Goal: Task Accomplishment & Management: Use online tool/utility

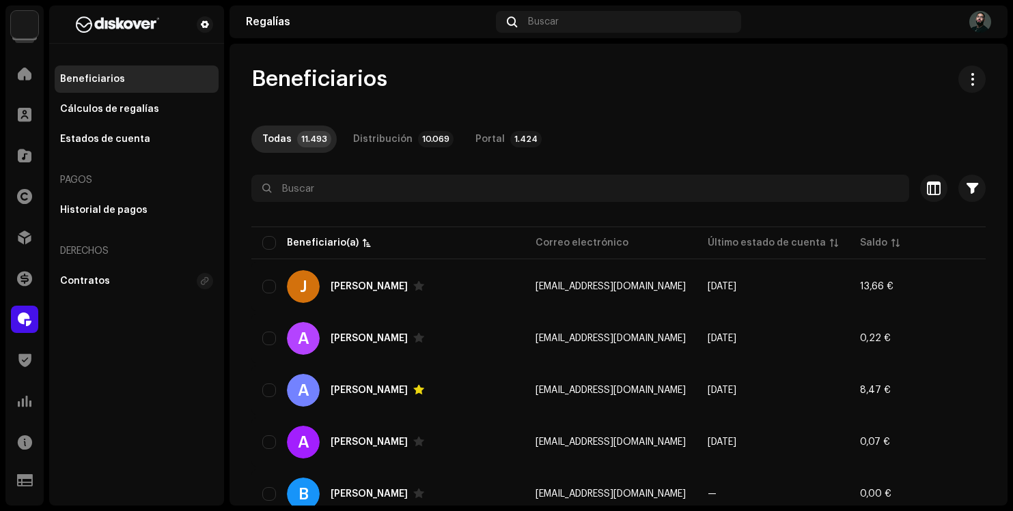
click at [643, 79] on div "Beneficiarios" at bounding box center [618, 79] width 734 height 27
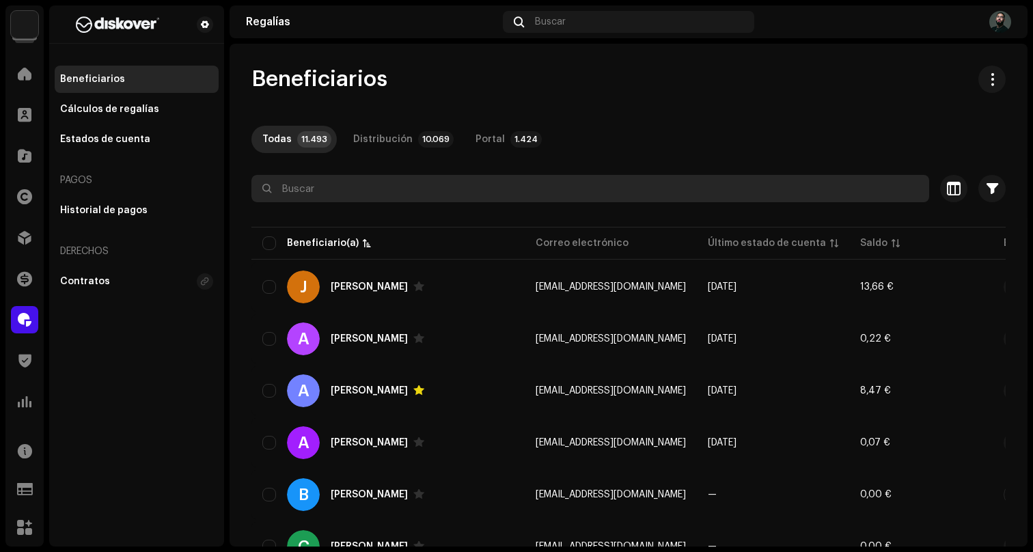
click at [355, 191] on input "text" at bounding box center [589, 188] width 677 height 27
type input "stev"
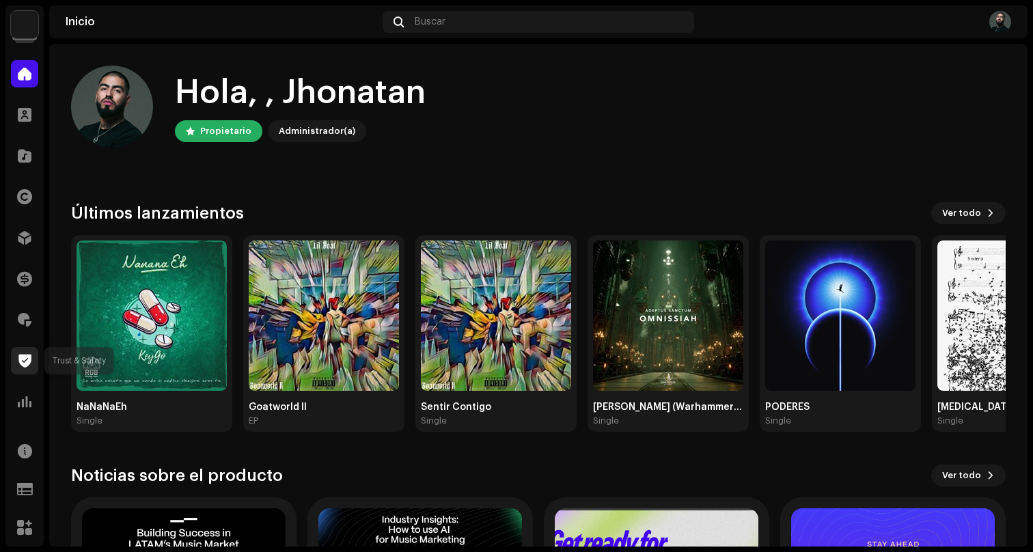
click at [27, 364] on span at bounding box center [24, 360] width 13 height 11
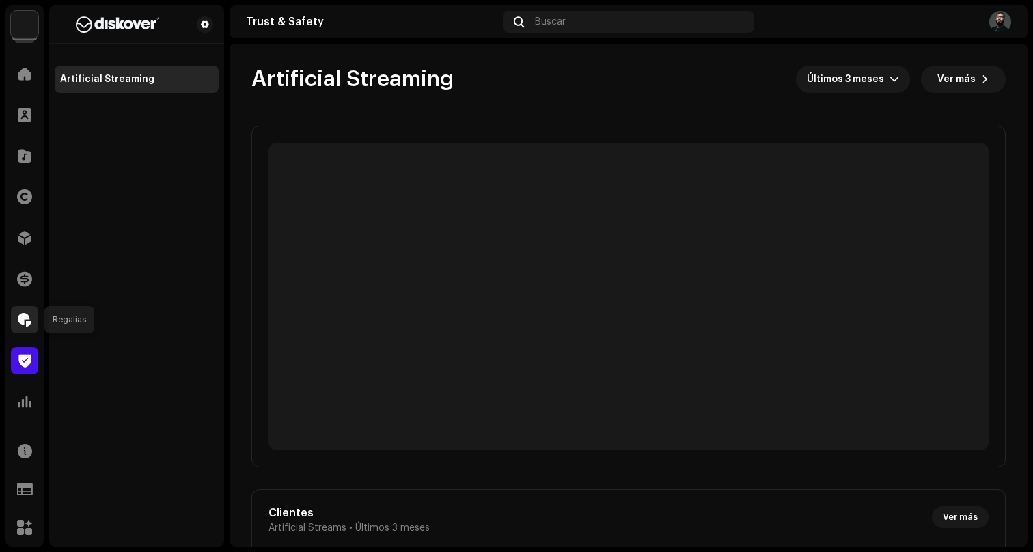
click at [20, 314] on span at bounding box center [25, 319] width 14 height 11
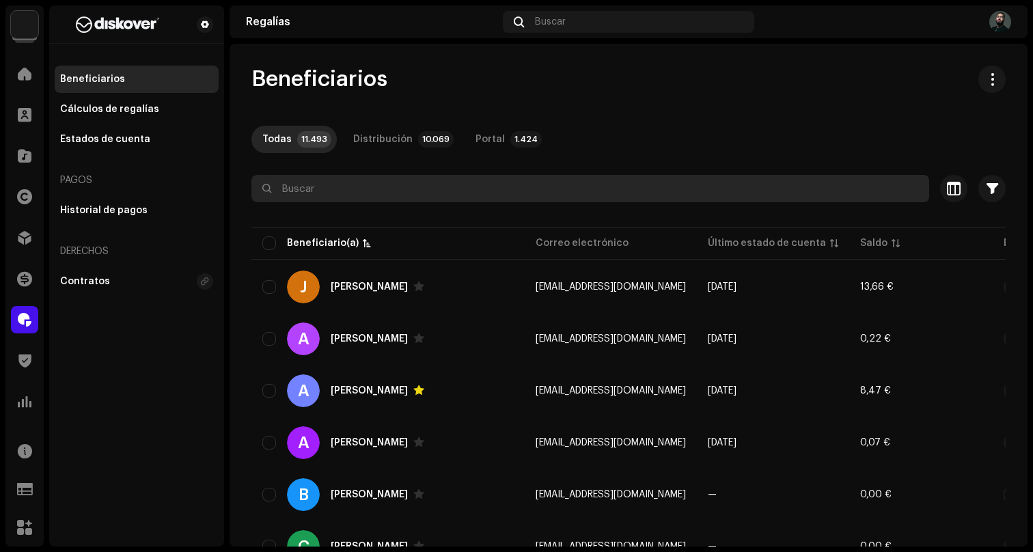
click at [341, 196] on input "text" at bounding box center [589, 188] width 677 height 27
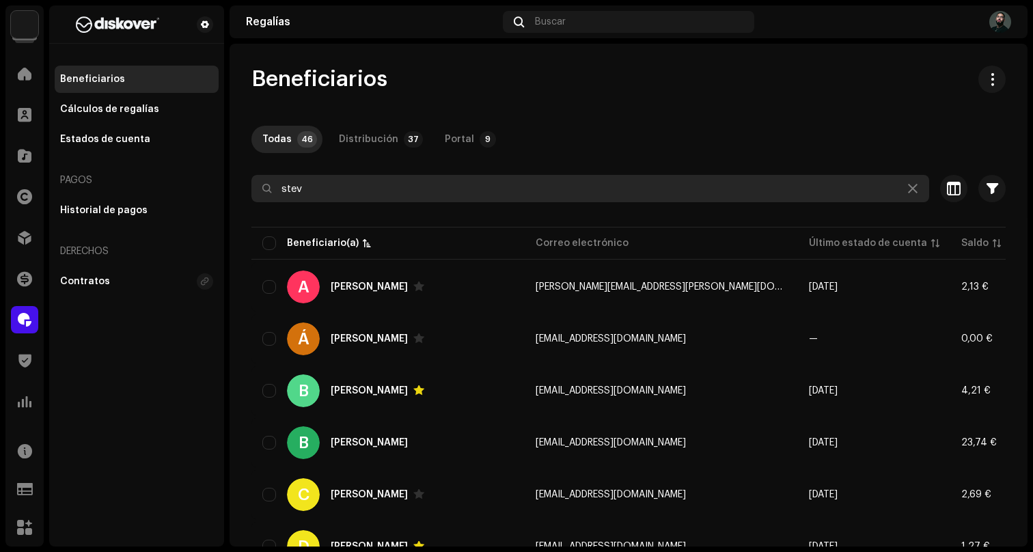
type input "stev"
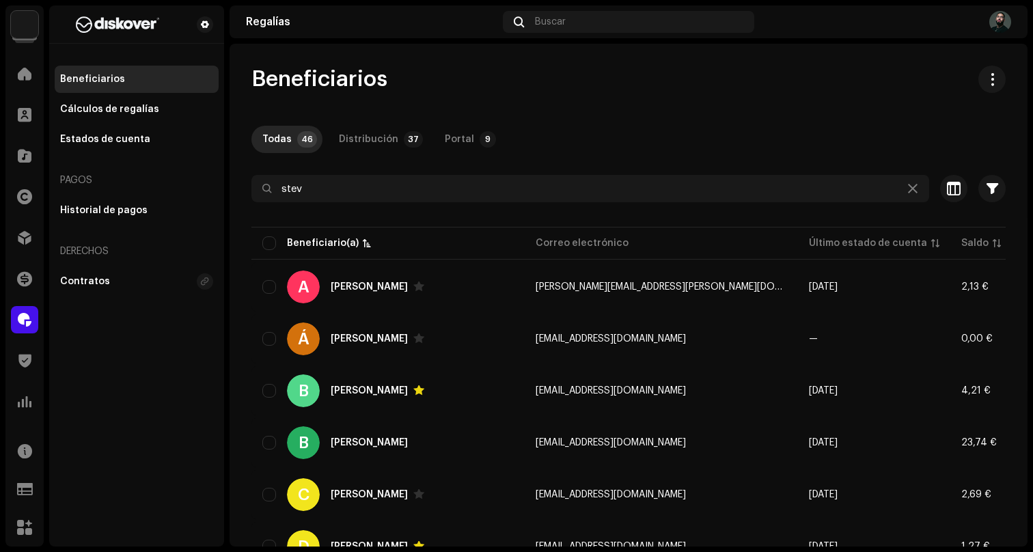
click at [630, 149] on div "Todas 46 Distribución 37 Portal 9" at bounding box center [628, 139] width 754 height 27
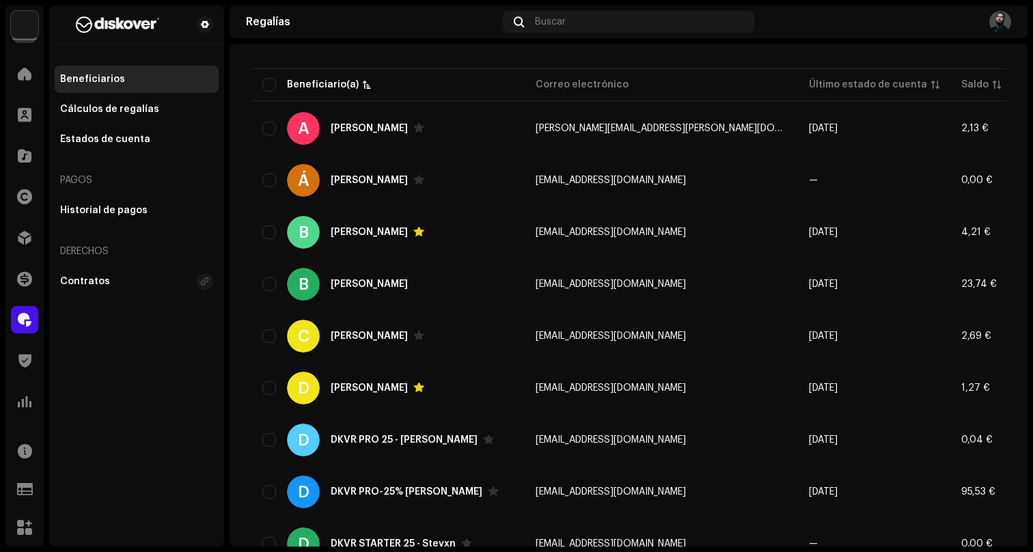
scroll to position [292, 0]
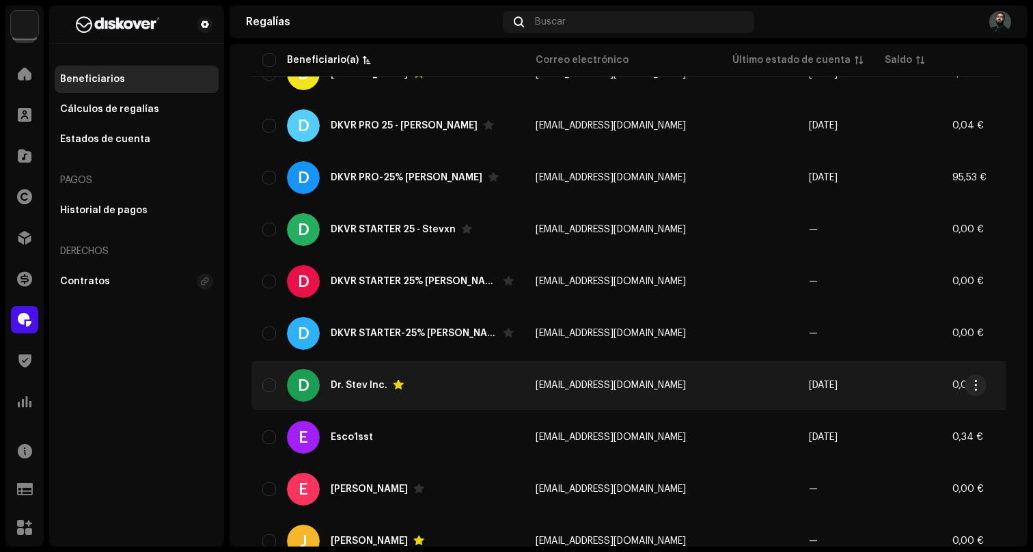
click at [465, 392] on div "D Dr. Stev Inc." at bounding box center [387, 385] width 251 height 33
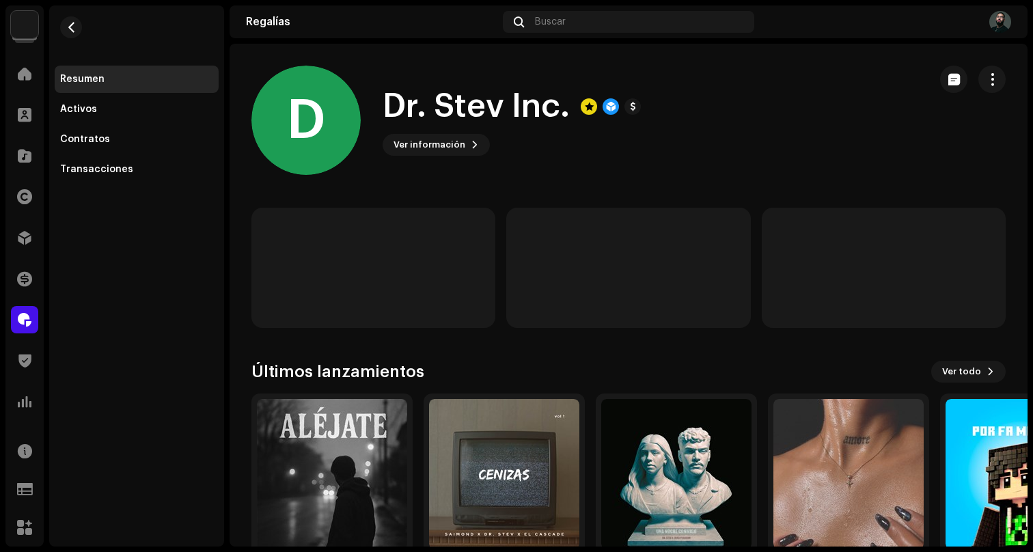
click at [608, 150] on div "Ver información" at bounding box center [511, 145] width 258 height 22
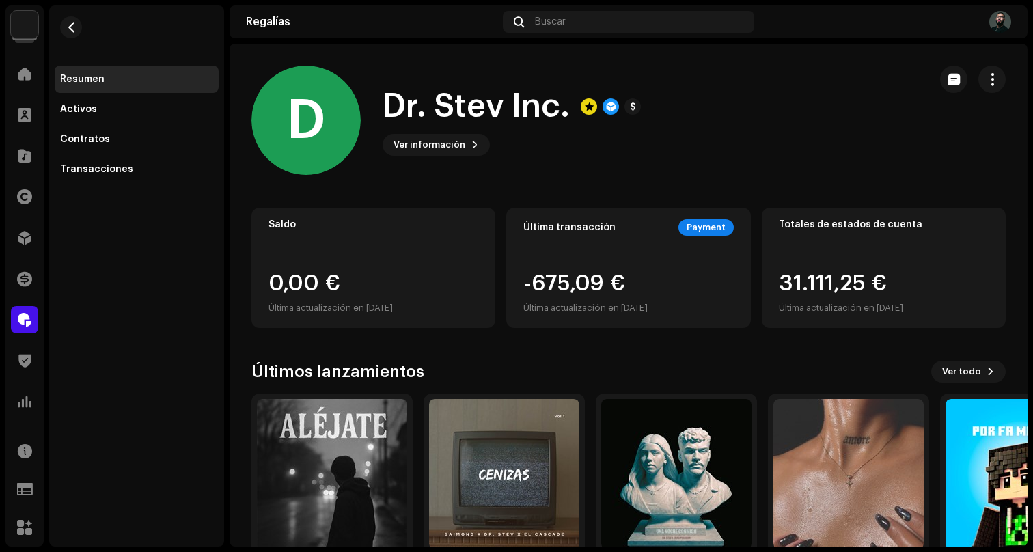
click at [608, 150] on div "Ver información" at bounding box center [511, 145] width 258 height 22
click at [988, 76] on span "button" at bounding box center [991, 79] width 13 height 11
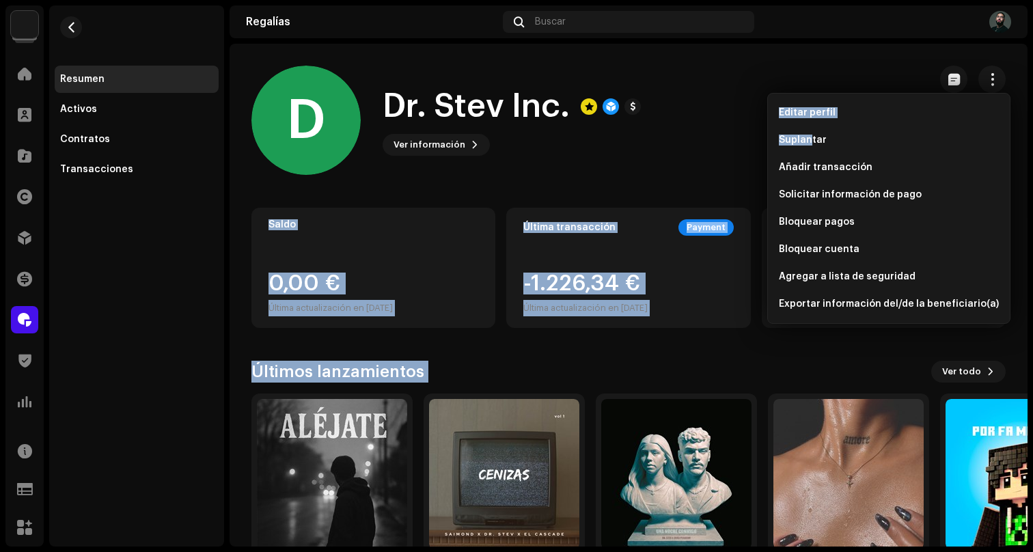
drag, startPoint x: 807, startPoint y: 144, endPoint x: 632, endPoint y: 130, distance: 175.4
click at [632, 130] on body "Diskover Entertainment SL Inicio Clientes Catálogo Derechos Distribución Financ…" at bounding box center [516, 276] width 1033 height 552
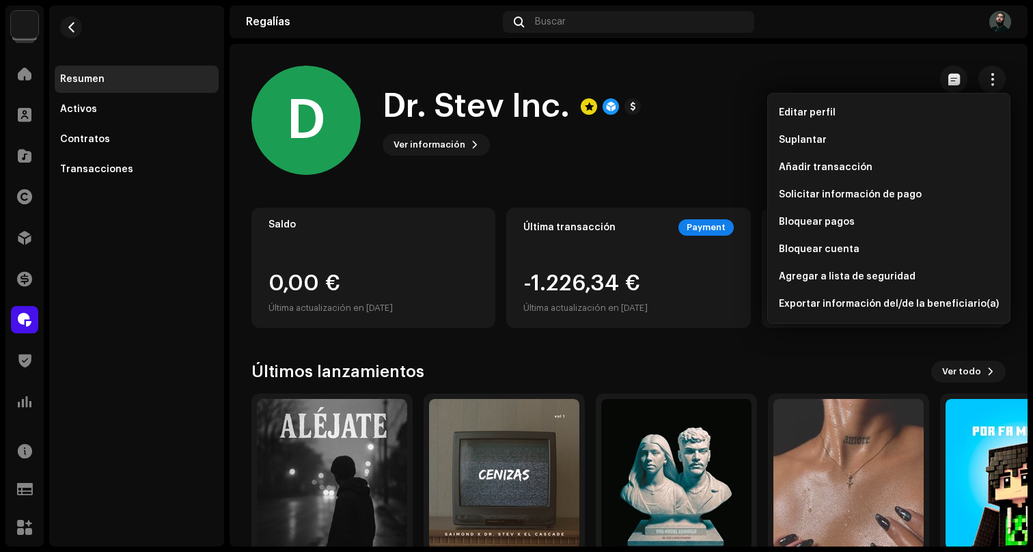
click at [623, 154] on div "Ver información" at bounding box center [511, 145] width 258 height 22
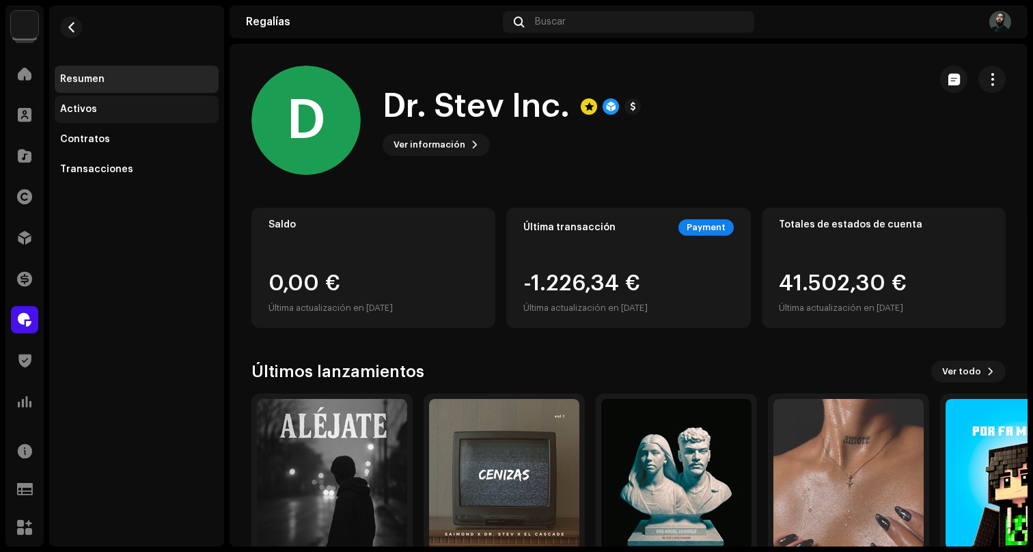
click at [102, 107] on div "Activos" at bounding box center [136, 109] width 153 height 11
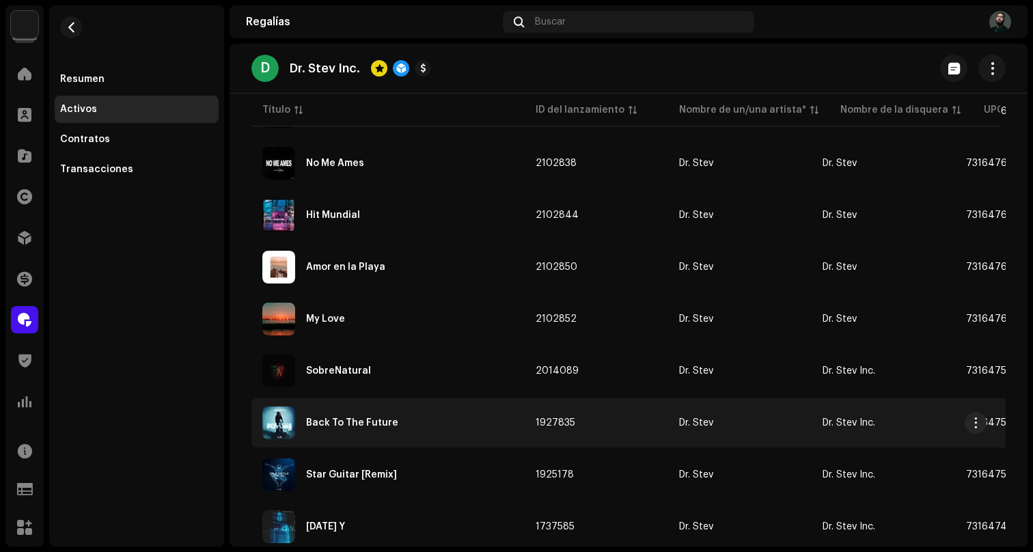
scroll to position [1053, 0]
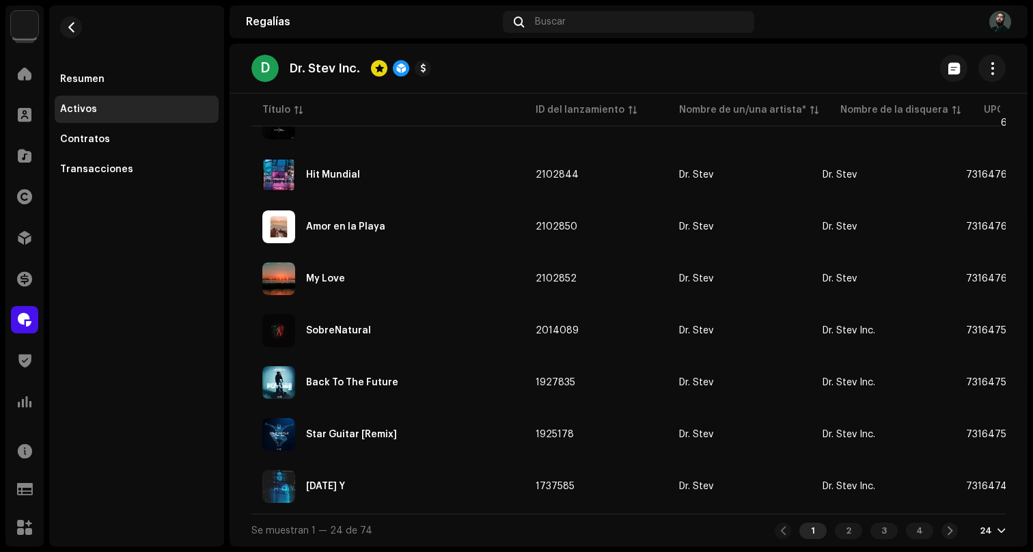
click at [979, 531] on div "24" at bounding box center [985, 530] width 12 height 11
click at [985, 507] on div "72" at bounding box center [963, 505] width 56 height 27
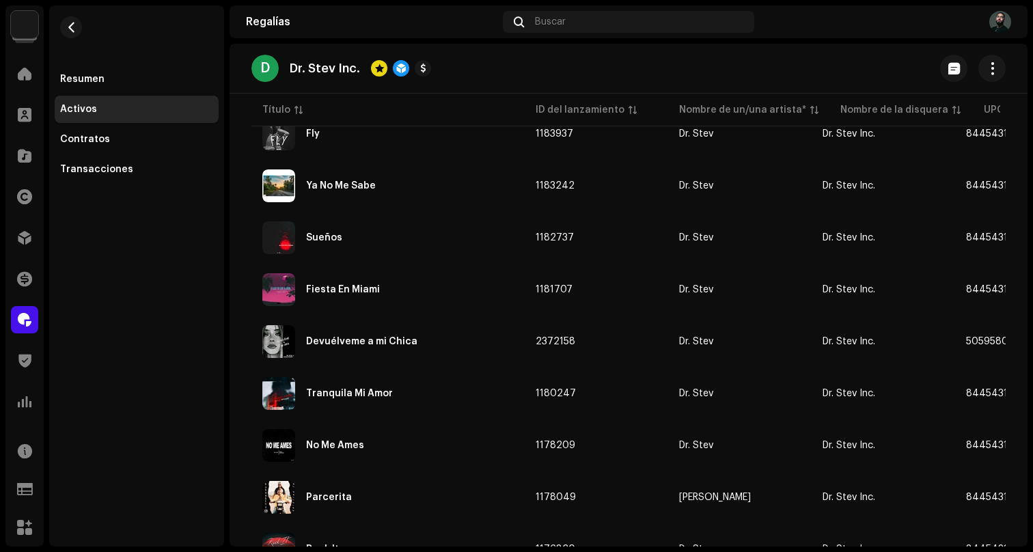
scroll to position [1669, 0]
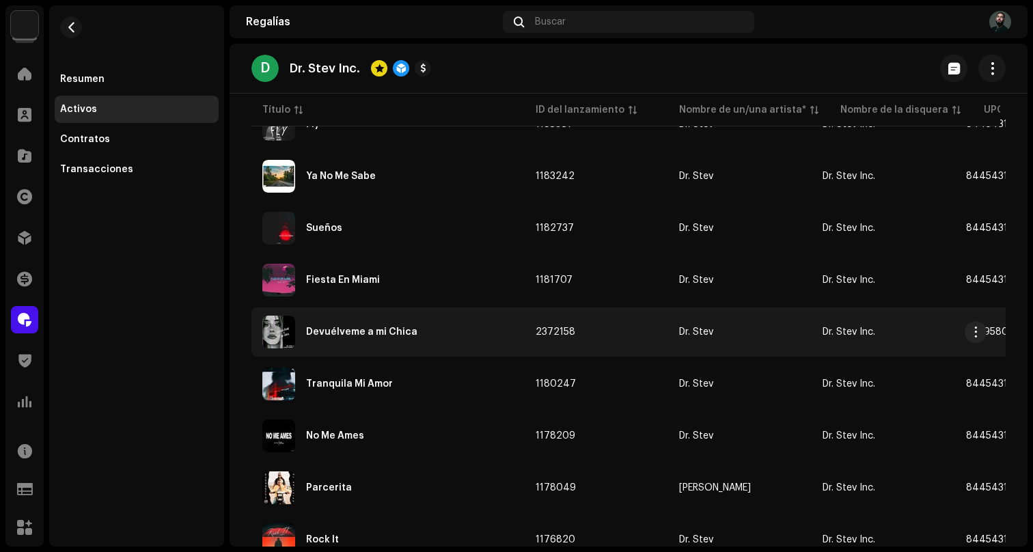
click at [727, 323] on td "Dr. Stev" at bounding box center [739, 331] width 143 height 49
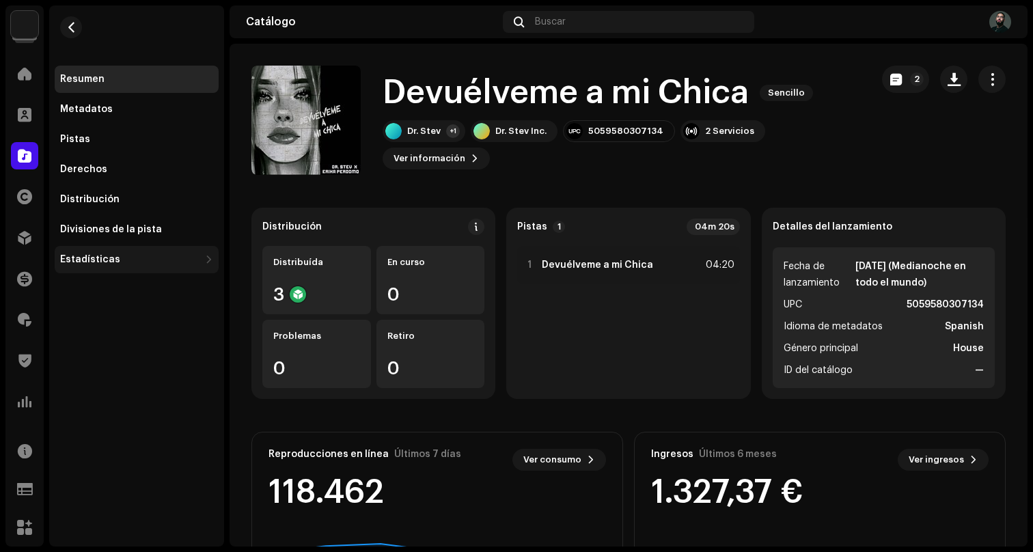
click at [122, 258] on div "Estadísticas" at bounding box center [129, 259] width 139 height 11
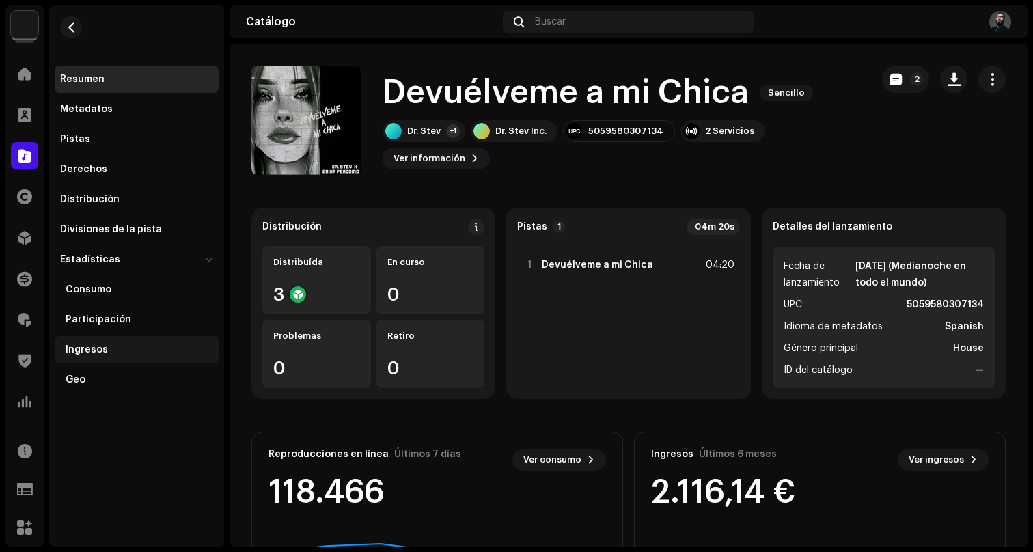
click at [88, 348] on div "Ingresos" at bounding box center [87, 349] width 42 height 11
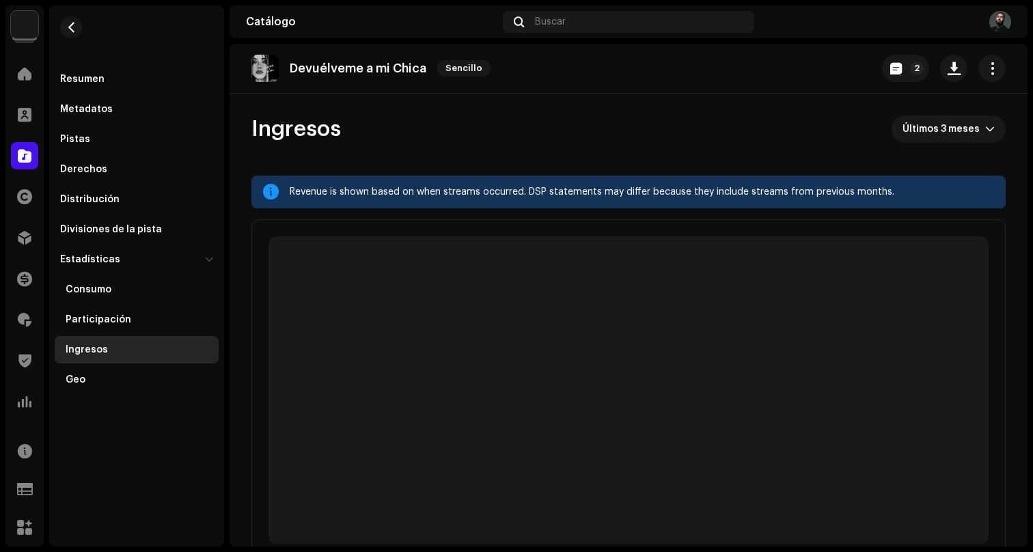
click at [564, 148] on re-o-revenue-dashboard-header "Ingresos Últimos 3 meses" at bounding box center [628, 135] width 754 height 82
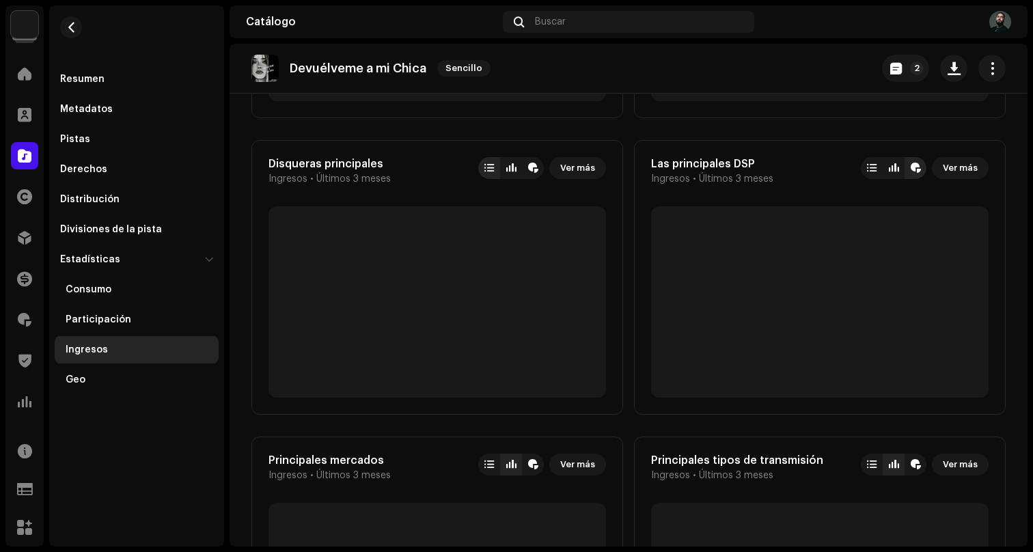
scroll to position [747, 0]
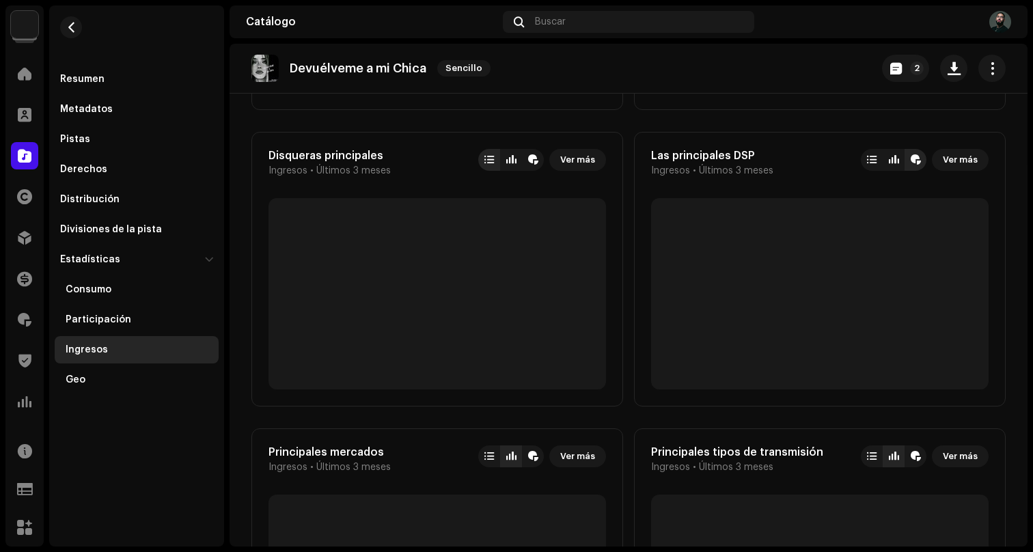
click at [628, 293] on div "Las mejores pistas Ingresos • Últimos 3 meses Ver más Los mejores artistas Ingr…" at bounding box center [628, 417] width 754 height 1164
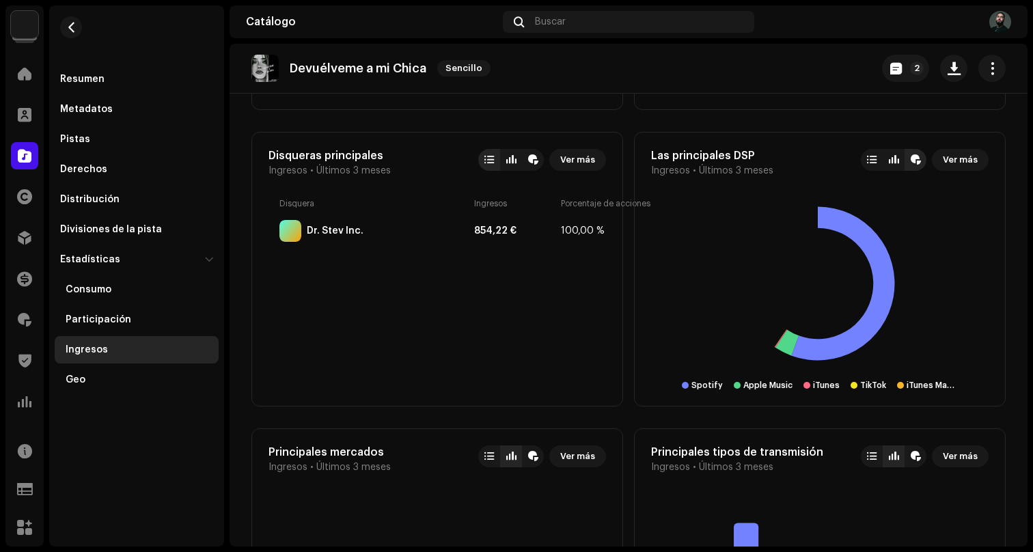
click at [628, 293] on div "Las mejores pistas Ingresos • Últimos 3 meses Ver más Los mejores artistas Ingr…" at bounding box center [628, 417] width 754 height 1164
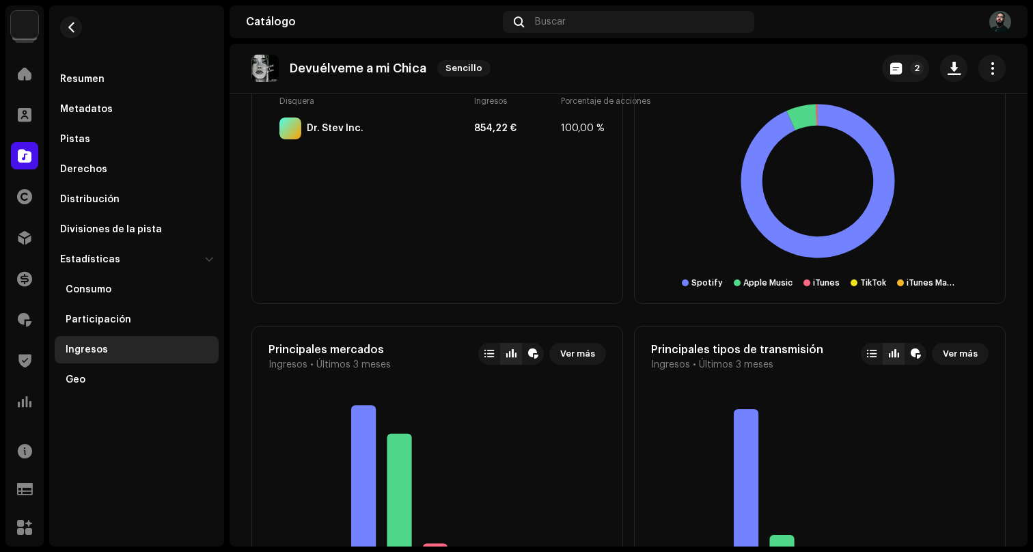
click at [628, 293] on div "Las mejores pistas Ingresos • Últimos 3 meses Ver más Los mejores artistas Ingr…" at bounding box center [628, 315] width 754 height 1164
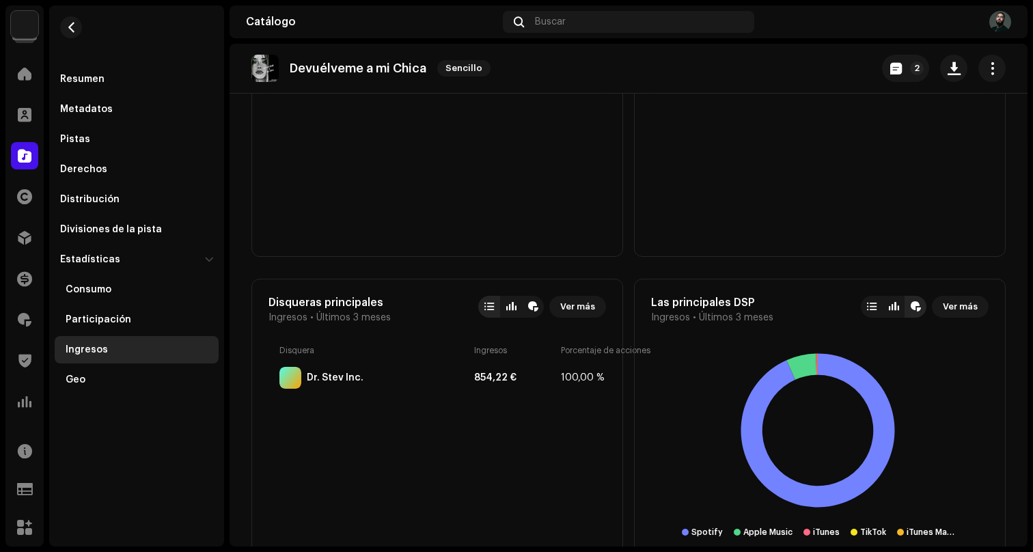
scroll to position [587, 0]
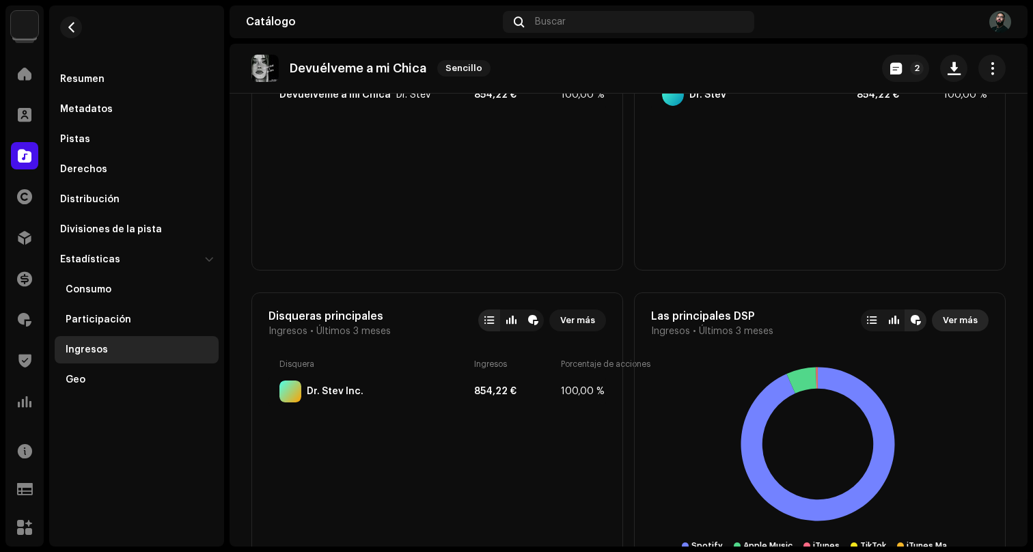
click at [942, 323] on span "Ver más" at bounding box center [959, 320] width 35 height 27
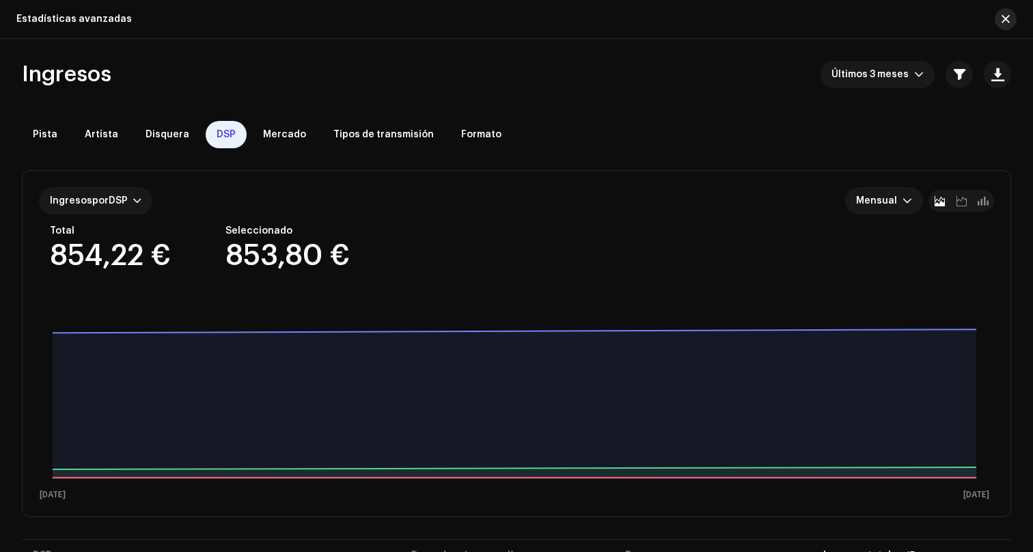
click at [1008, 23] on span "button" at bounding box center [1005, 19] width 8 height 11
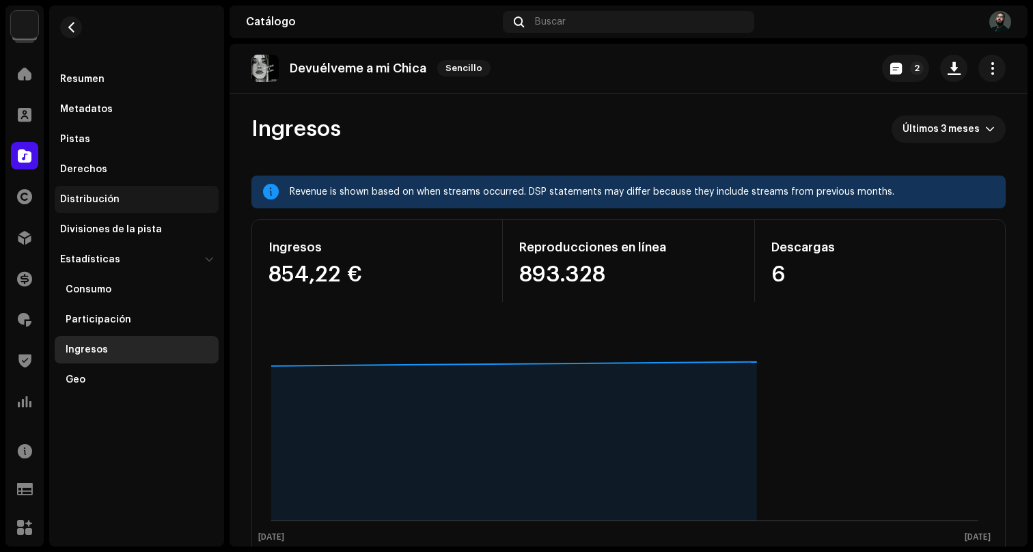
click at [115, 197] on div "Distribución" at bounding box center [89, 199] width 59 height 11
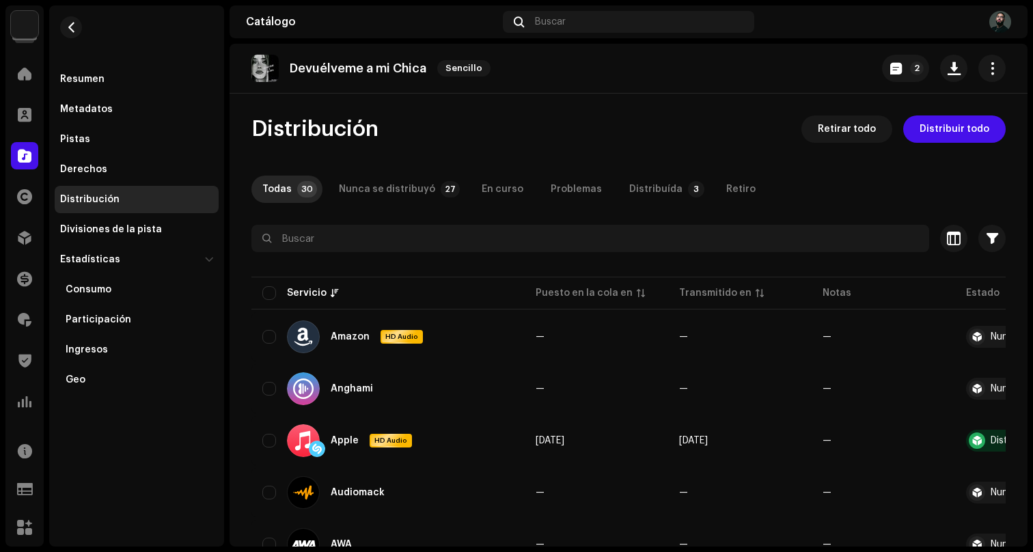
click at [272, 290] on input "checkbox" at bounding box center [269, 293] width 14 height 14
checkbox input "true"
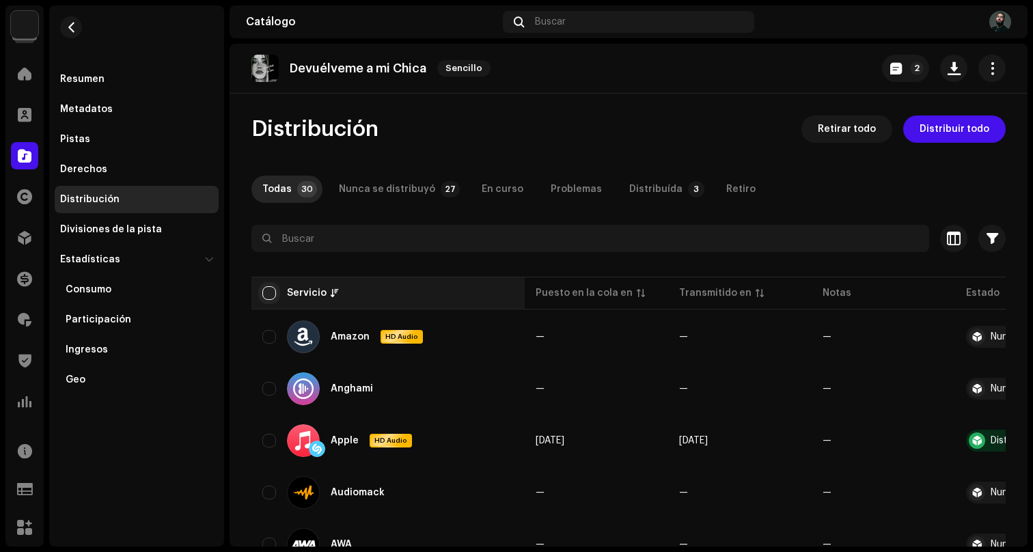
checkbox input "true"
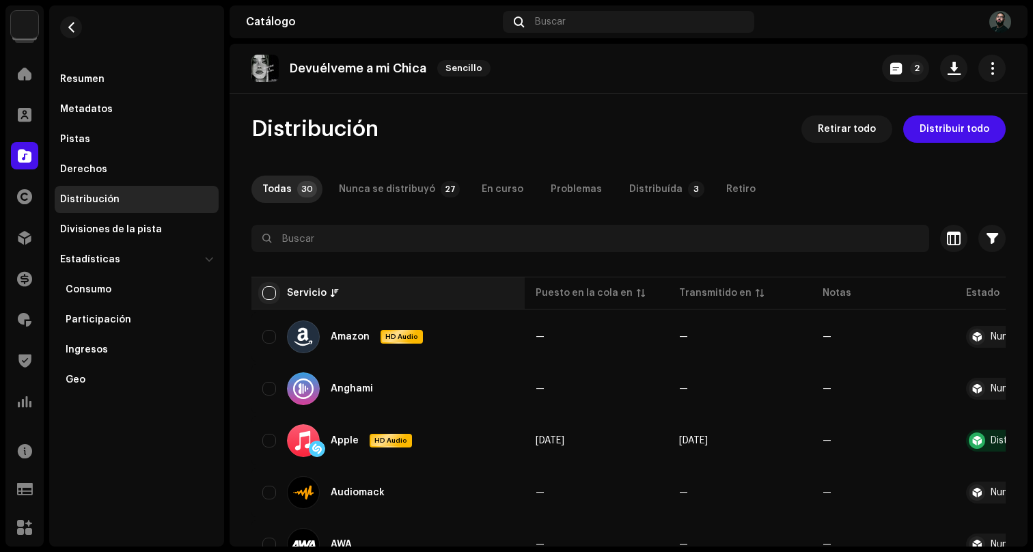
checkbox input "true"
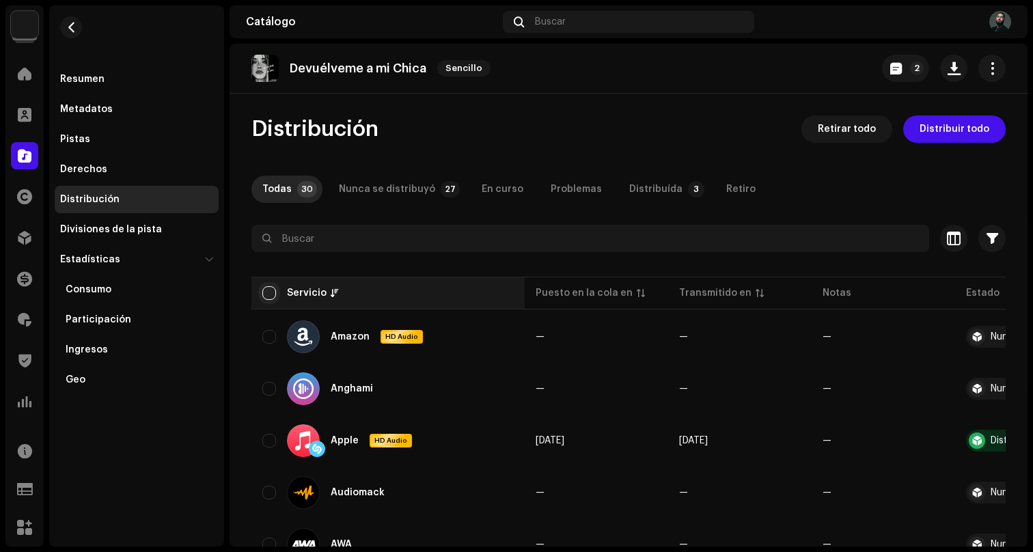
checkbox input "true"
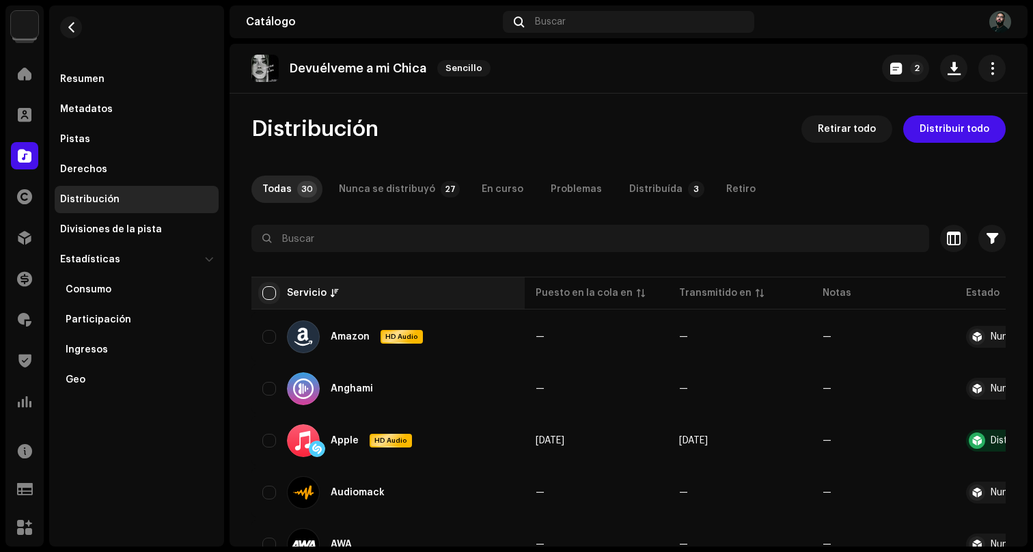
checkbox input "true"
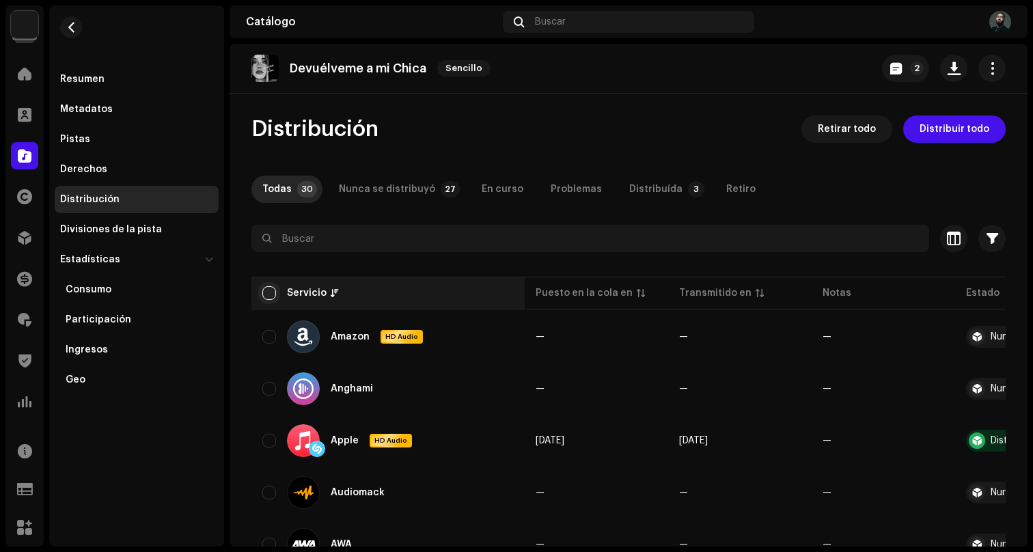
checkbox input "true"
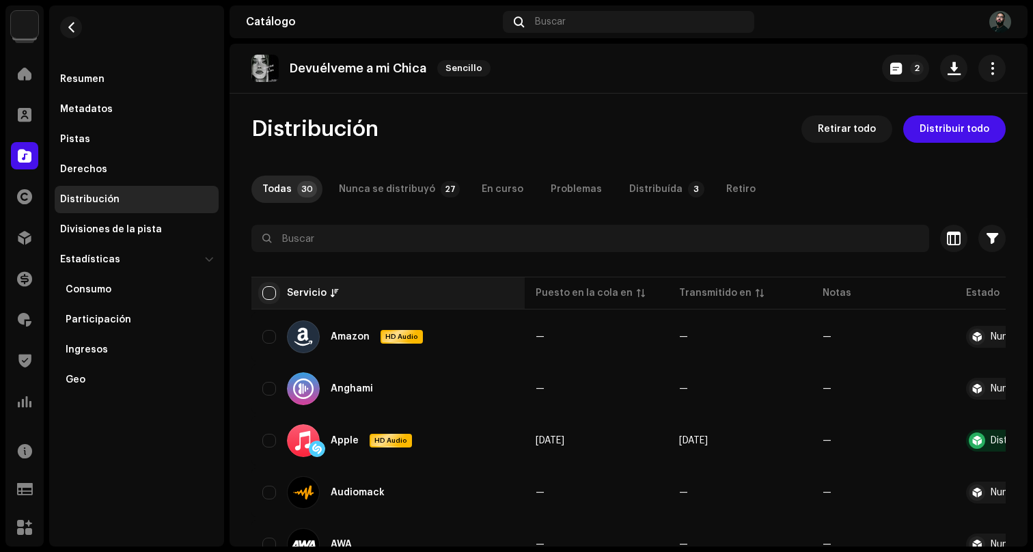
checkbox input "true"
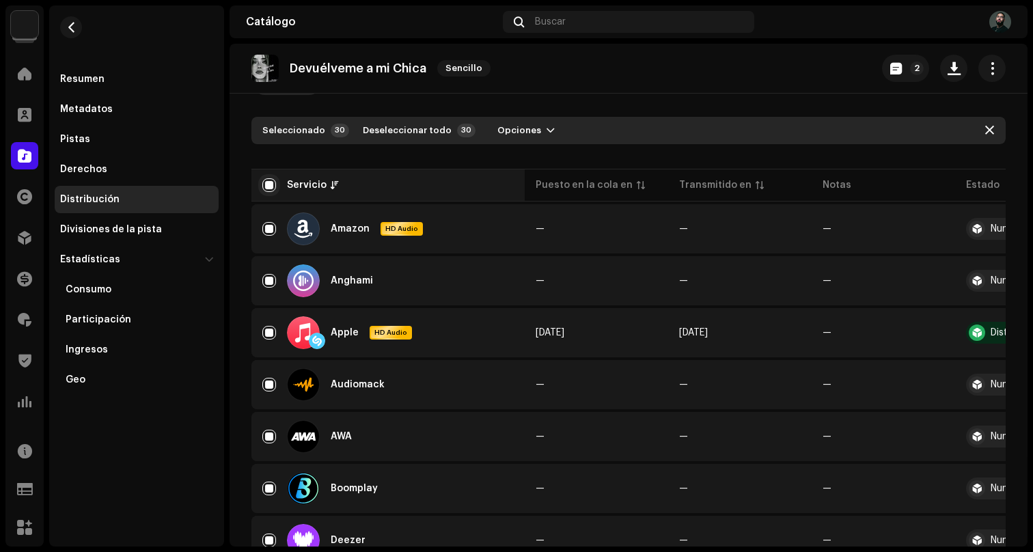
scroll to position [115, 0]
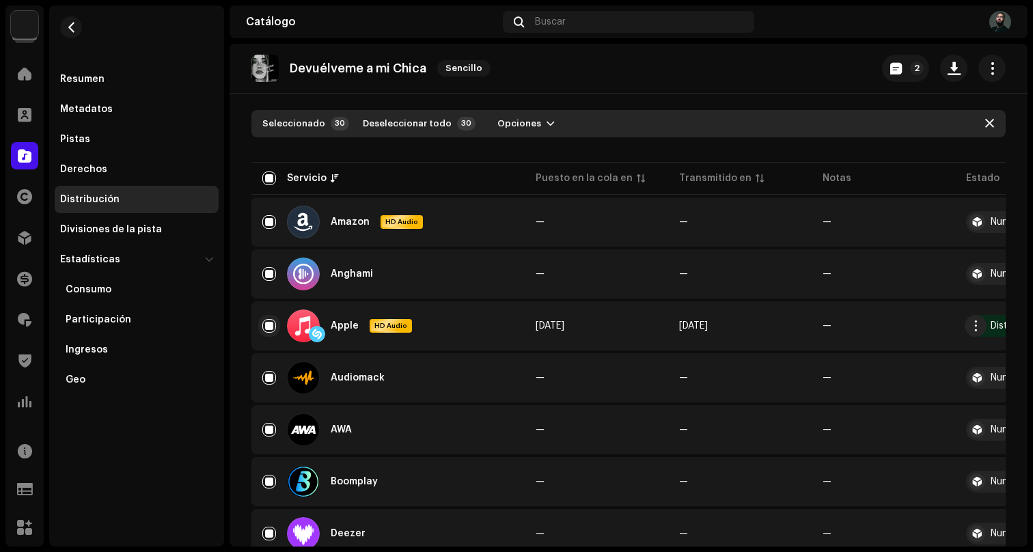
click at [269, 320] on input "Row Selected" at bounding box center [269, 326] width 14 height 14
checkbox input "false"
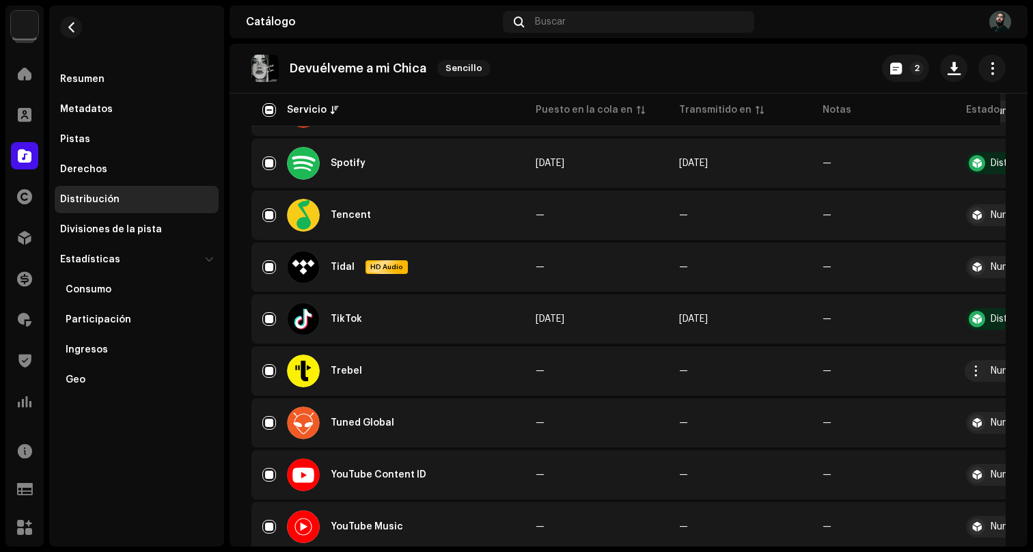
scroll to position [1364, 0]
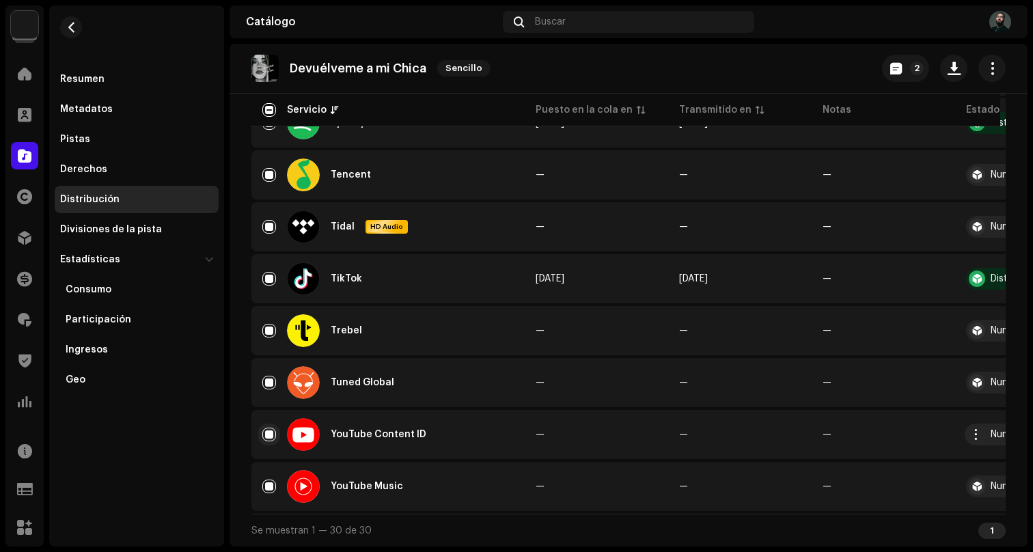
click at [271, 428] on input "Row Selected" at bounding box center [269, 435] width 14 height 14
checkbox input "false"
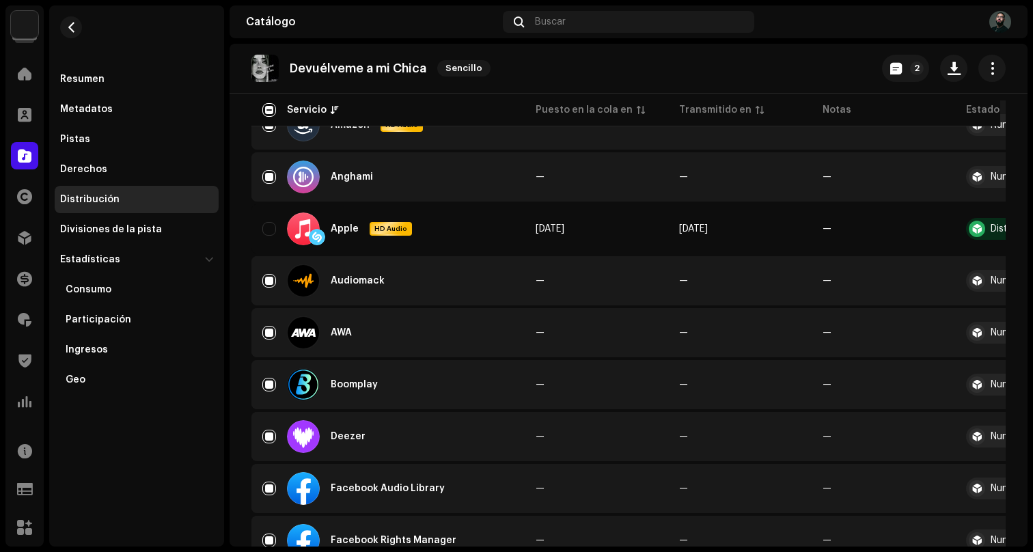
scroll to position [0, 0]
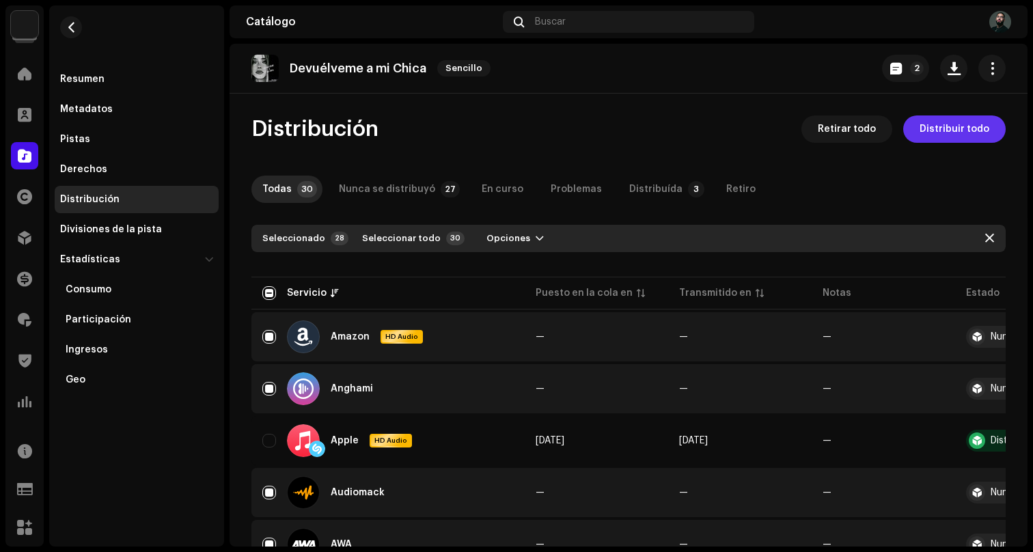
click at [923, 128] on span "Distribuir todo" at bounding box center [954, 128] width 70 height 27
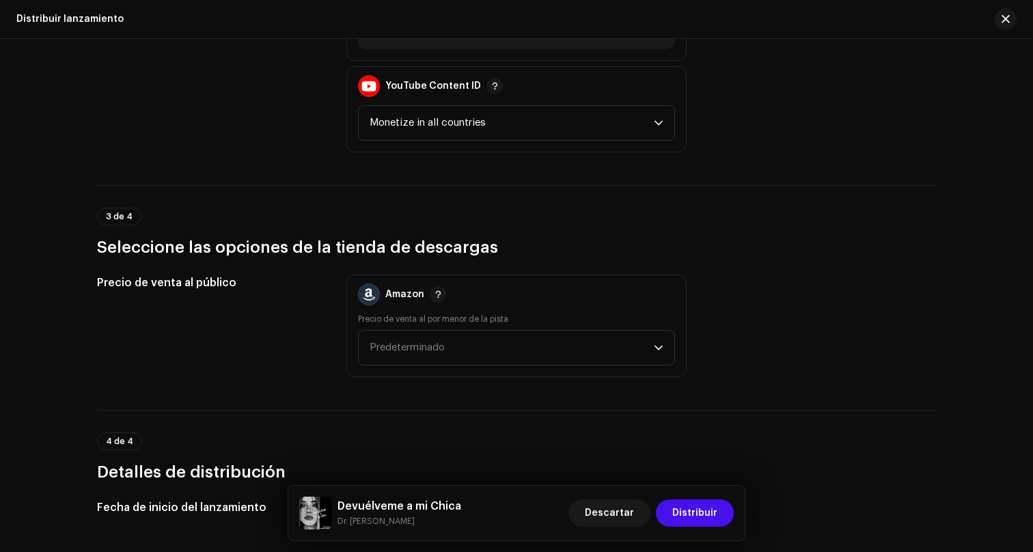
scroll to position [2101, 0]
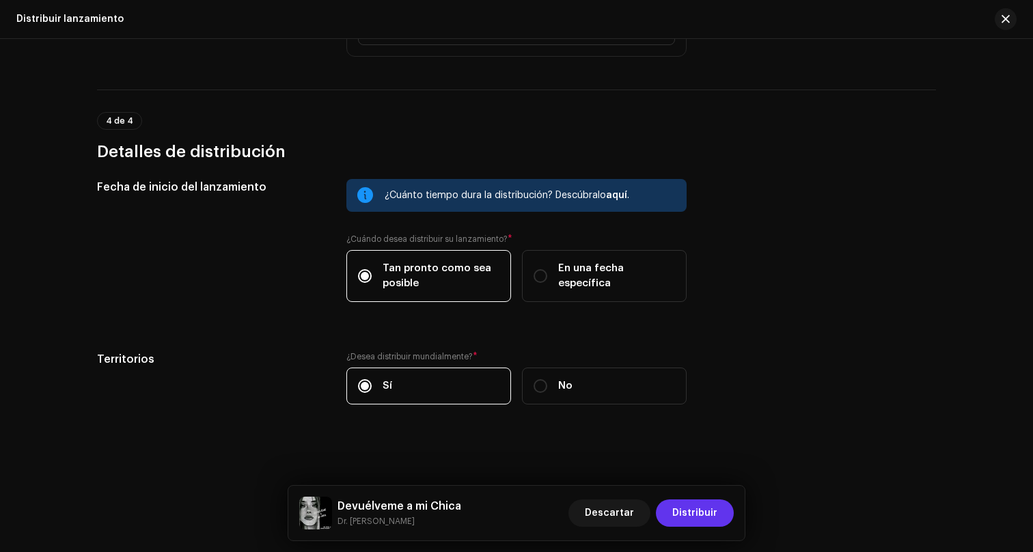
click at [696, 505] on span "Distribuir" at bounding box center [694, 512] width 45 height 27
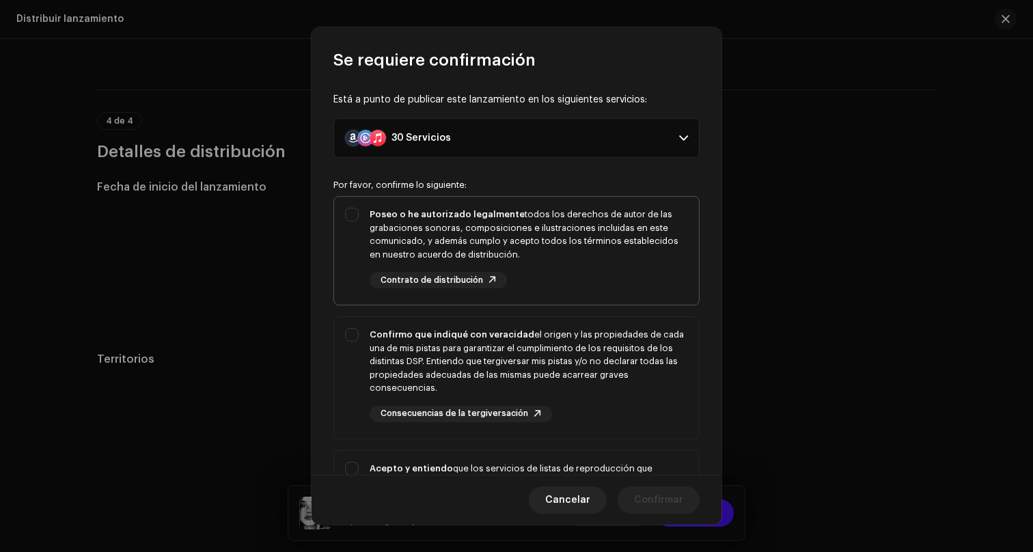
click at [524, 221] on div "Poseo o he autorizado legalmente todos los derechos de autor de las grabaciones…" at bounding box center [528, 234] width 318 height 53
checkbox input "true"
click at [555, 356] on div "Confirmo que indiqué con veracidad el origen y las propiedades de cada una de m…" at bounding box center [528, 361] width 318 height 67
checkbox input "true"
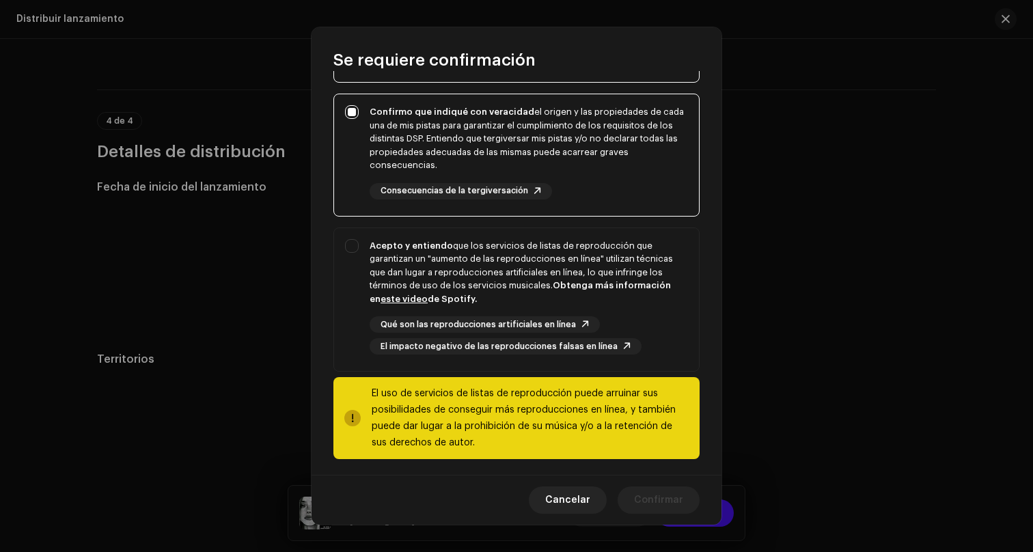
scroll to position [229, 0]
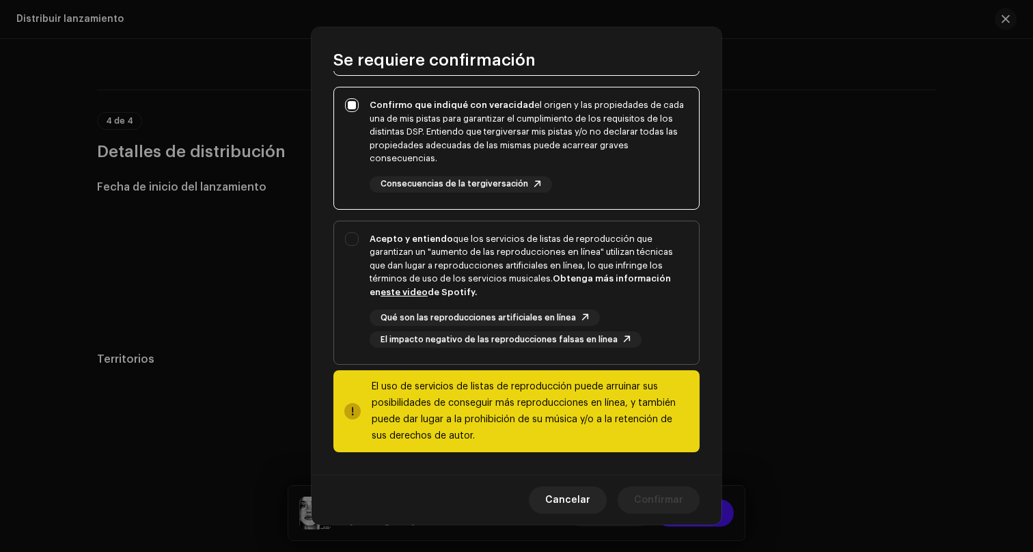
click at [569, 258] on div "Acepto y entiendo que los servicios de listas de reproducción que garantizan un…" at bounding box center [528, 265] width 318 height 67
checkbox input "true"
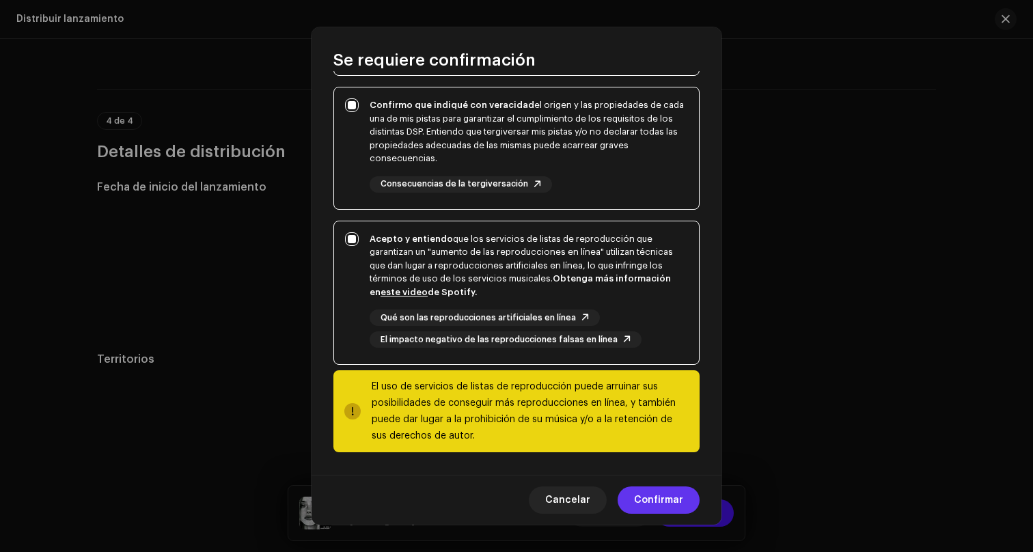
click at [655, 489] on span "Confirmar" at bounding box center [658, 499] width 49 height 27
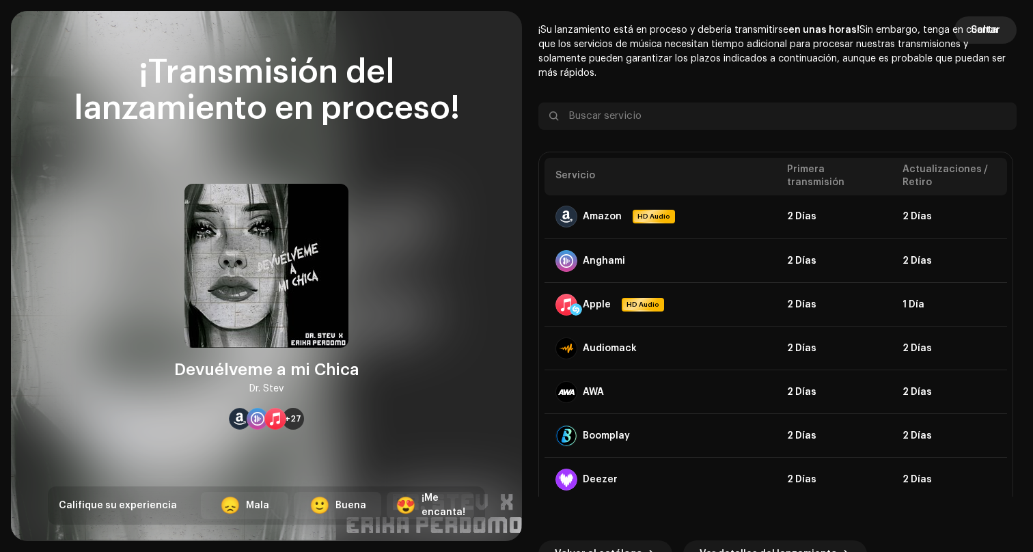
click at [982, 24] on span "Saltar" at bounding box center [984, 29] width 29 height 27
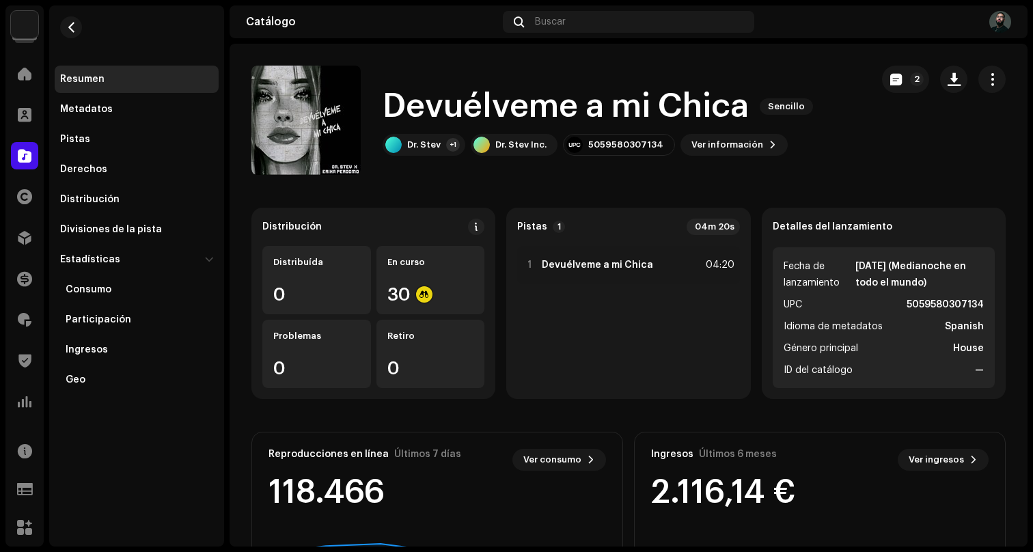
click at [234, 189] on catalog-releases-details-overview "Devuélveme a mi Chica Sencillo 2 Devuélveme a mi Chica Sencillo Dr. Stev +1 Dr.…" at bounding box center [628, 385] width 798 height 683
click at [70, 34] on button "button" at bounding box center [71, 27] width 22 height 22
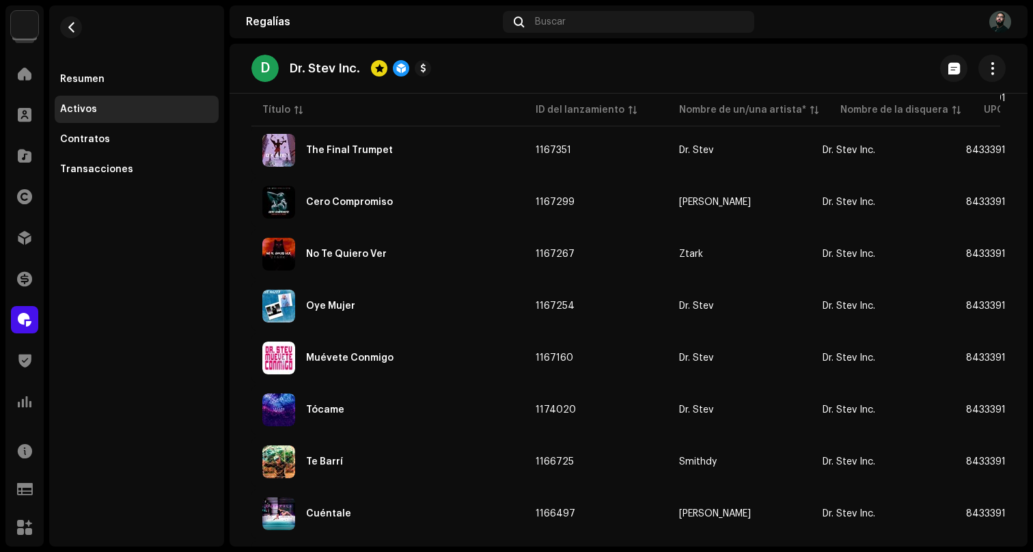
scroll to position [3339, 0]
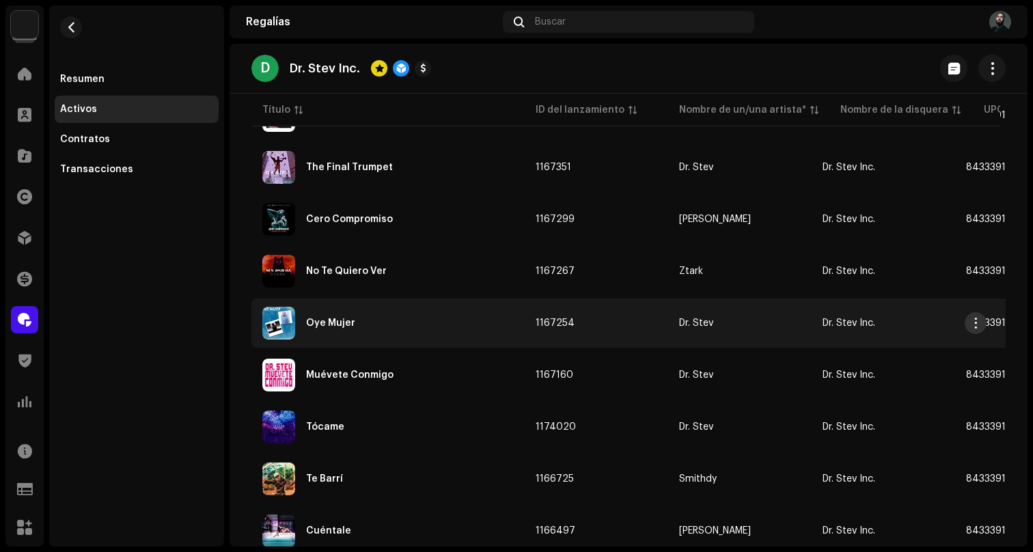
click at [979, 323] on span "button" at bounding box center [975, 323] width 10 height 11
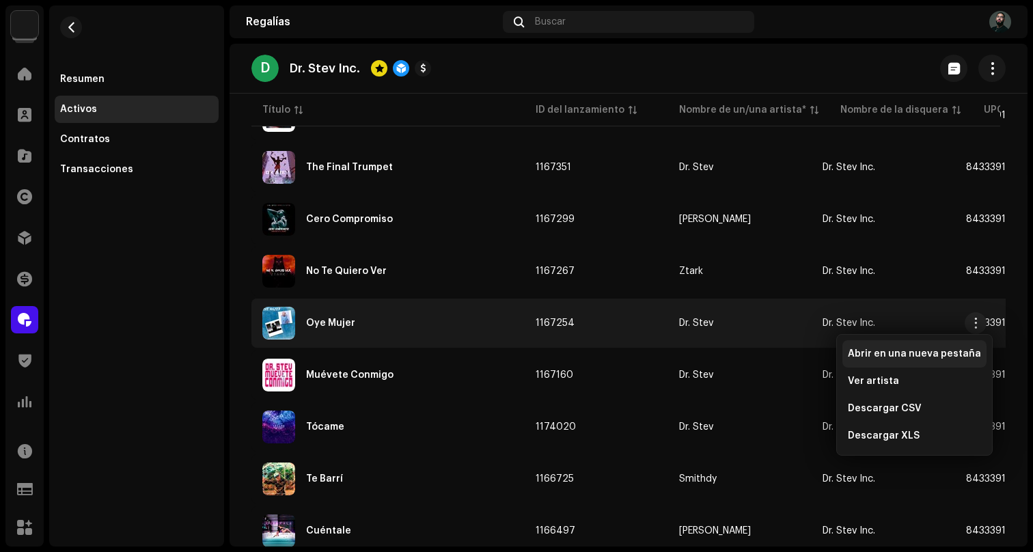
click at [923, 350] on span "Abrir en una nueva pestaña" at bounding box center [913, 353] width 133 height 11
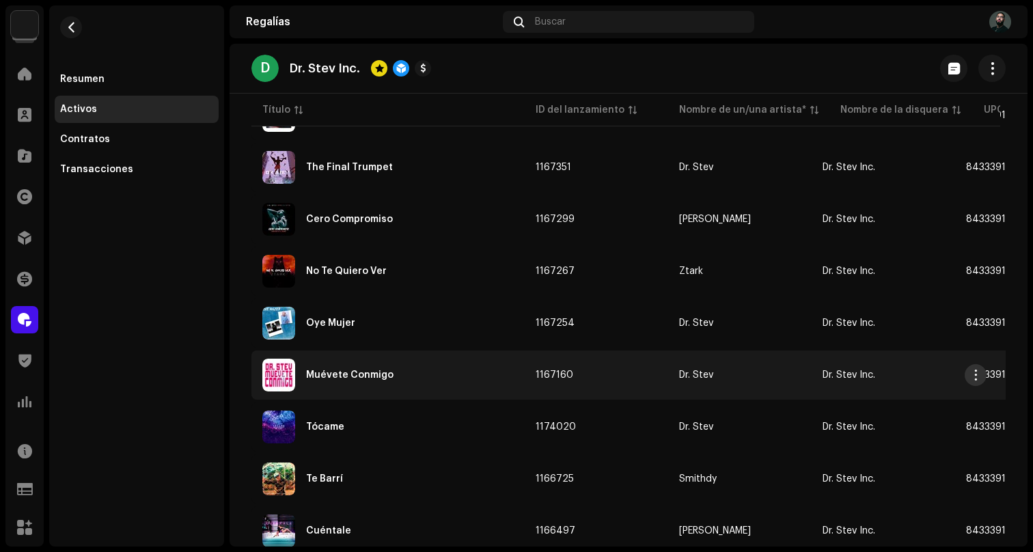
click at [976, 372] on span "button" at bounding box center [975, 374] width 10 height 11
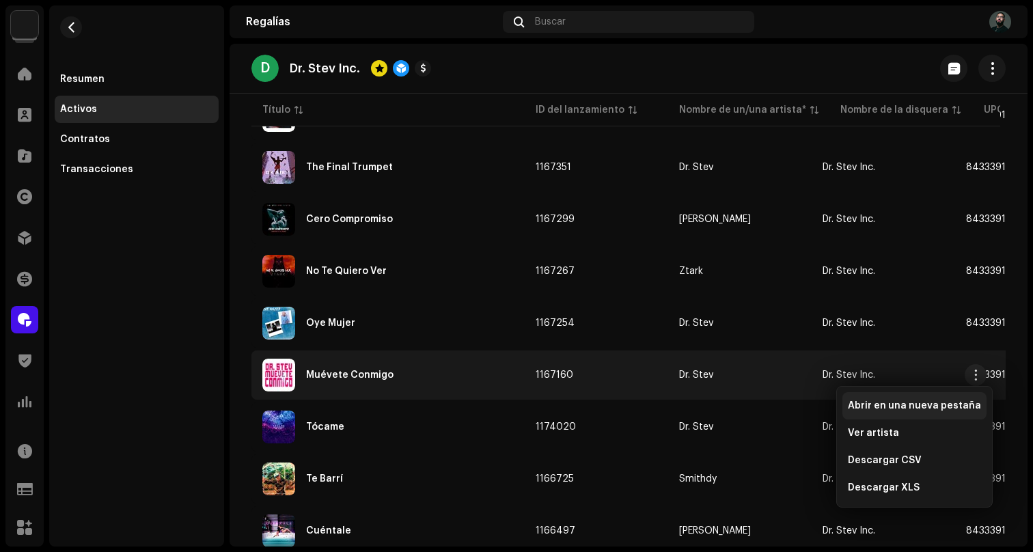
click at [956, 402] on span "Abrir en una nueva pestaña" at bounding box center [913, 405] width 133 height 11
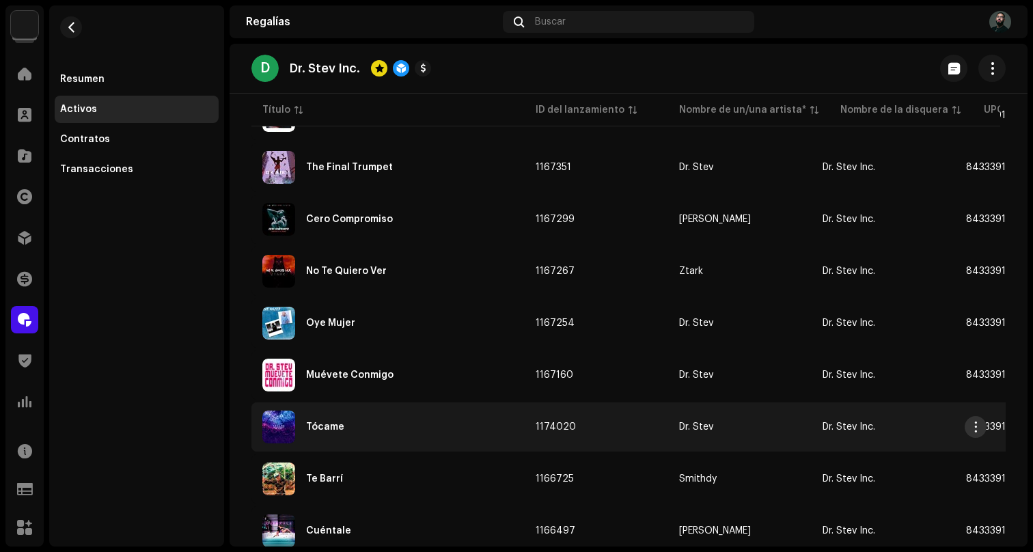
click at [976, 427] on span "button" at bounding box center [975, 426] width 10 height 11
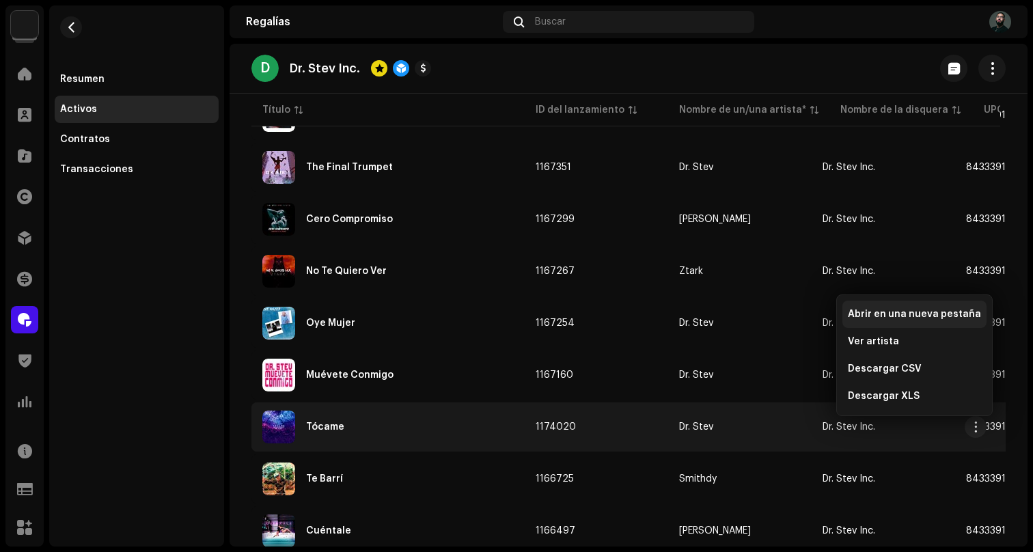
click at [909, 313] on span "Abrir en una nueva pestaña" at bounding box center [913, 314] width 133 height 11
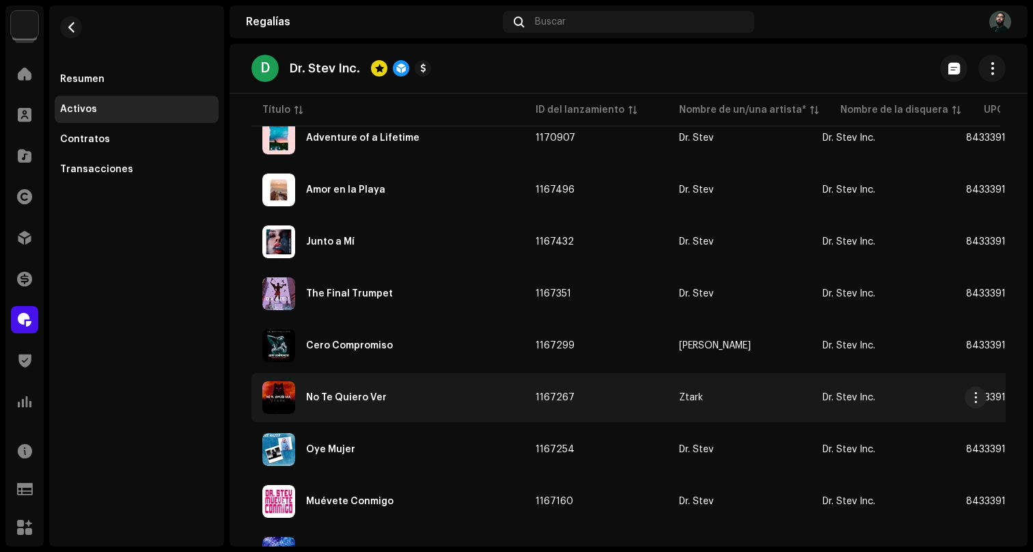
scroll to position [3205, 0]
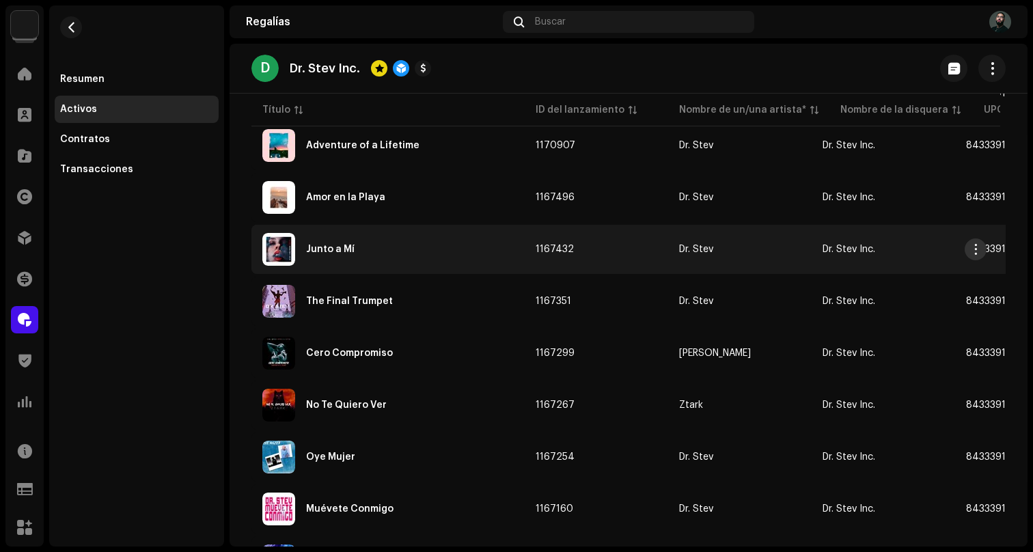
click at [976, 247] on span "button" at bounding box center [975, 249] width 10 height 11
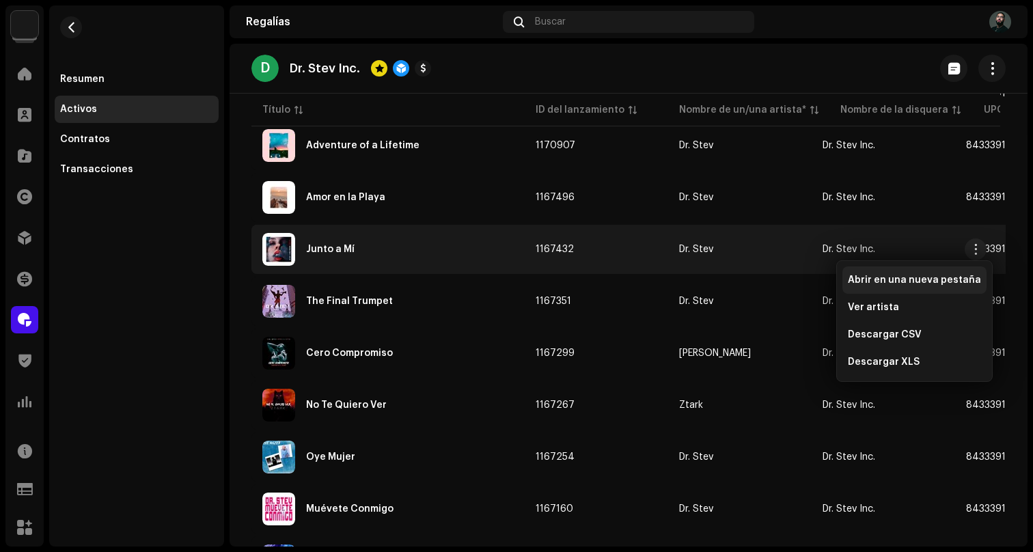
click at [939, 278] on span "Abrir en una nueva pestaña" at bounding box center [913, 280] width 133 height 11
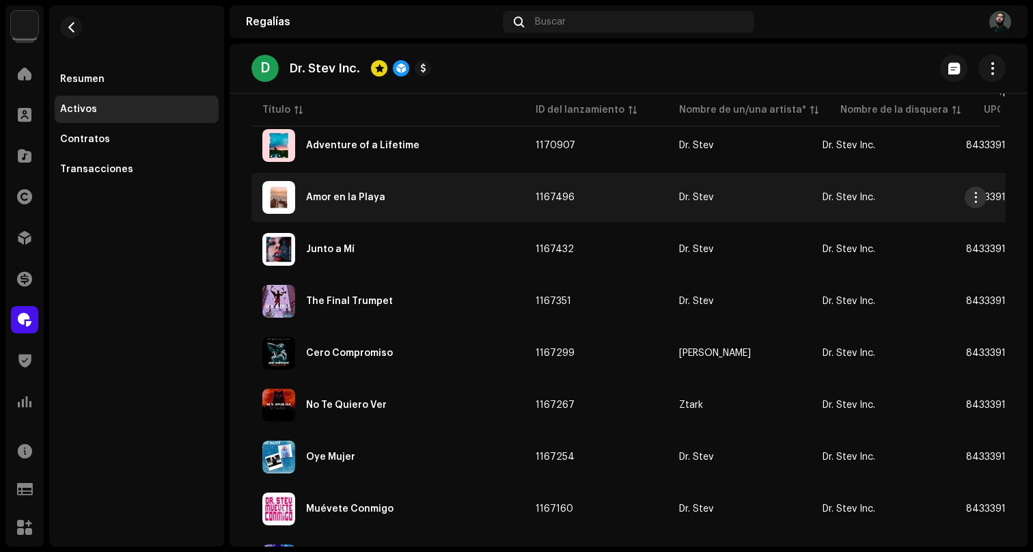
click at [977, 199] on span "button" at bounding box center [975, 197] width 10 height 11
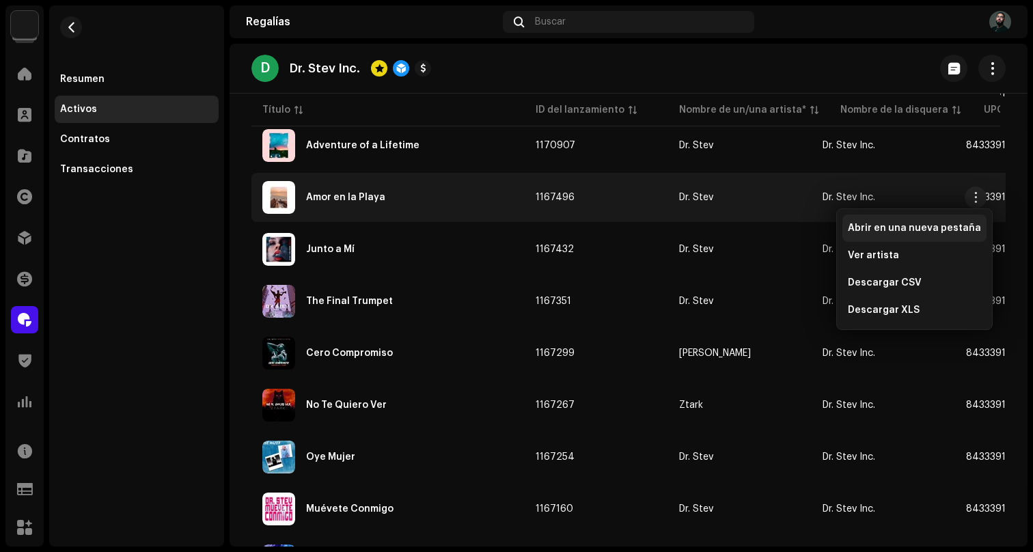
click at [942, 229] on span "Abrir en una nueva pestaña" at bounding box center [913, 228] width 133 height 11
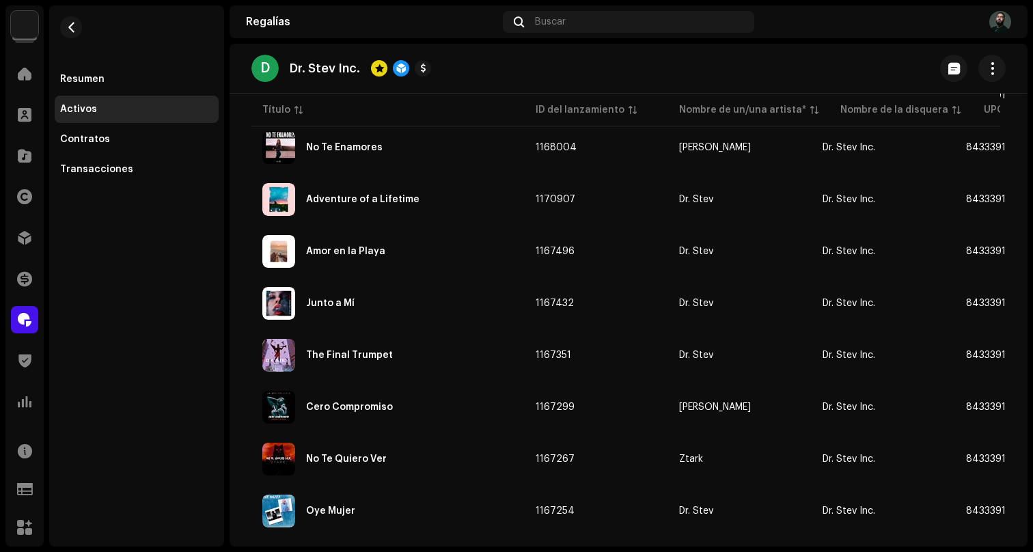
scroll to position [3119, 0]
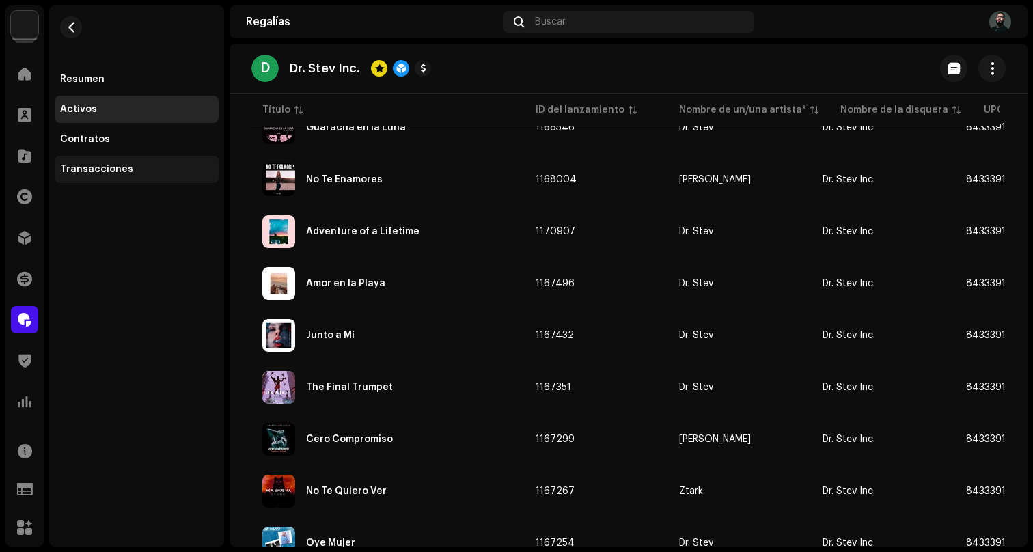
click at [104, 167] on div "Transacciones" at bounding box center [96, 169] width 73 height 11
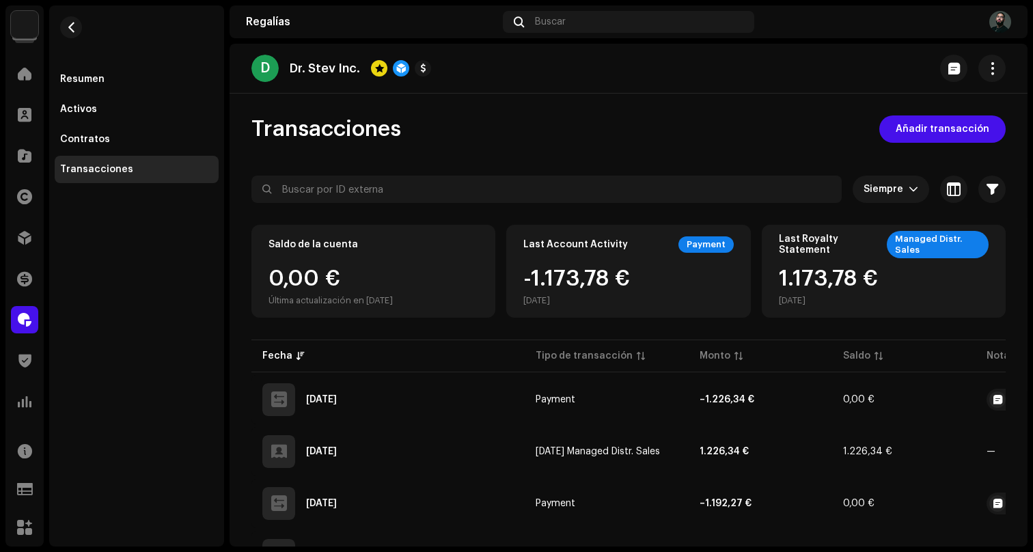
click at [503, 122] on div "Transacciones Añadir transacción" at bounding box center [628, 128] width 754 height 27
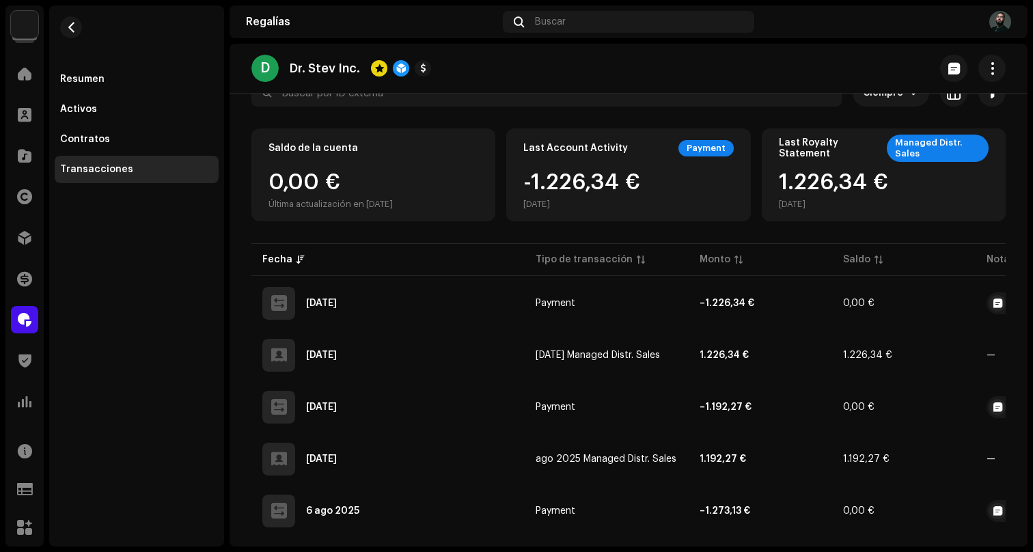
scroll to position [100, 0]
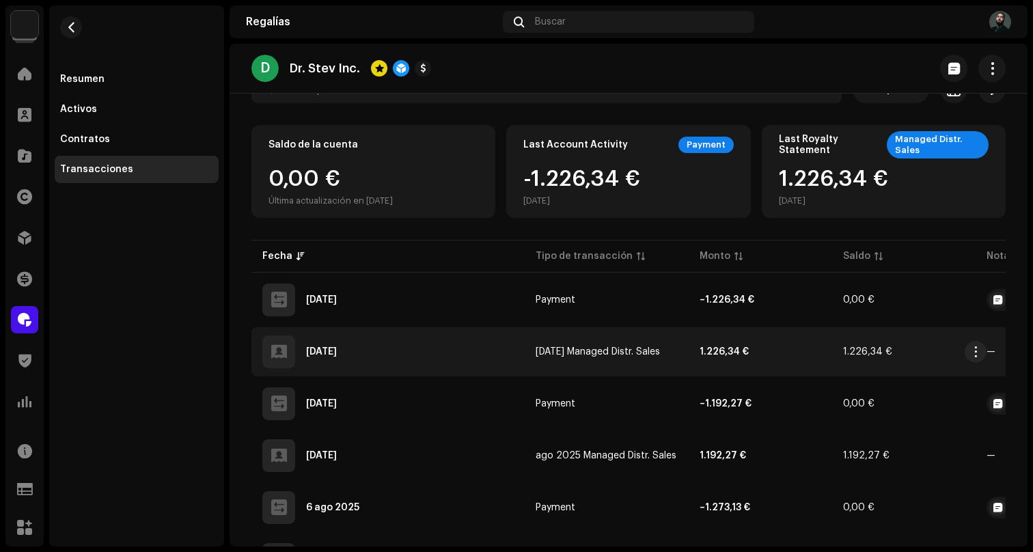
click at [408, 361] on div "1 oct 2025" at bounding box center [387, 351] width 251 height 33
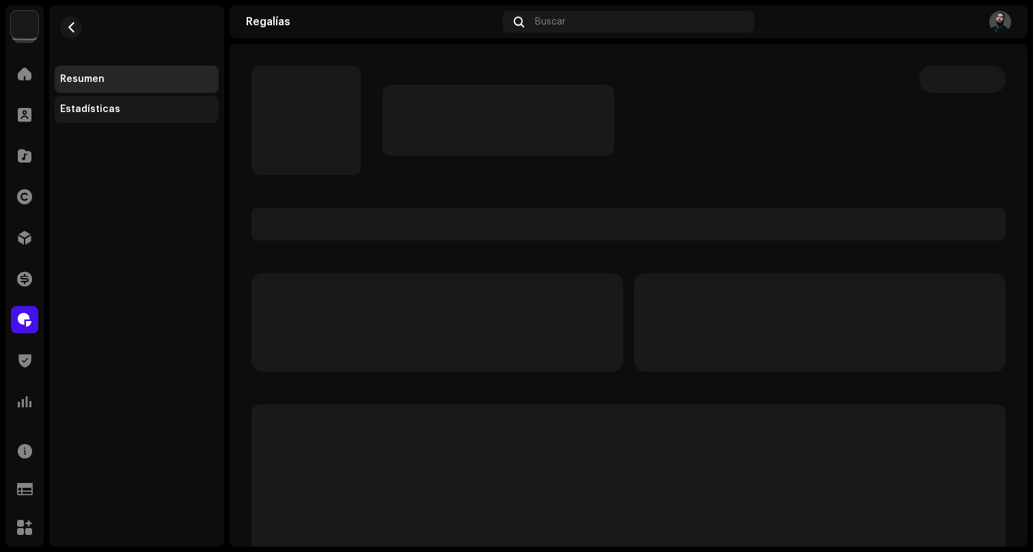
click at [116, 100] on div "Estadísticas" at bounding box center [137, 109] width 164 height 27
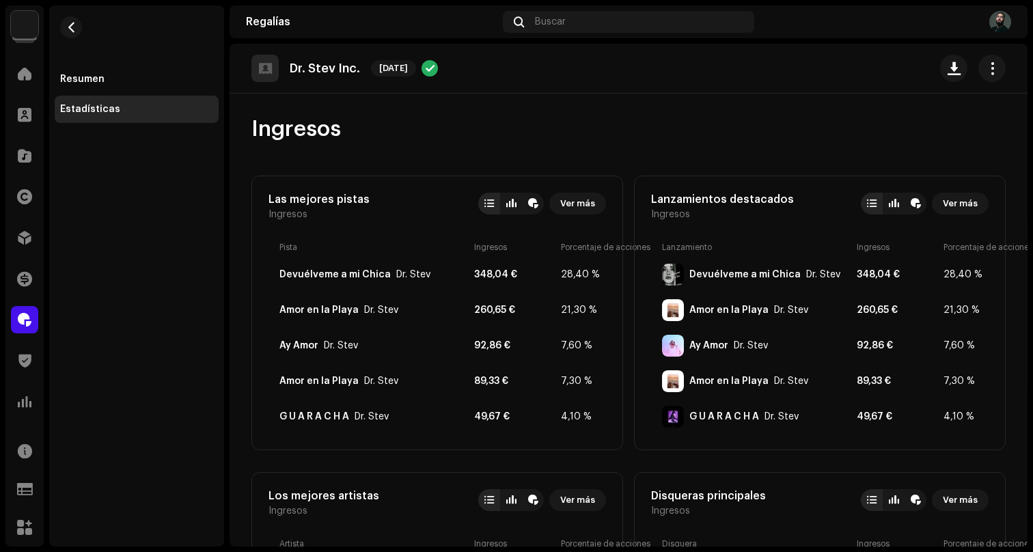
click at [746, 147] on re-m-page-header "Ingresos" at bounding box center [628, 135] width 754 height 82
click at [625, 156] on re-m-page-header "Ingresos" at bounding box center [628, 135] width 754 height 82
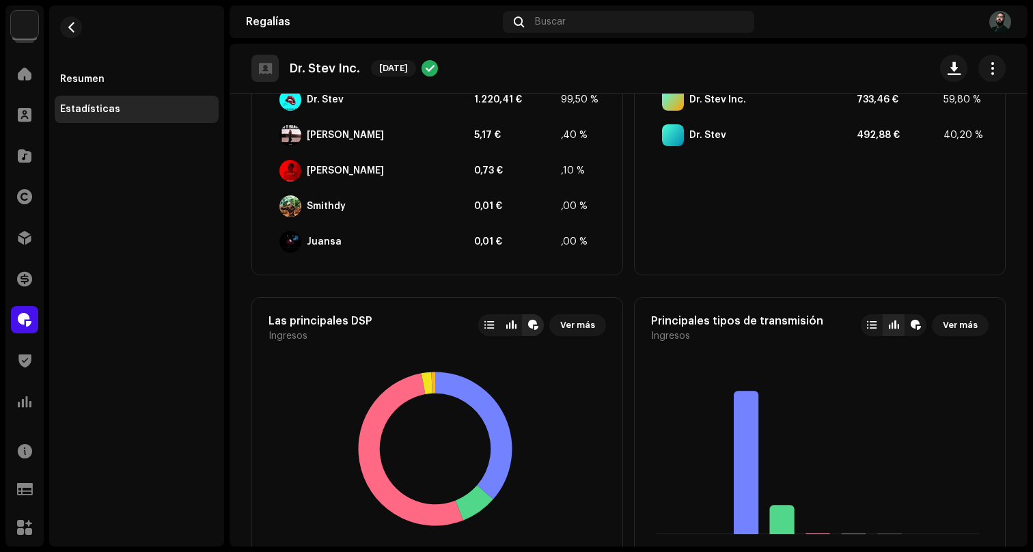
scroll to position [554, 0]
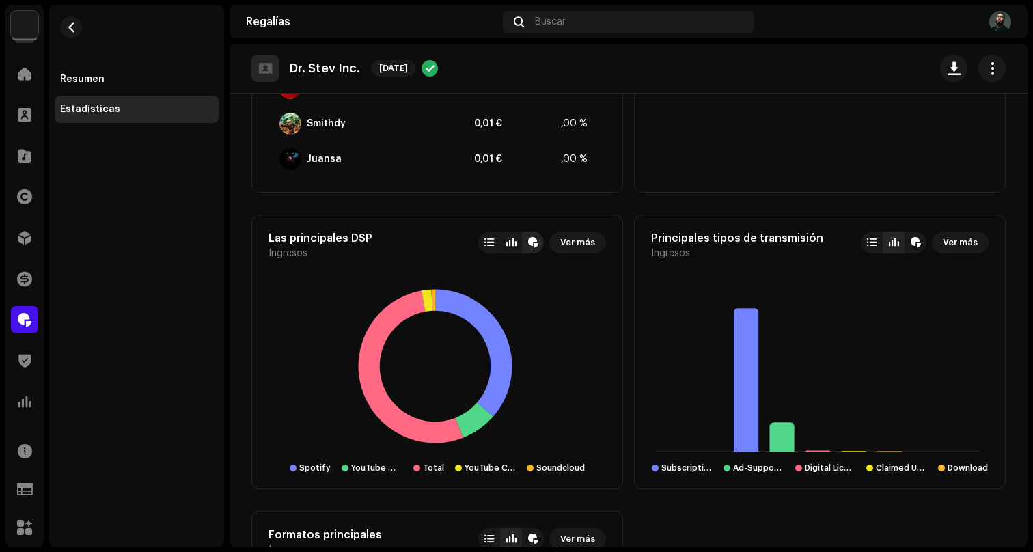
click at [625, 156] on div "Las mejores pistas Ingresos Ver más Pista Ingresos Porcentaje de acciones Devué…" at bounding box center [628, 204] width 754 height 1164
click at [569, 242] on span "Ver más" at bounding box center [577, 242] width 35 height 27
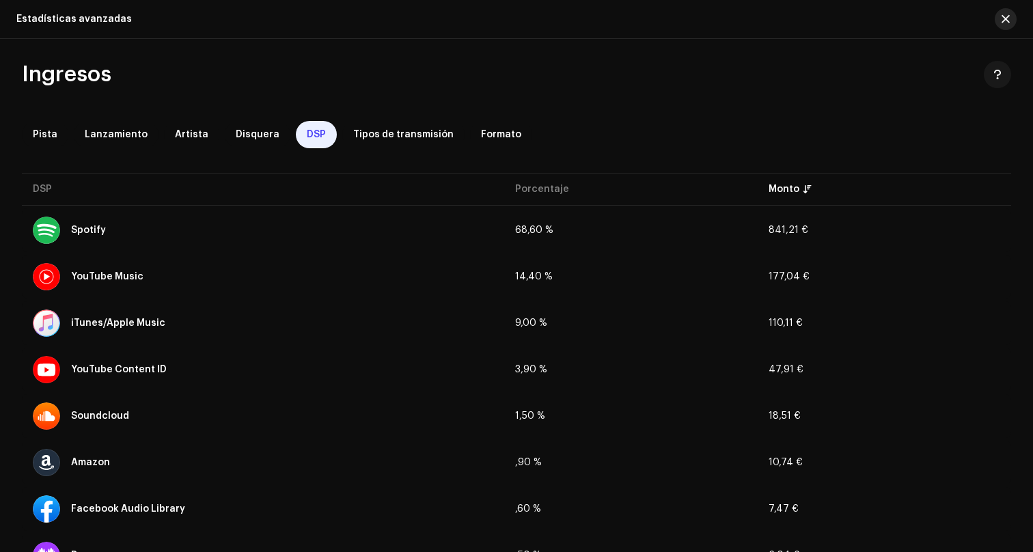
click at [1003, 20] on span "button" at bounding box center [1005, 19] width 8 height 11
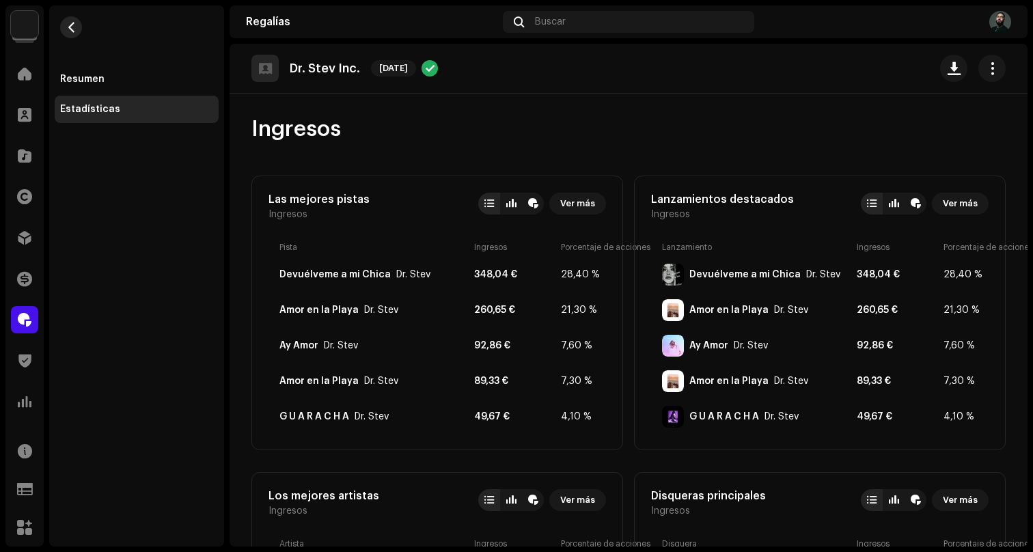
click at [74, 18] on button "button" at bounding box center [71, 27] width 22 height 22
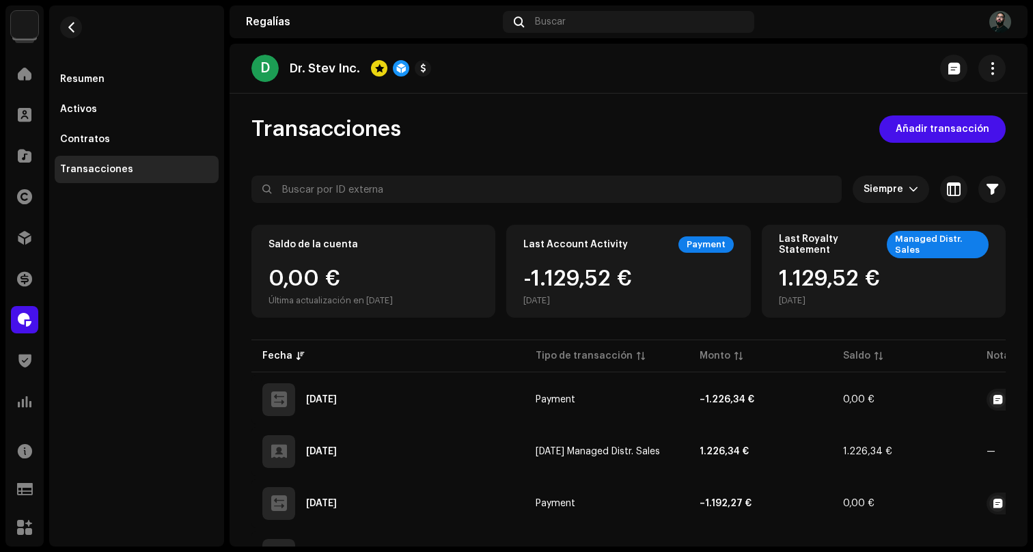
click at [741, 108] on div "D Dr. Stev Inc. Transacciones Añadir transacción Siempre Seleccionado 0 Selecci…" at bounding box center [628, 295] width 798 height 503
click at [639, 104] on div "D Dr. Stev Inc. Transacciones Añadir transacción Siempre Seleccionado 0 Selecci…" at bounding box center [628, 295] width 798 height 503
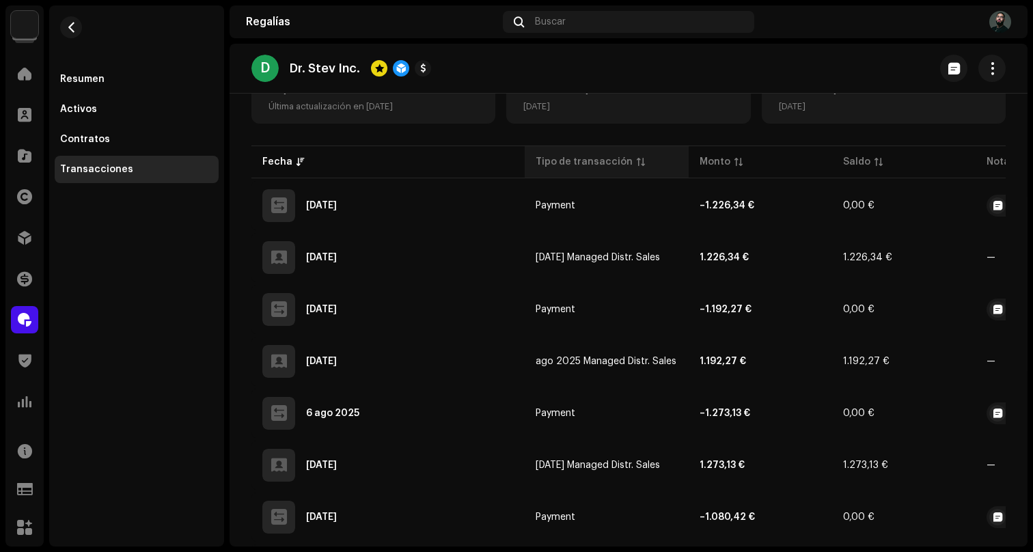
scroll to position [207, 0]
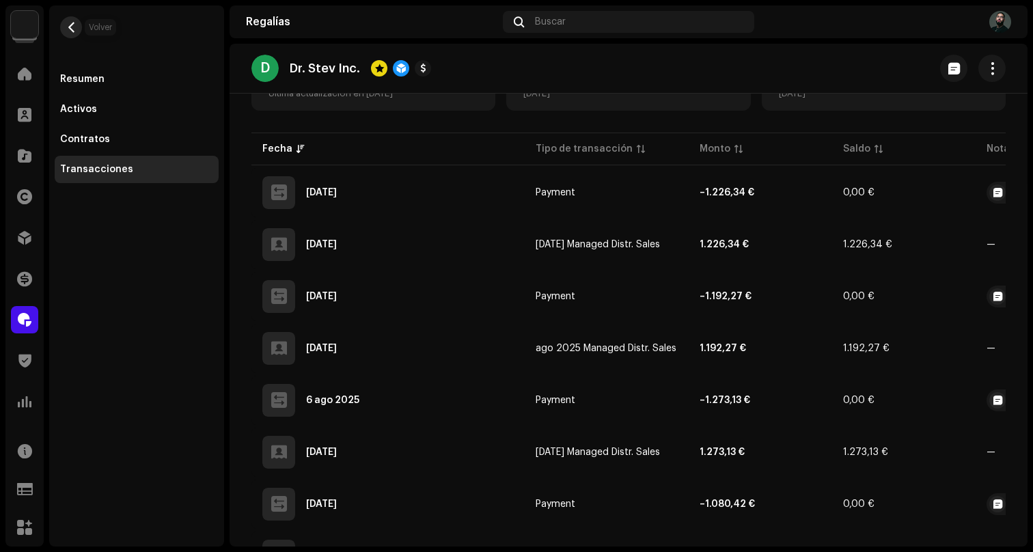
click at [74, 25] on span "button" at bounding box center [71, 27] width 10 height 11
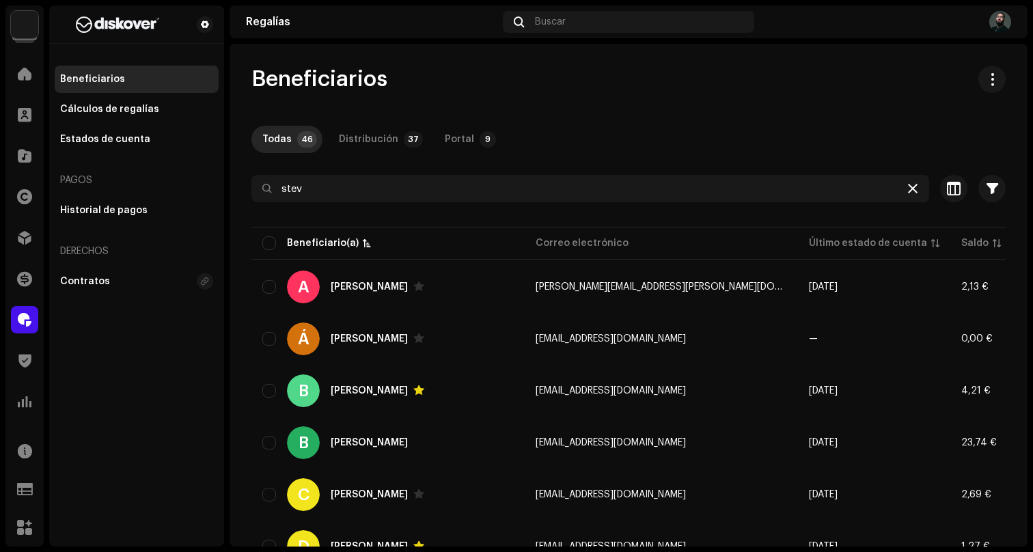
click at [908, 191] on icon at bounding box center [913, 188] width 10 height 11
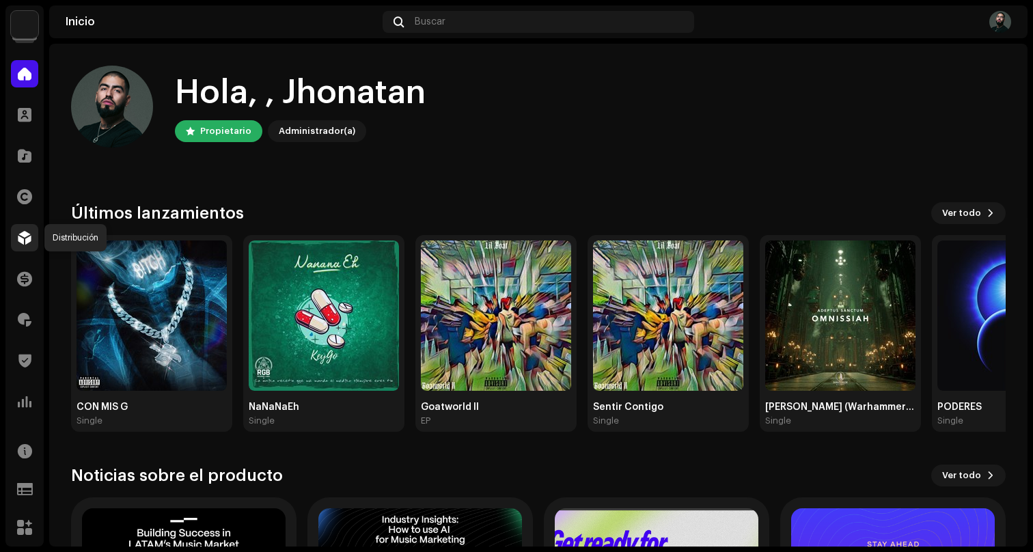
click at [25, 226] on div at bounding box center [24, 237] width 27 height 27
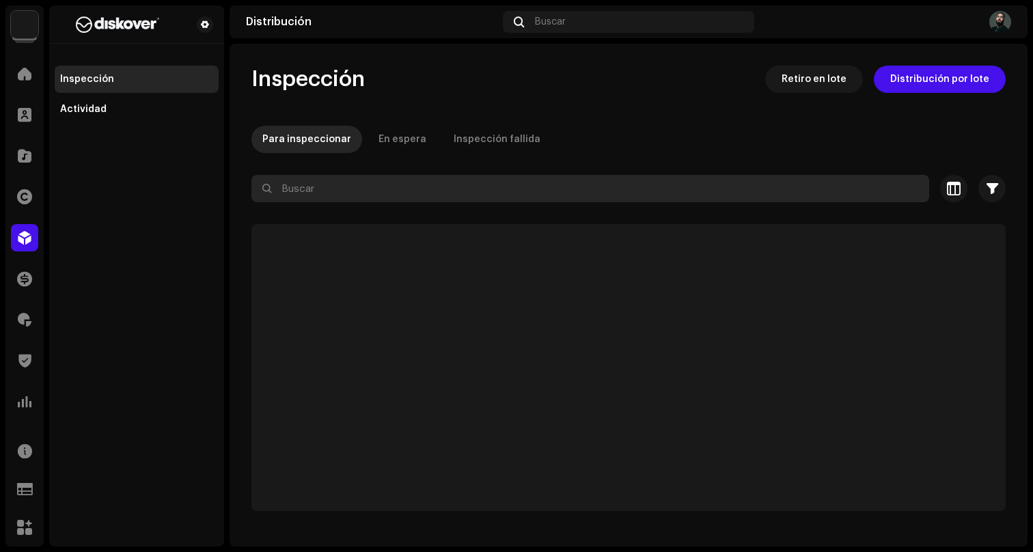
click at [503, 189] on input "text" at bounding box center [589, 188] width 677 height 27
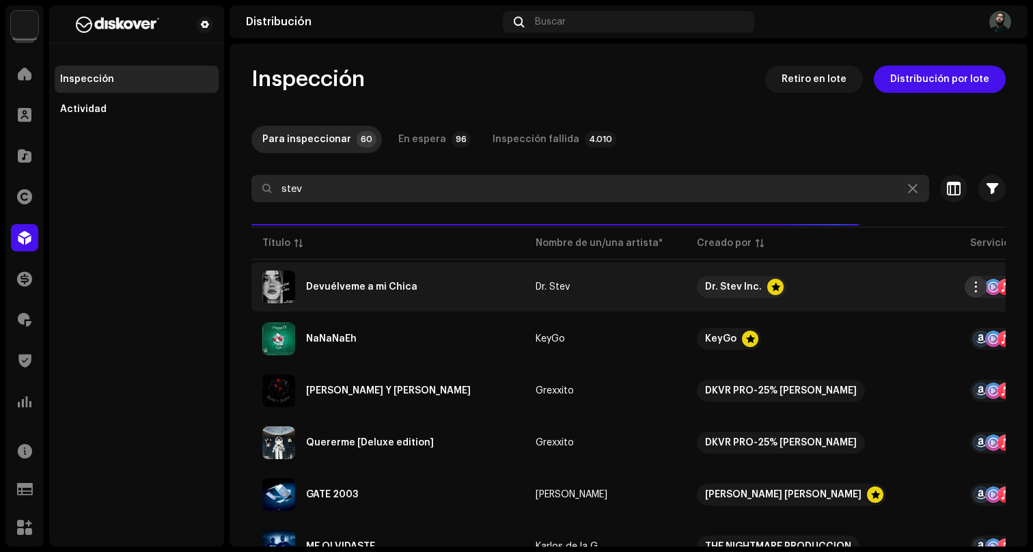
type input "stev"
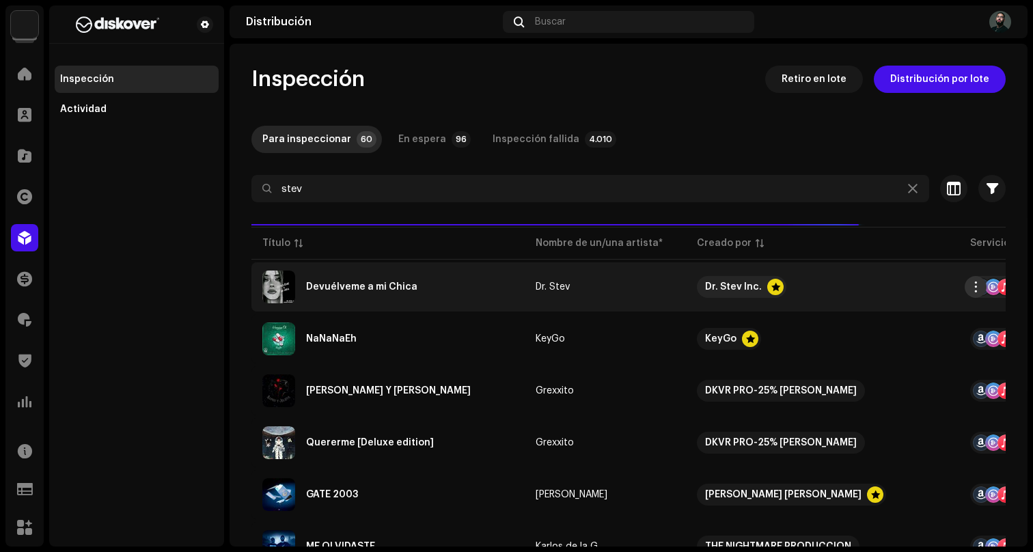
click at [970, 288] on span "button" at bounding box center [975, 286] width 10 height 11
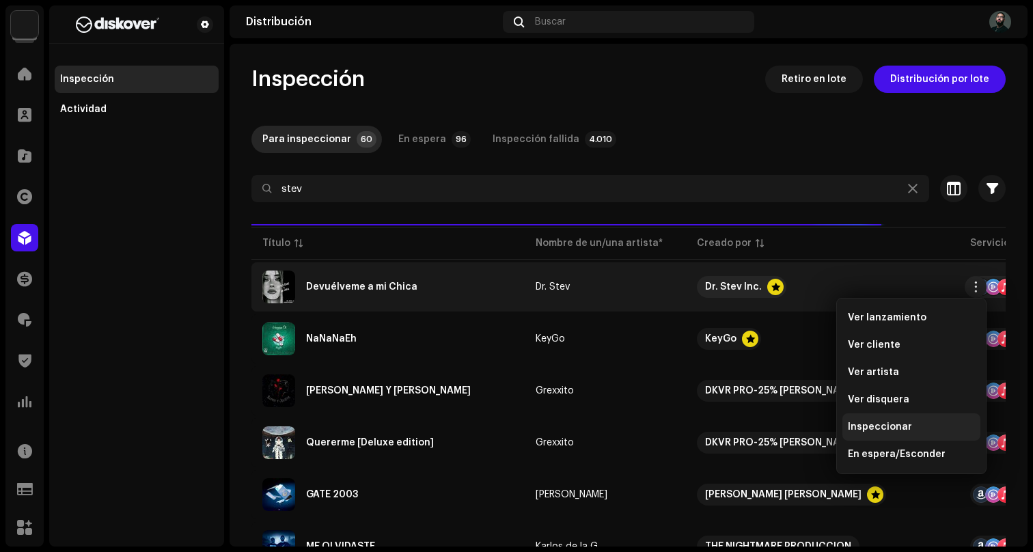
click at [896, 428] on span "Inspeccionar" at bounding box center [879, 426] width 64 height 11
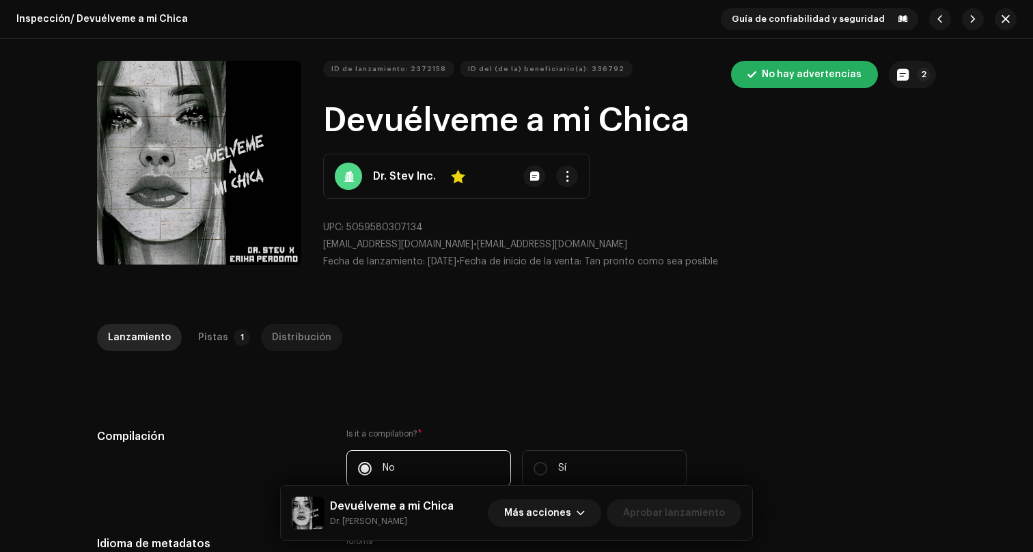
click at [272, 341] on div "Distribución" at bounding box center [301, 337] width 59 height 27
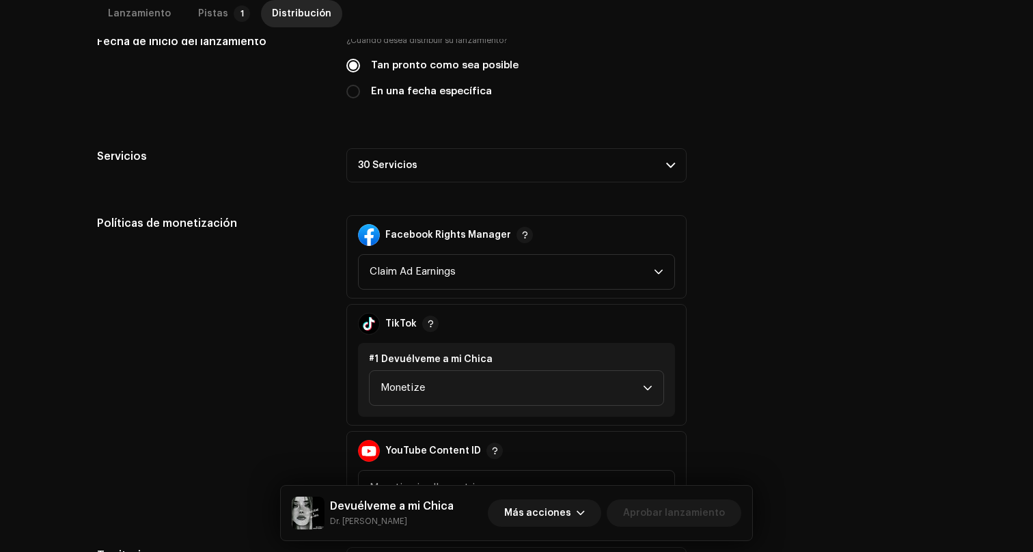
scroll to position [380, 0]
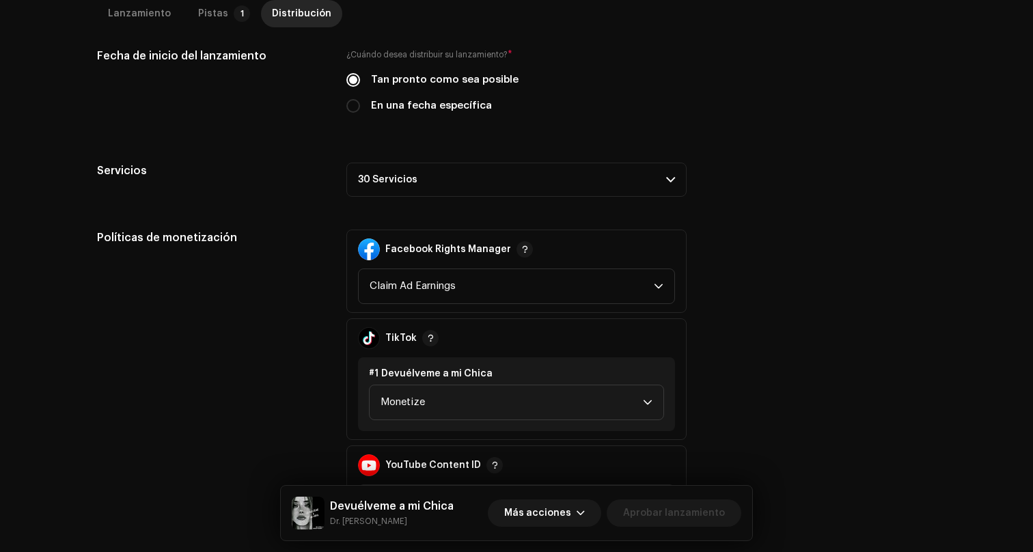
click at [655, 175] on p-accordion-header "30 Servicios" at bounding box center [516, 180] width 340 height 34
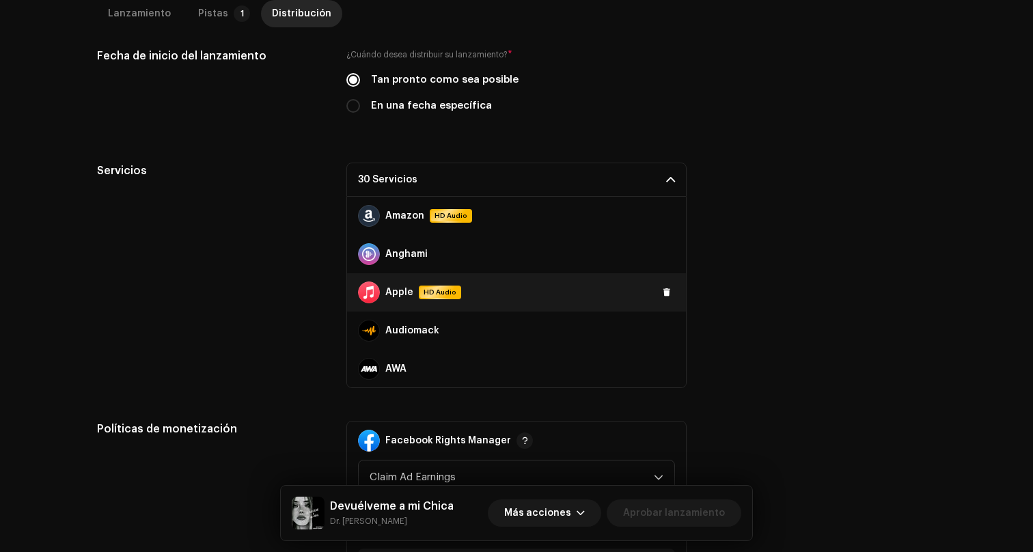
scroll to position [957, 0]
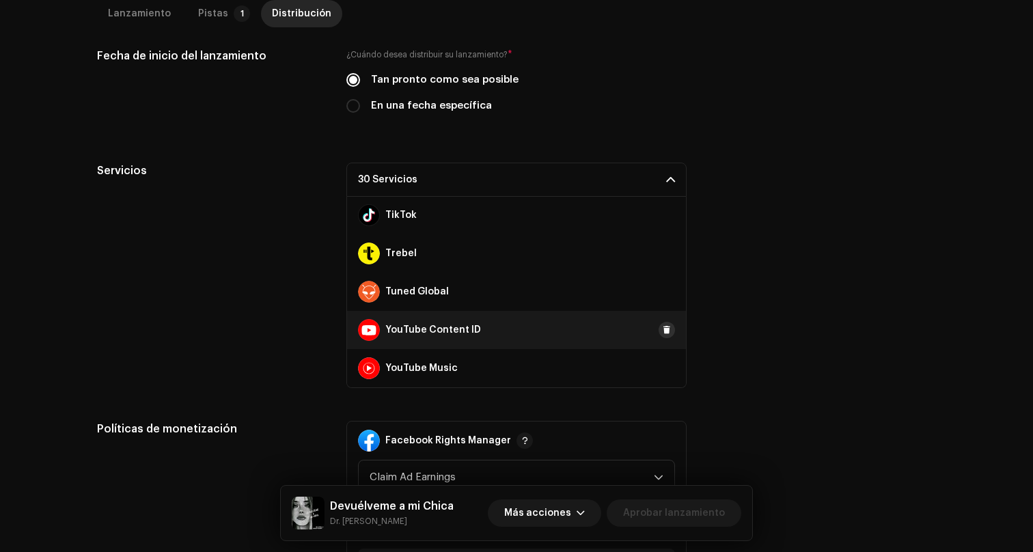
click at [662, 329] on span at bounding box center [666, 329] width 8 height 11
click at [730, 342] on div "Servicios 29 Servicios Amazon HD Audio Anghami Apple HD Audio Audiomack AWA Boo…" at bounding box center [516, 275] width 839 height 225
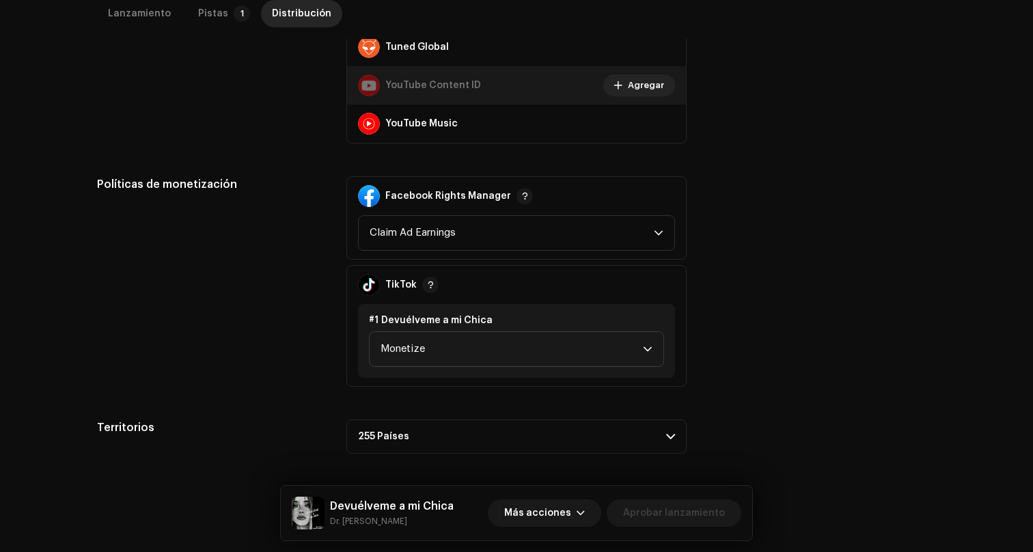
scroll to position [0, 0]
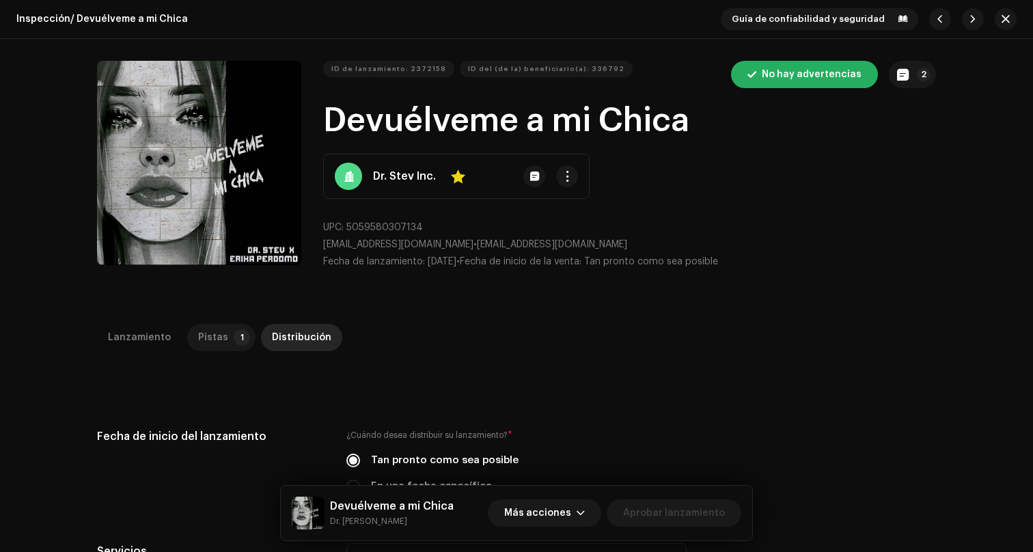
click at [218, 330] on p-tab "Pistas 1" at bounding box center [221, 337] width 68 height 27
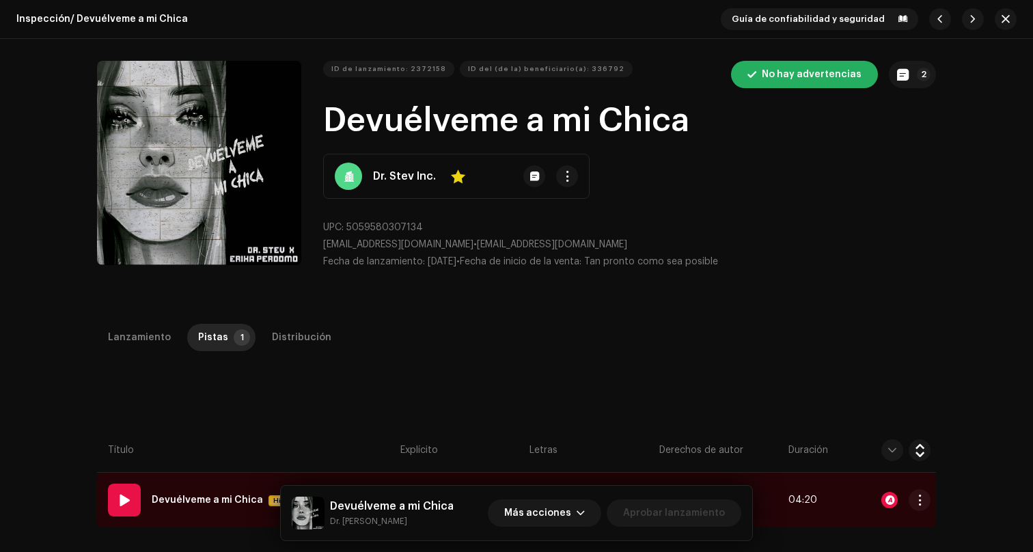
click at [887, 496] on div at bounding box center [889, 500] width 16 height 16
click at [850, 499] on td at bounding box center [891, 500] width 87 height 55
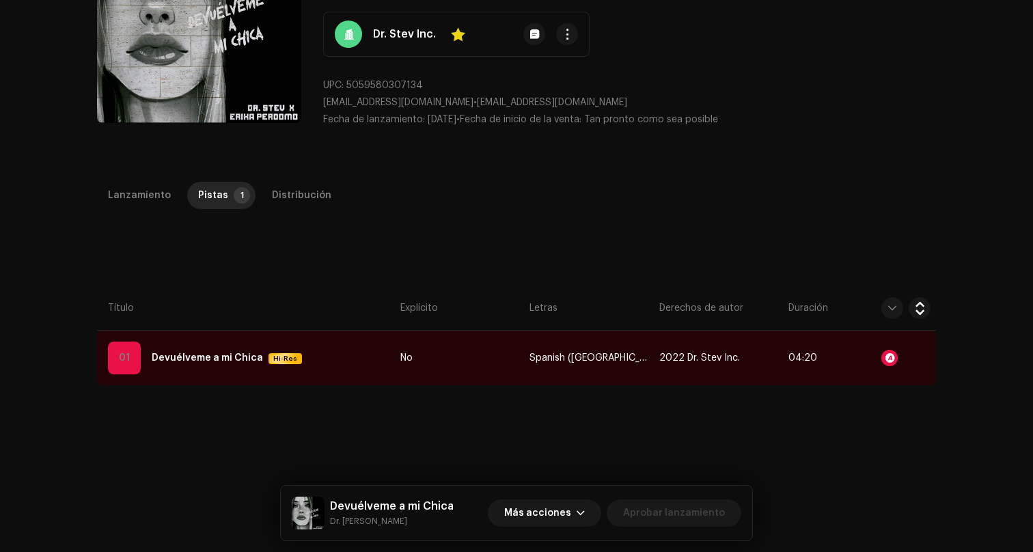
scroll to position [324, 0]
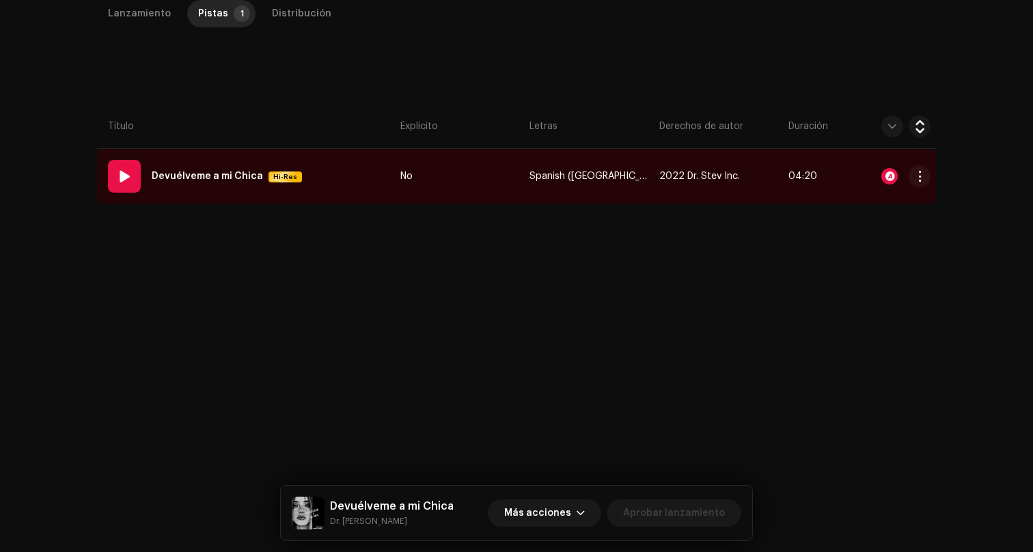
click at [208, 160] on div "01 Devuélveme a mi Chica Hi-Res" at bounding box center [207, 176] width 199 height 33
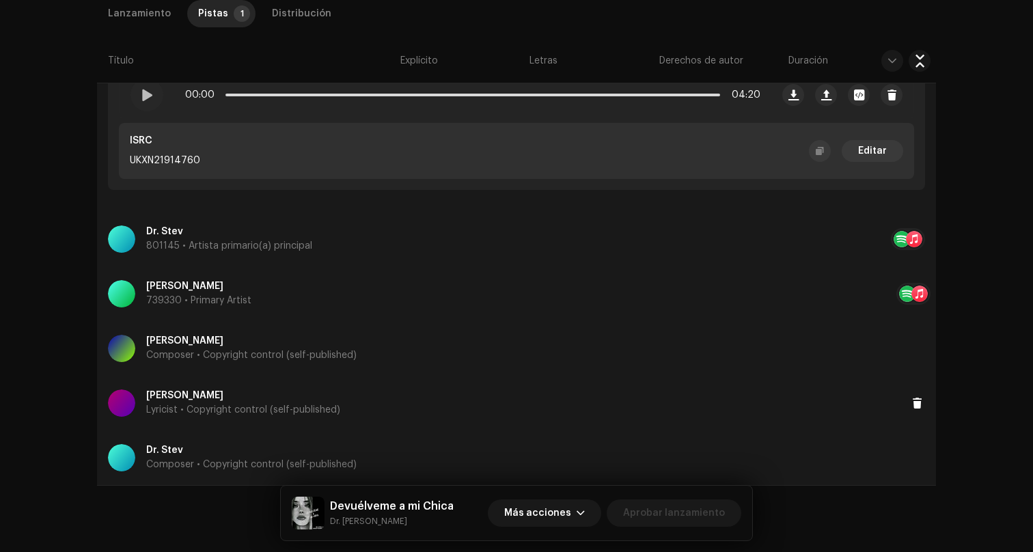
scroll to position [333, 0]
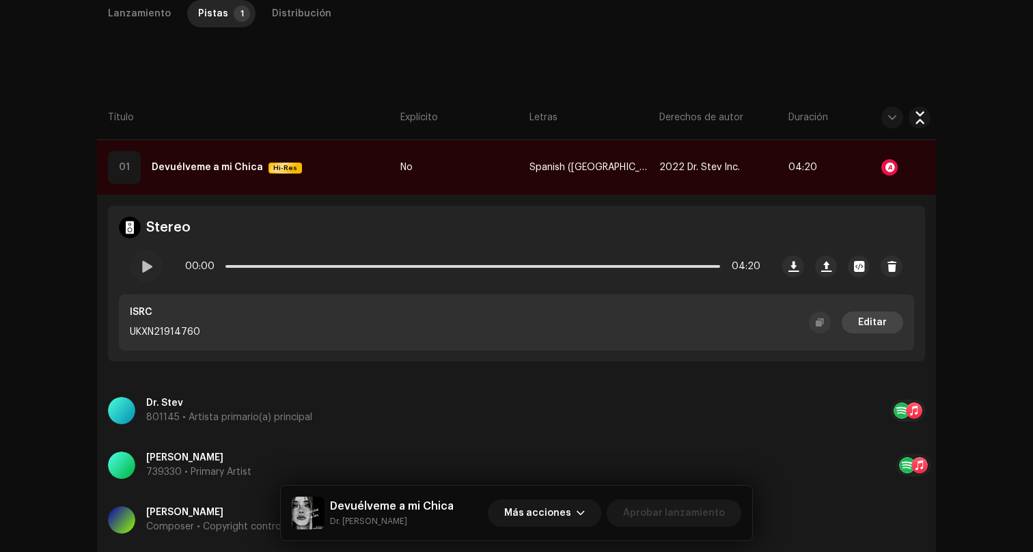
click at [882, 329] on span "Editar" at bounding box center [872, 322] width 29 height 27
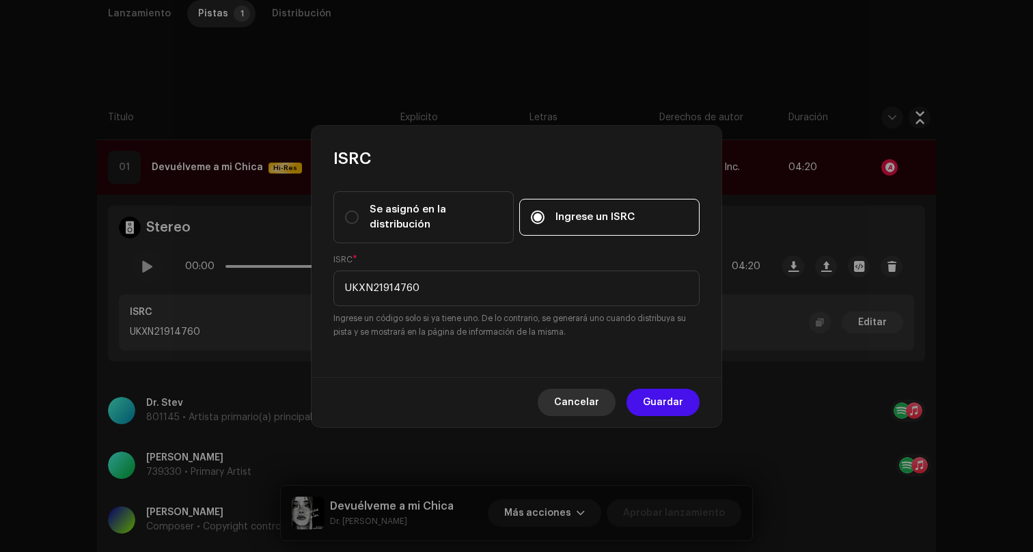
click at [589, 405] on span "Cancelar" at bounding box center [576, 402] width 45 height 27
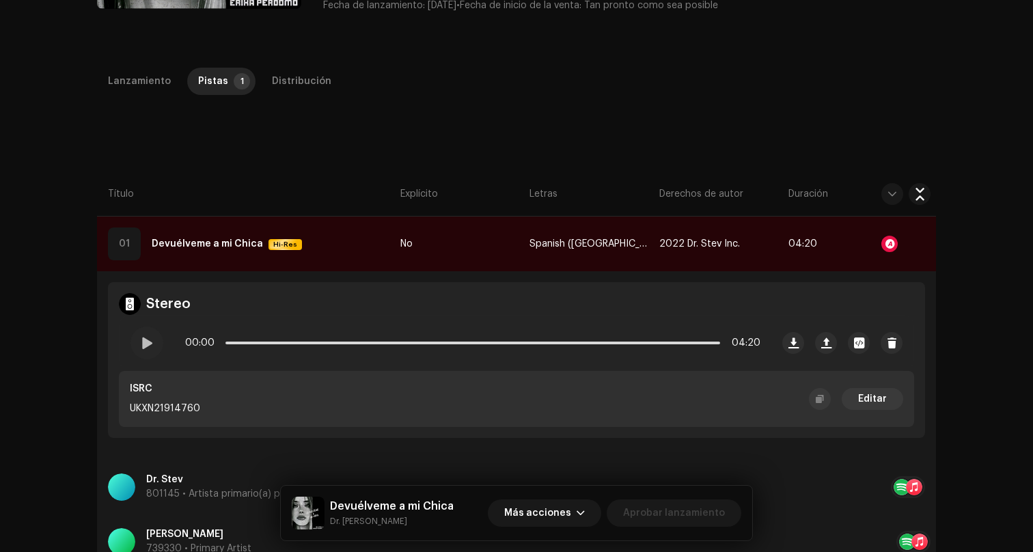
scroll to position [69, 0]
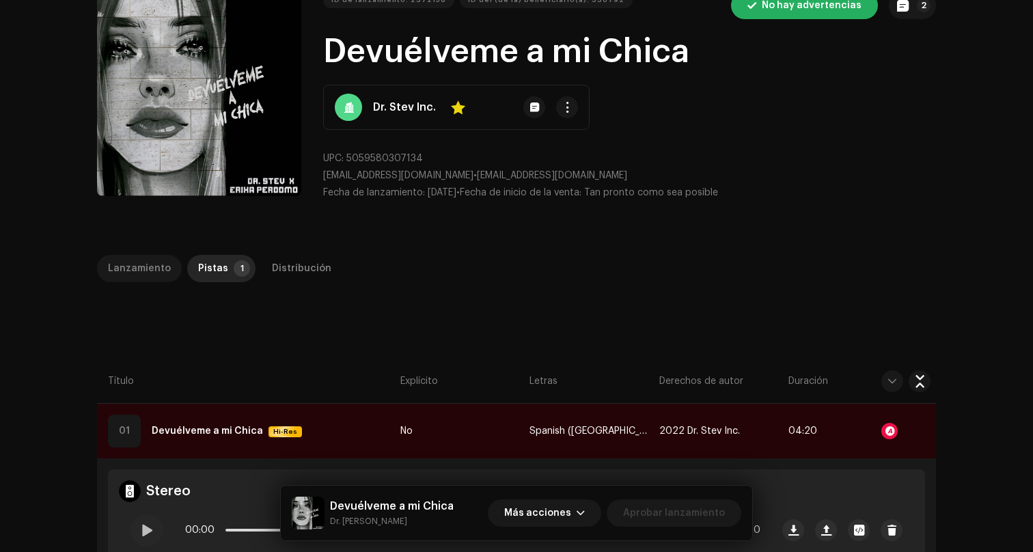
click at [148, 260] on div "Lanzamiento" at bounding box center [139, 268] width 63 height 27
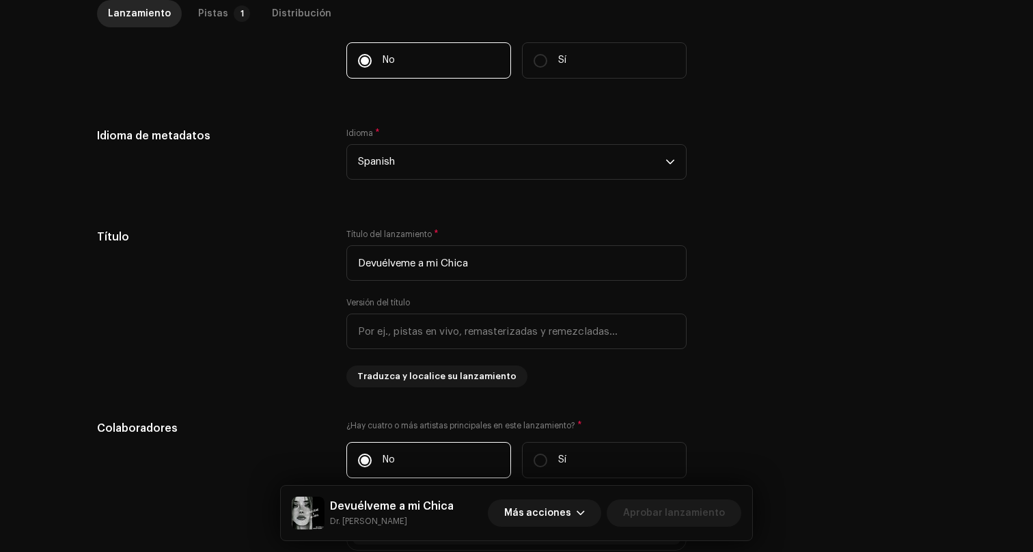
scroll to position [0, 0]
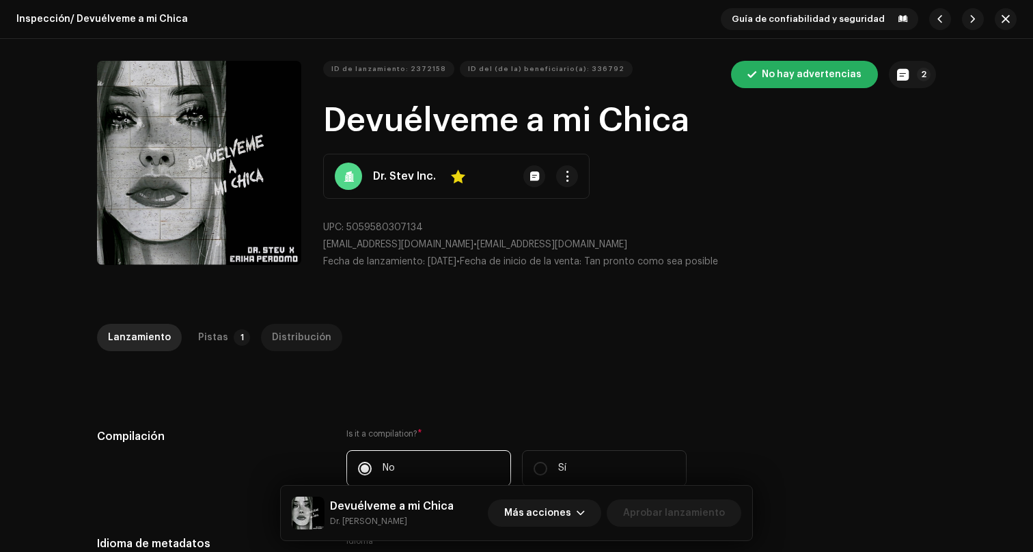
click at [291, 333] on div "Distribución" at bounding box center [301, 337] width 59 height 27
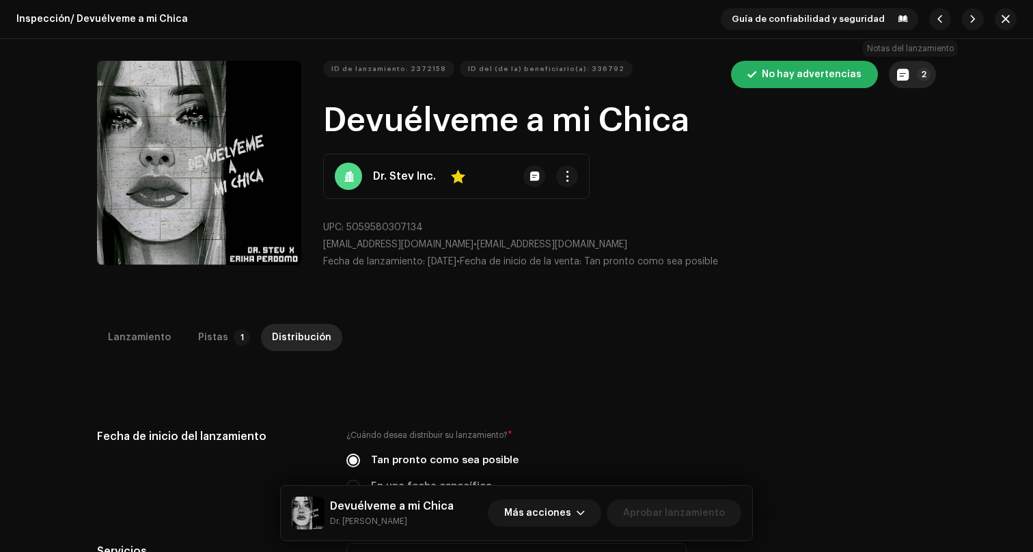
click at [918, 66] on button "2" at bounding box center [911, 74] width 47 height 27
click at [867, 331] on div "Notas del lanzamiento Content Diskover 28 jun 2024 AUTO NOTE - RELEASE PASSED I…" at bounding box center [516, 276] width 1033 height 552
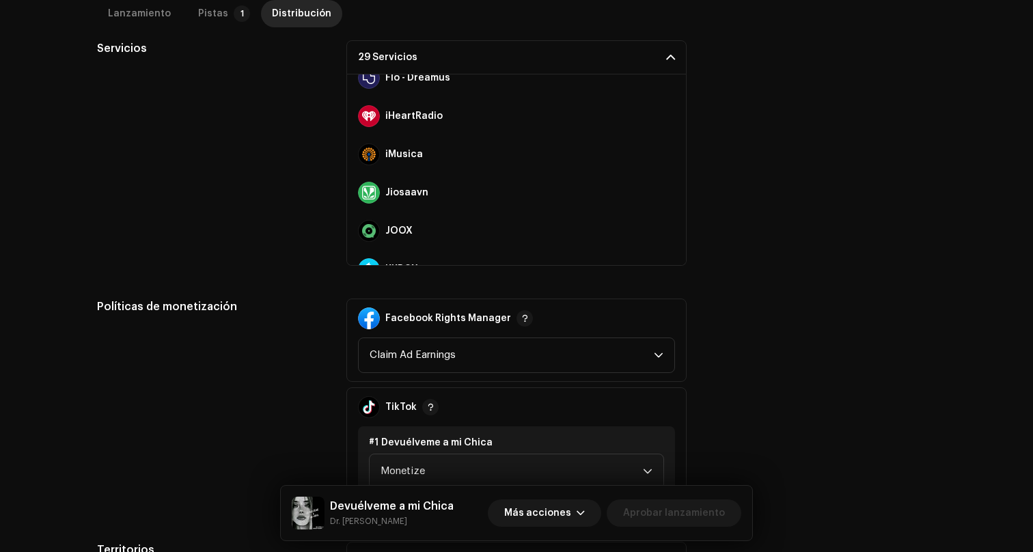
scroll to position [165, 0]
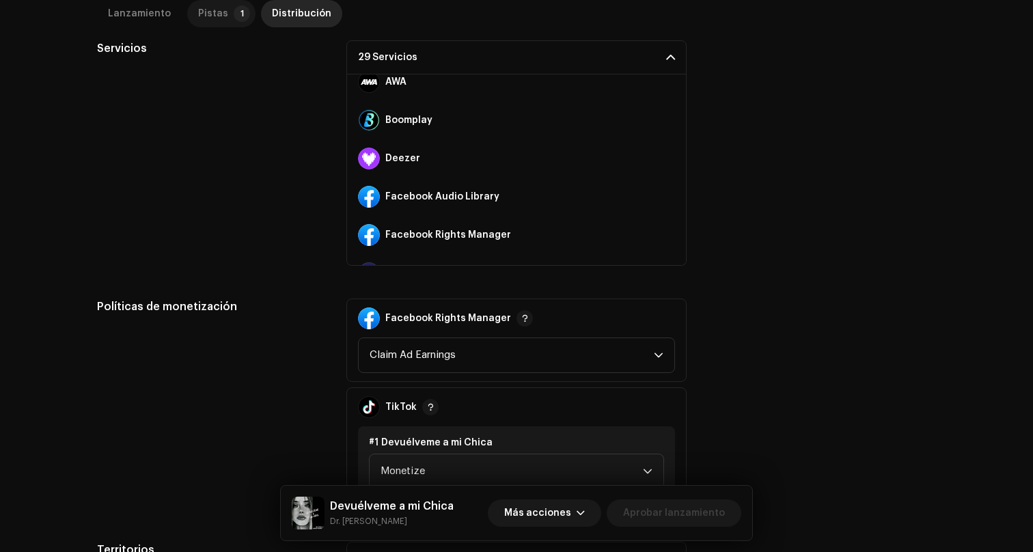
click at [223, 20] on p-tab "Pistas 1" at bounding box center [221, 13] width 68 height 27
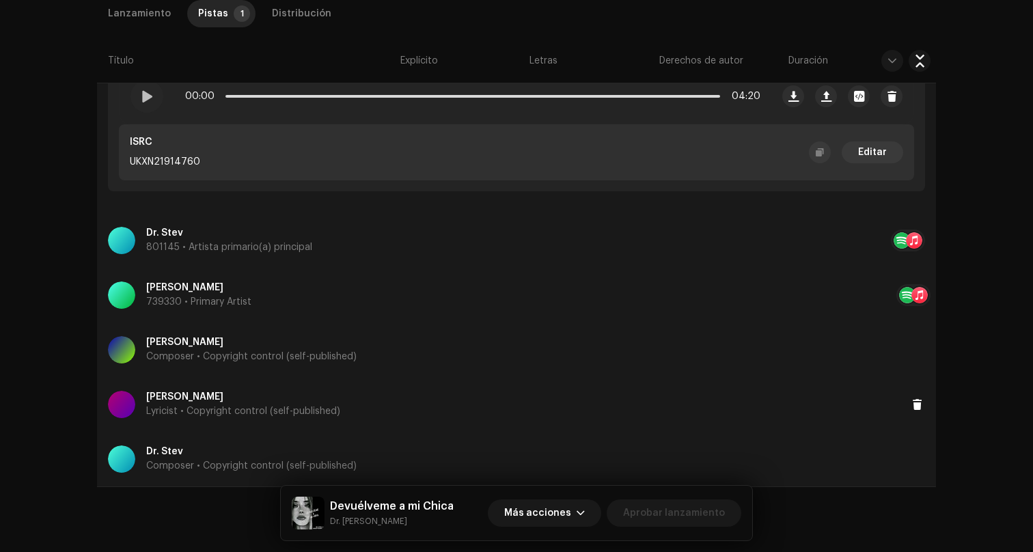
click at [628, 396] on div "David Summers Lyricist • Copyright control (self-published)" at bounding box center [508, 404] width 800 height 49
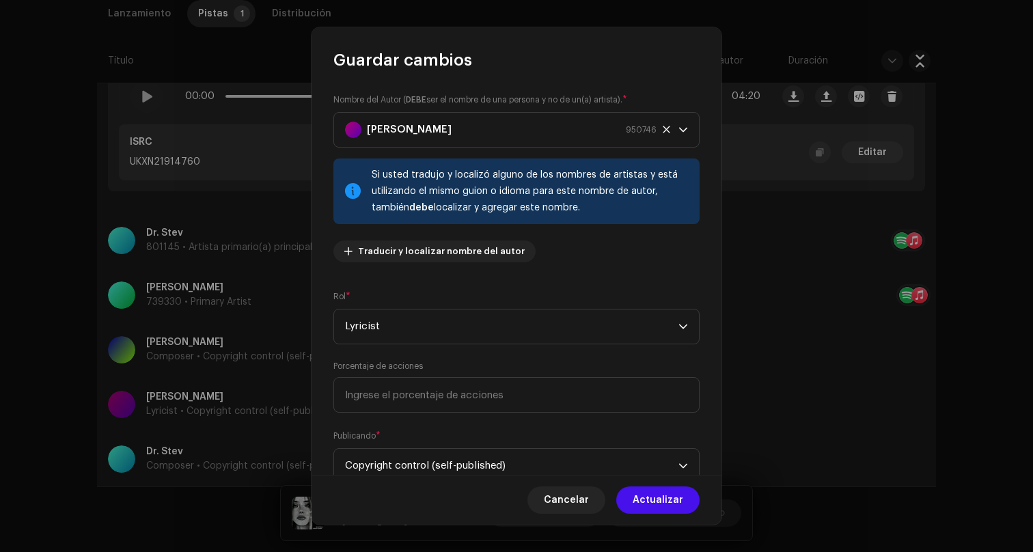
scroll to position [48, 0]
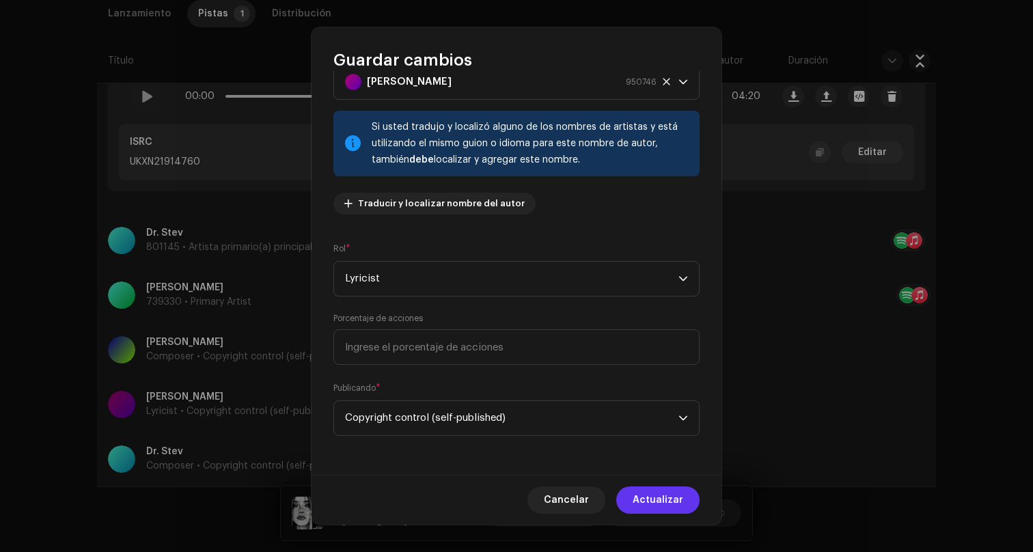
click at [671, 497] on span "Actualizar" at bounding box center [657, 499] width 51 height 27
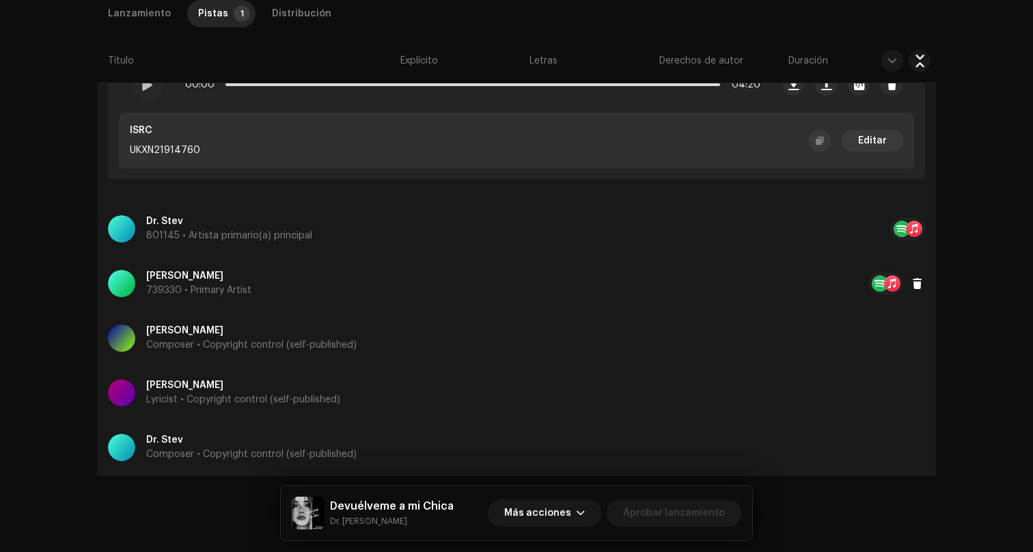
scroll to position [527, 0]
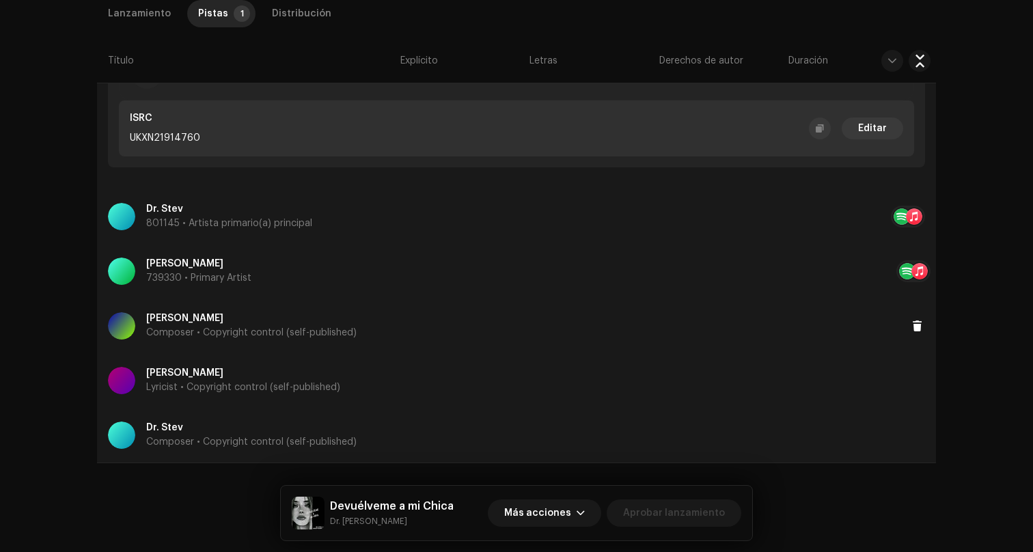
click at [570, 318] on div "Brayan Efren Cuellar Acevedo Composer • Copyright control (self-published)" at bounding box center [508, 325] width 800 height 49
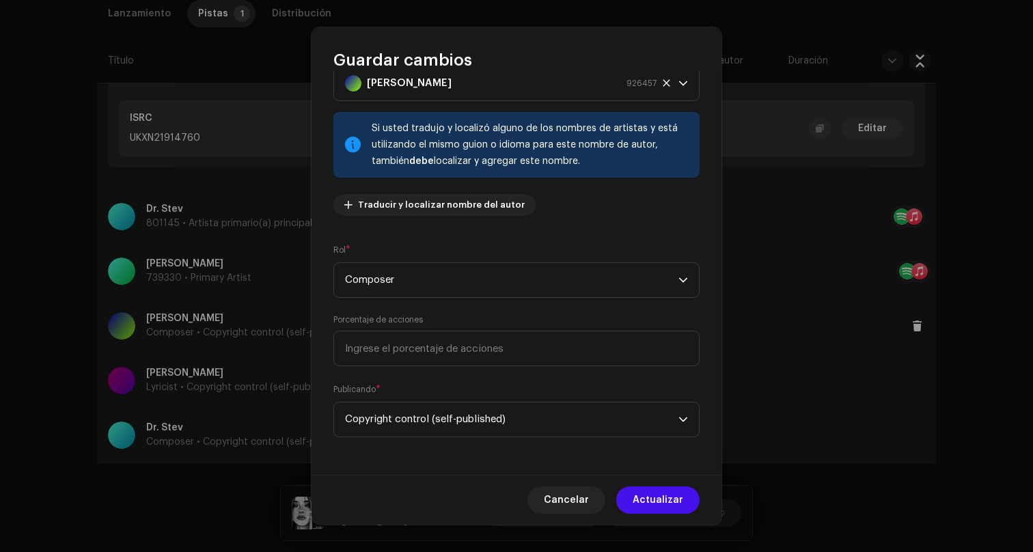
scroll to position [0, 0]
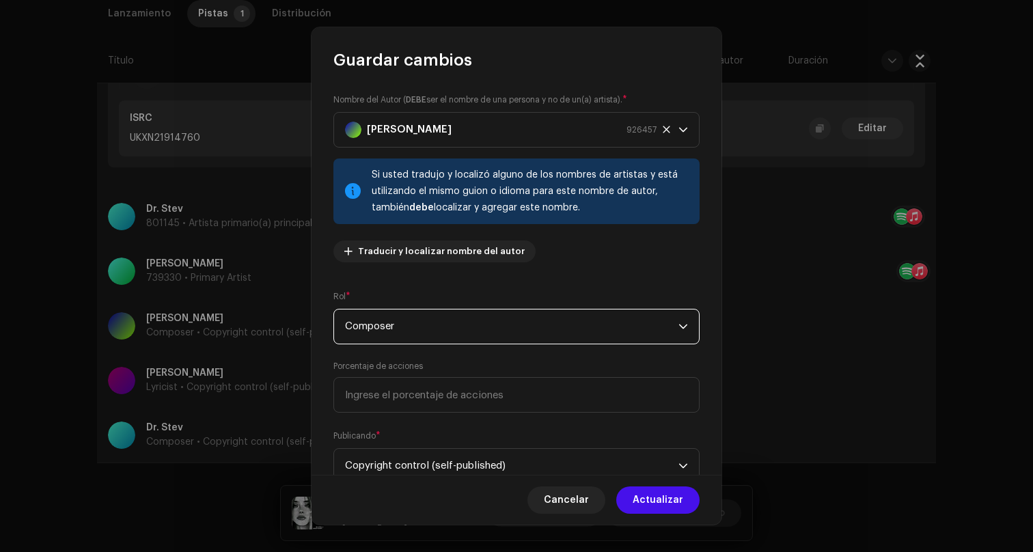
click at [567, 328] on span "Composer" at bounding box center [511, 326] width 333 height 34
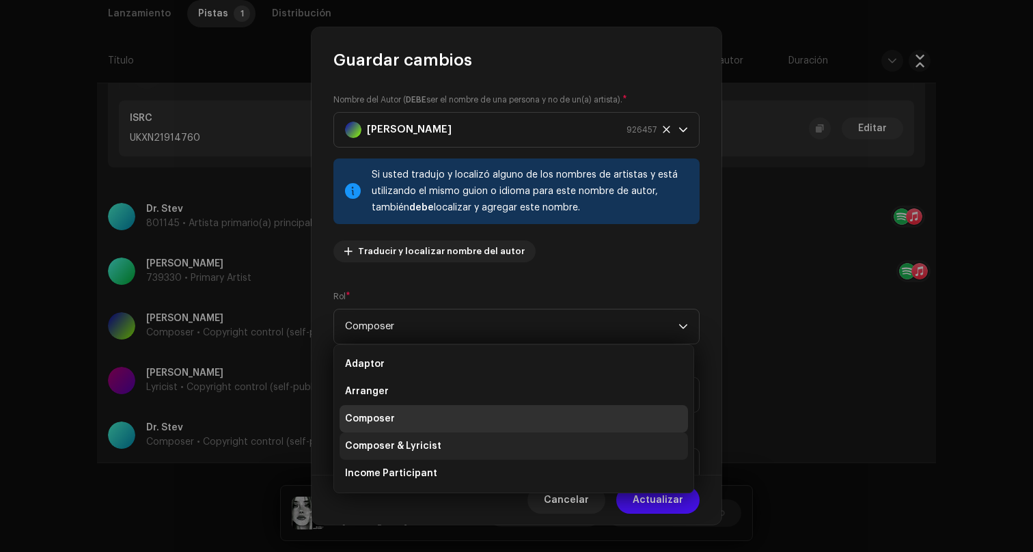
click at [514, 449] on li "Composer & Lyricist" at bounding box center [513, 445] width 348 height 27
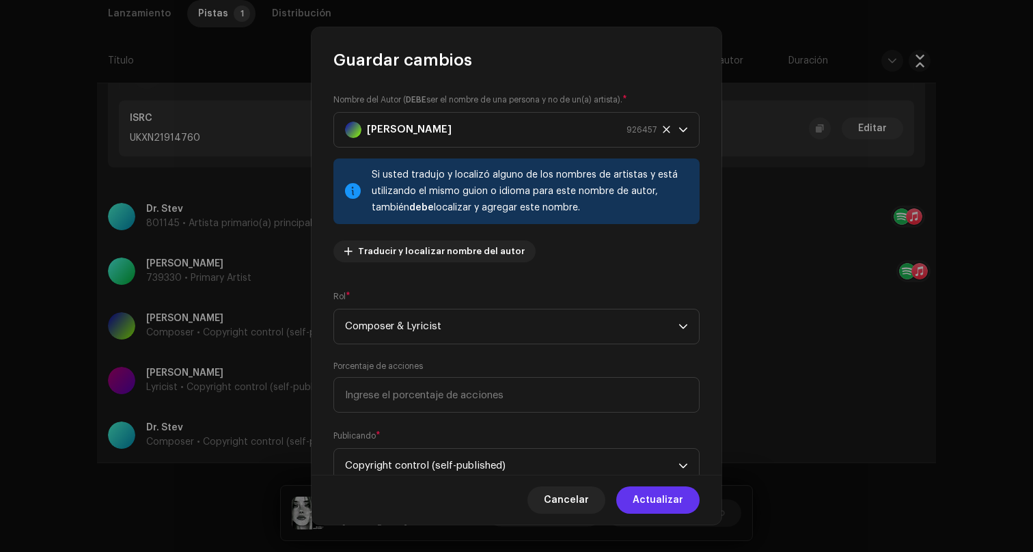
click at [647, 493] on span "Actualizar" at bounding box center [657, 499] width 51 height 27
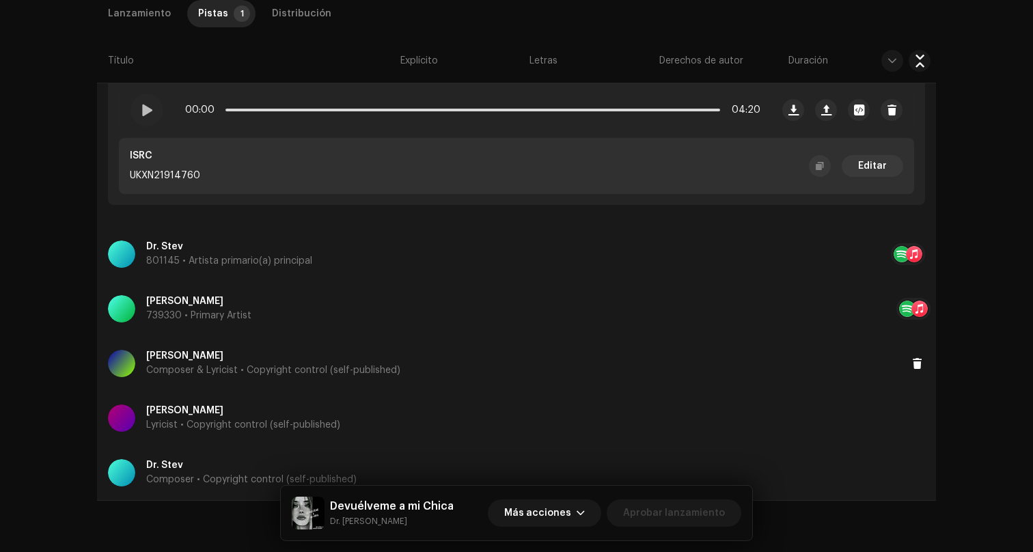
scroll to position [536, 0]
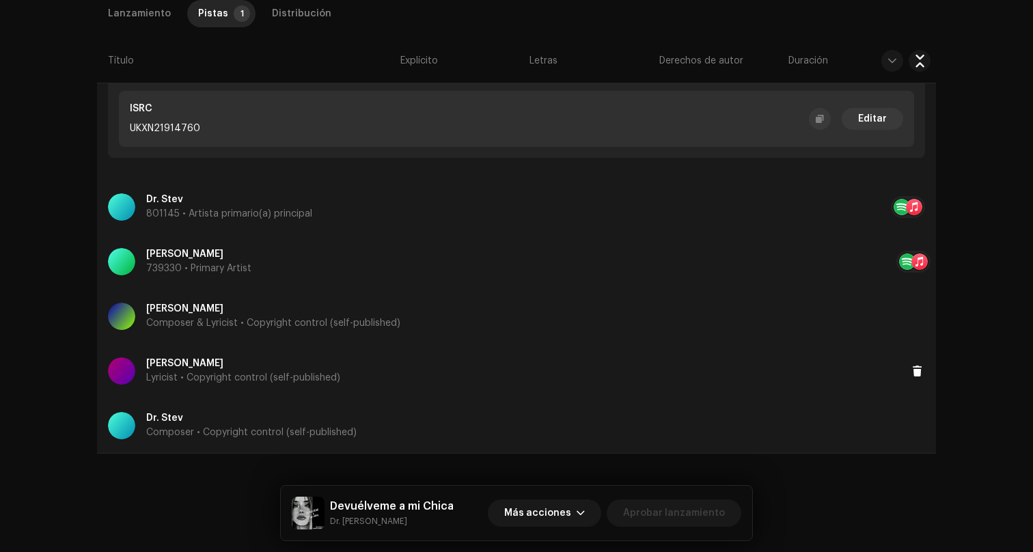
click at [526, 377] on div "David Summers Lyricist • Copyright control (self-published)" at bounding box center [508, 370] width 800 height 49
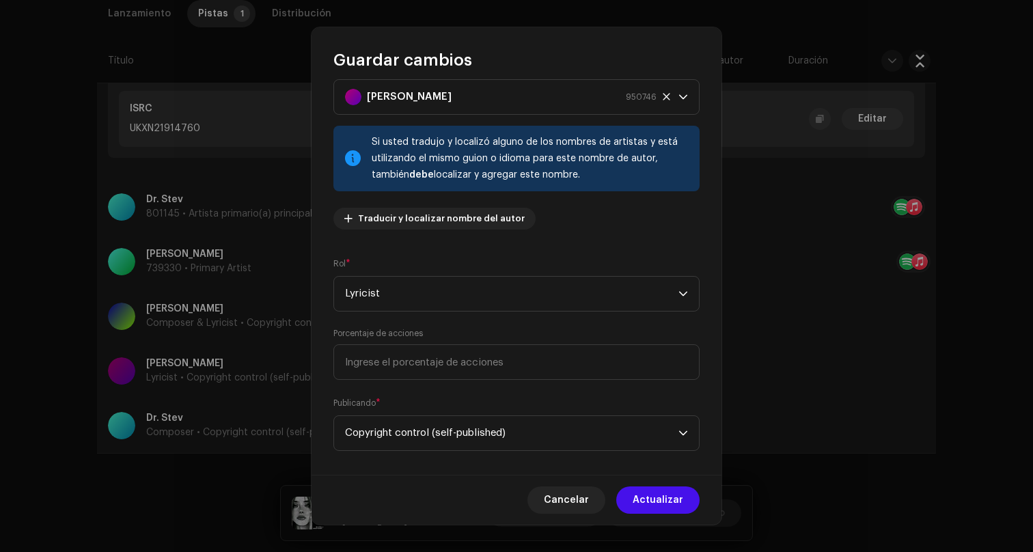
scroll to position [48, 0]
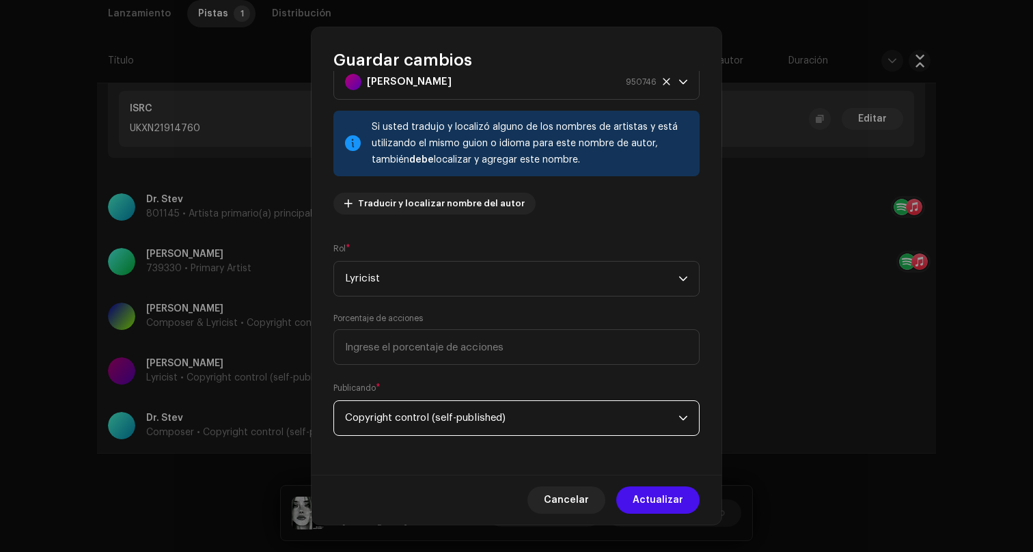
click at [513, 406] on span "Copyright control (self-published)" at bounding box center [511, 418] width 333 height 34
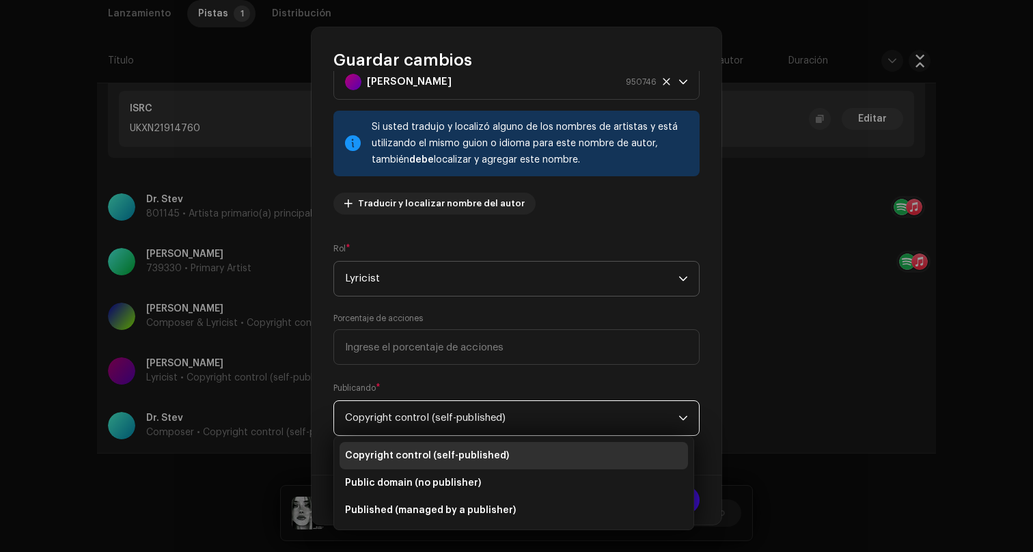
click at [499, 292] on span "Lyricist" at bounding box center [511, 279] width 333 height 34
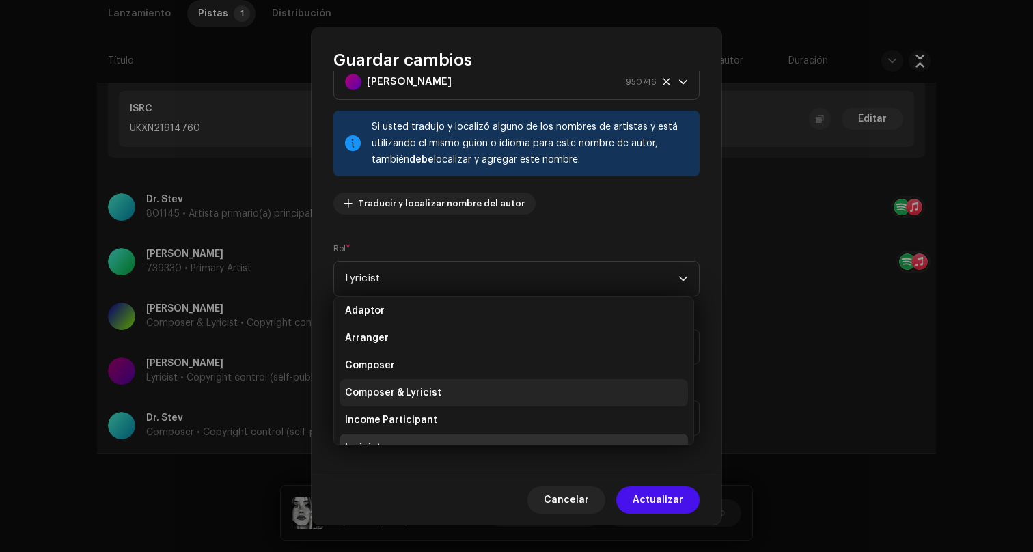
click at [462, 391] on li "Composer & Lyricist" at bounding box center [513, 392] width 348 height 27
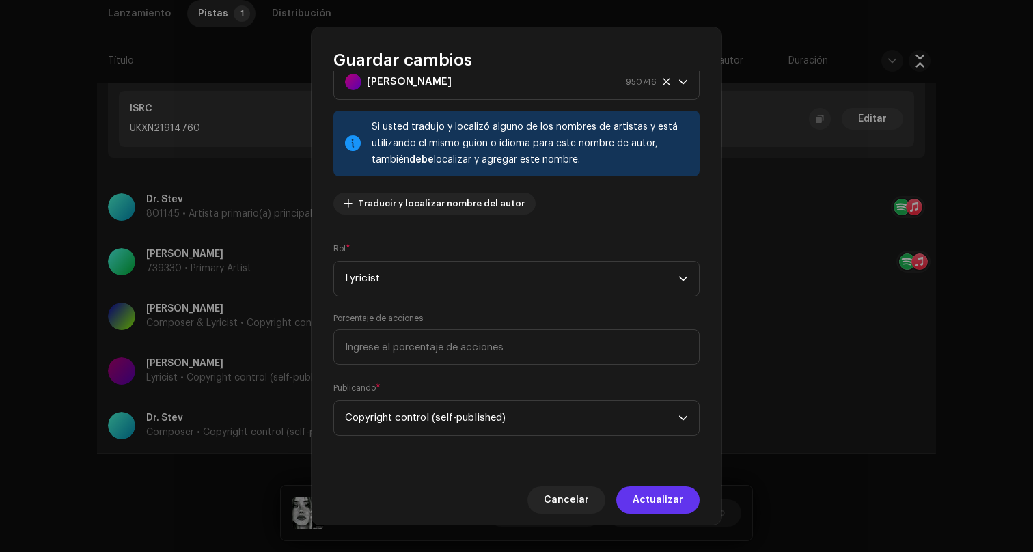
scroll to position [22, 0]
click at [646, 497] on span "Actualizar" at bounding box center [657, 499] width 51 height 27
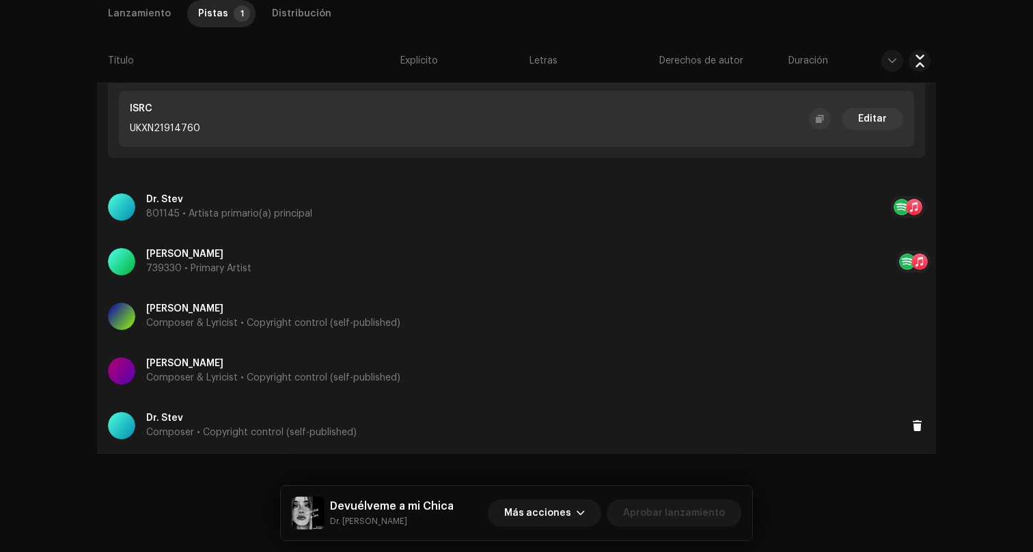
click at [553, 425] on div "Dr. Stev Composer • Copyright control (self-published)" at bounding box center [508, 425] width 800 height 49
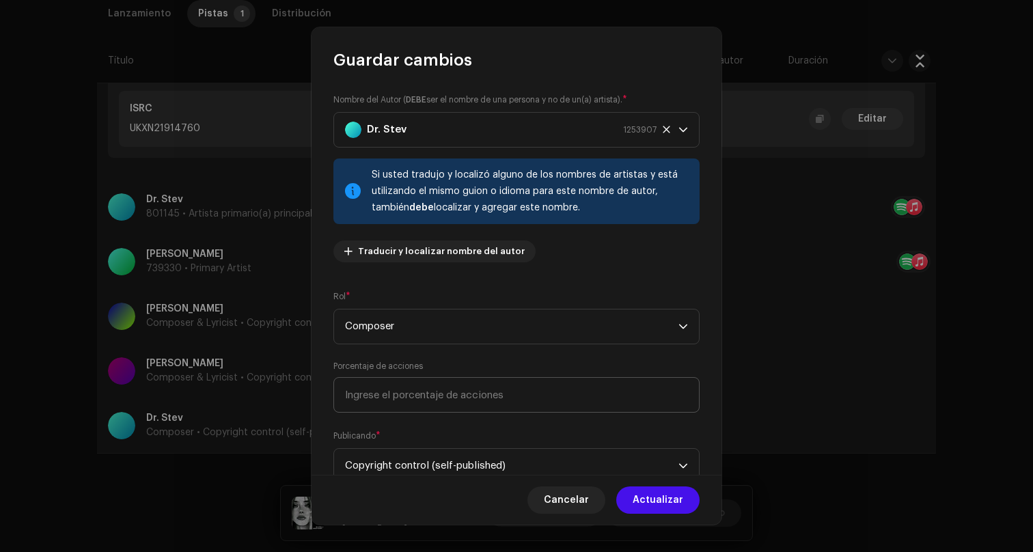
scroll to position [48, 0]
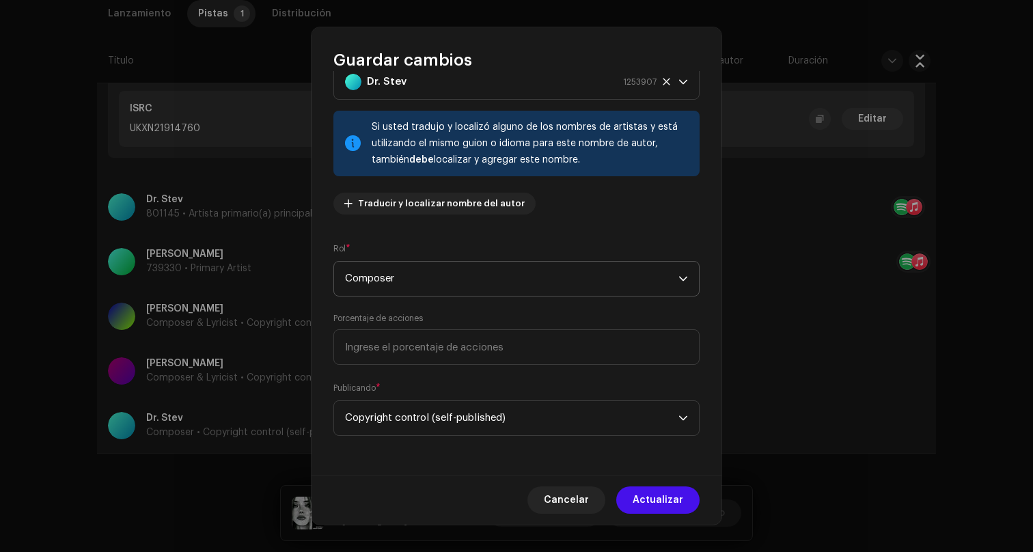
click at [522, 290] on span "Composer" at bounding box center [511, 279] width 333 height 34
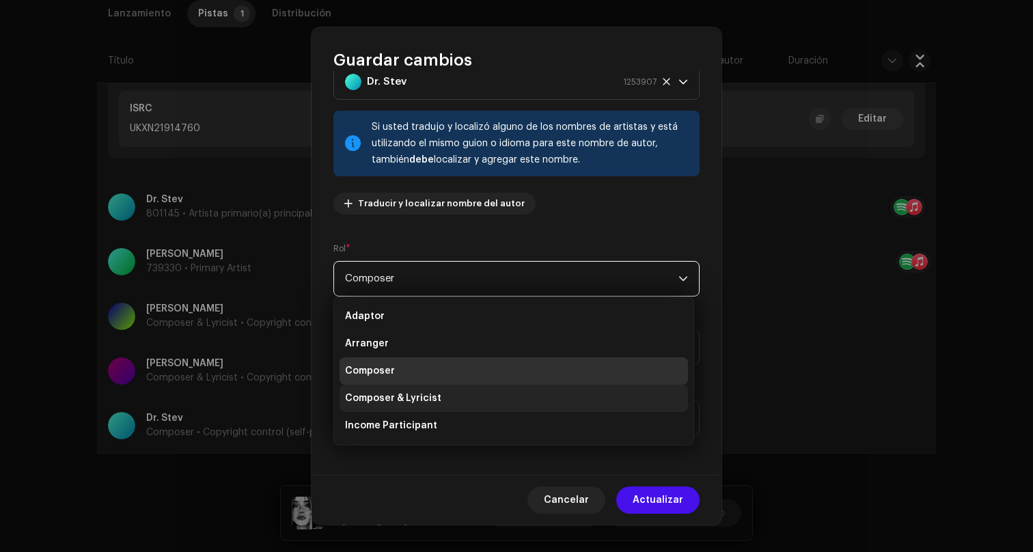
click at [477, 392] on li "Composer & Lyricist" at bounding box center [513, 397] width 348 height 27
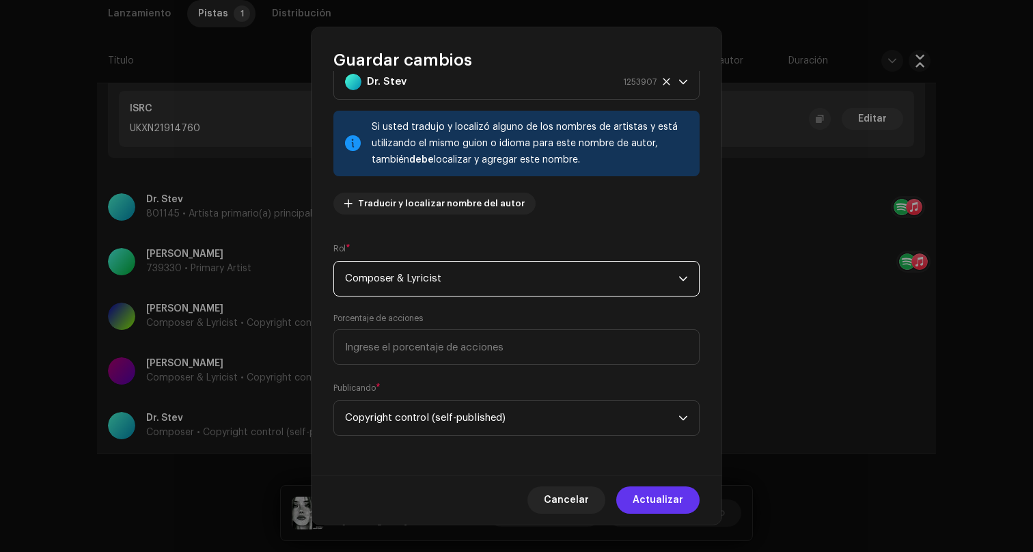
click at [634, 501] on button "Actualizar" at bounding box center [657, 499] width 83 height 27
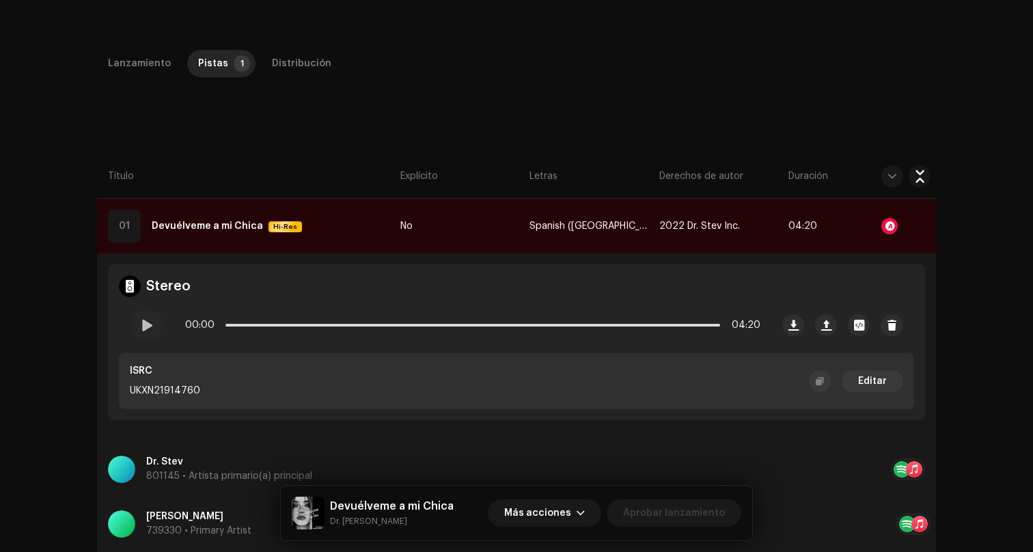
scroll to position [273, 0]
click at [887, 223] on div at bounding box center [889, 227] width 16 height 16
click at [914, 229] on span "button" at bounding box center [919, 226] width 10 height 11
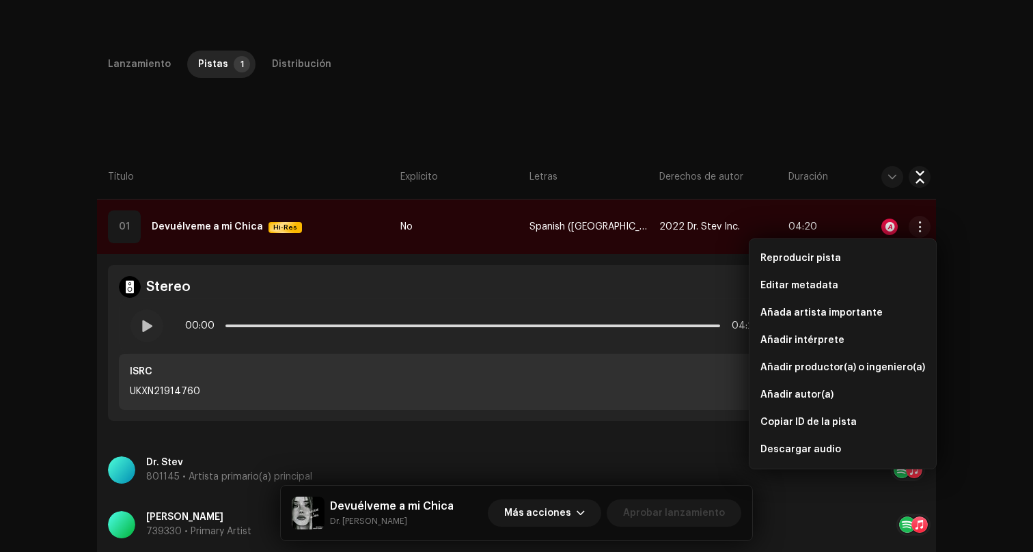
click at [990, 313] on div "Inspección / Devuélveme a mi Chica Guía de confiabilidad y seguridad ID de lanz…" at bounding box center [516, 276] width 1033 height 552
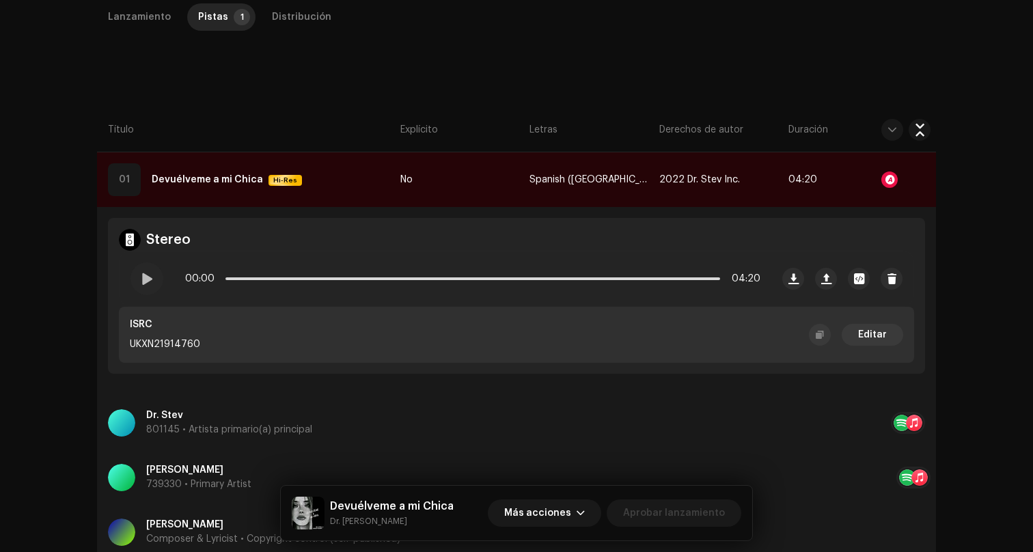
scroll to position [536, 0]
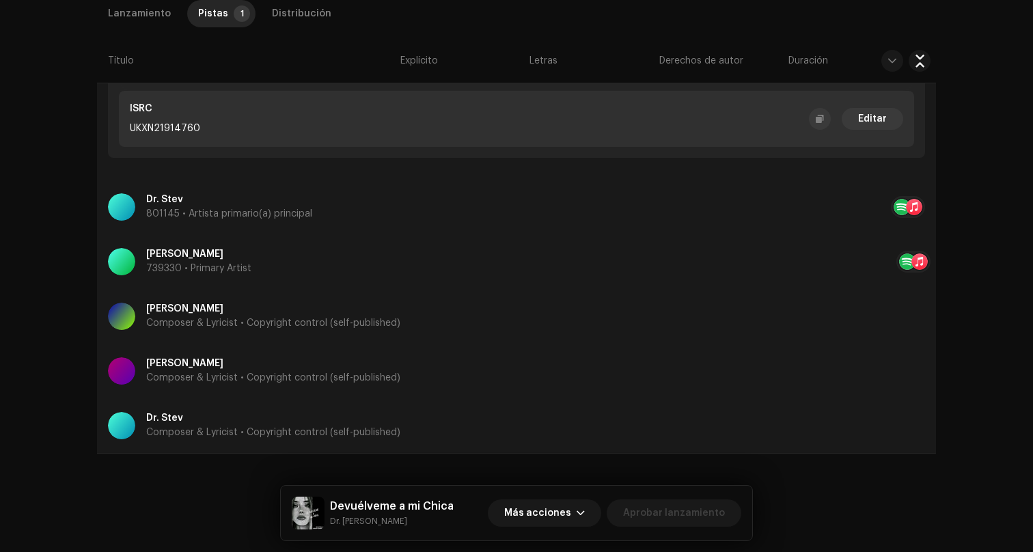
click at [405, 210] on div "Dr. Stev 801145 • Artista primario(a) principal" at bounding box center [499, 206] width 783 height 49
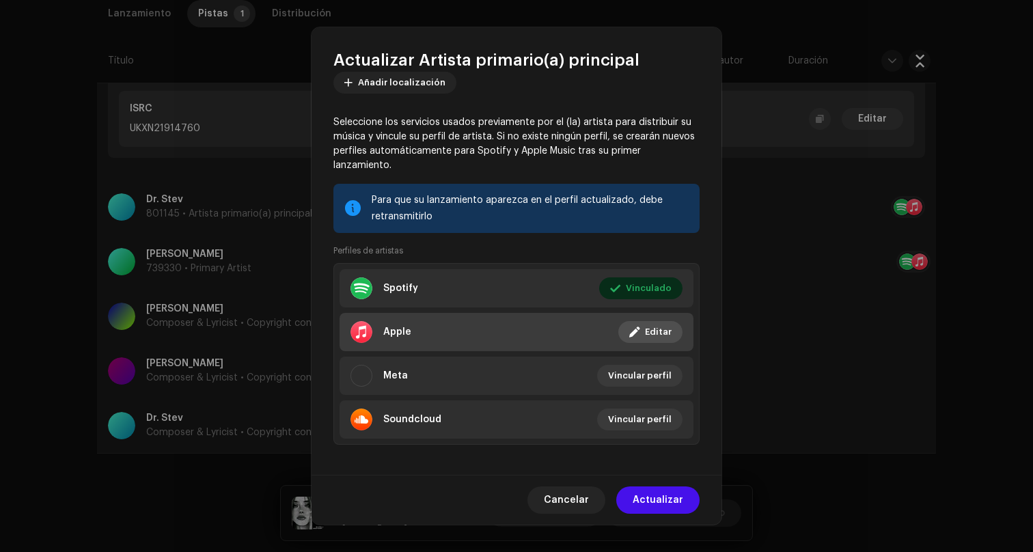
scroll to position [98, 0]
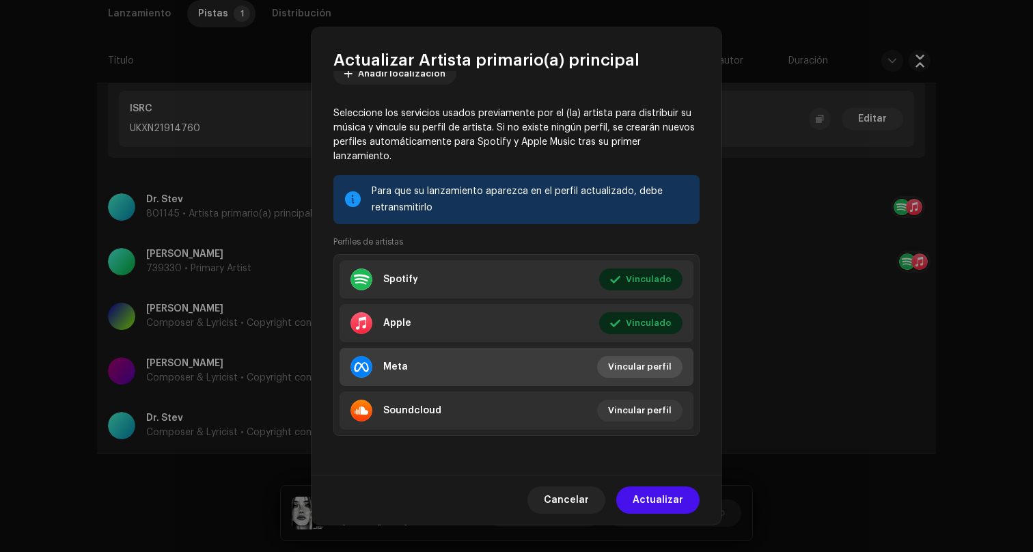
click at [642, 367] on span "Vincular perfil" at bounding box center [640, 366] width 64 height 27
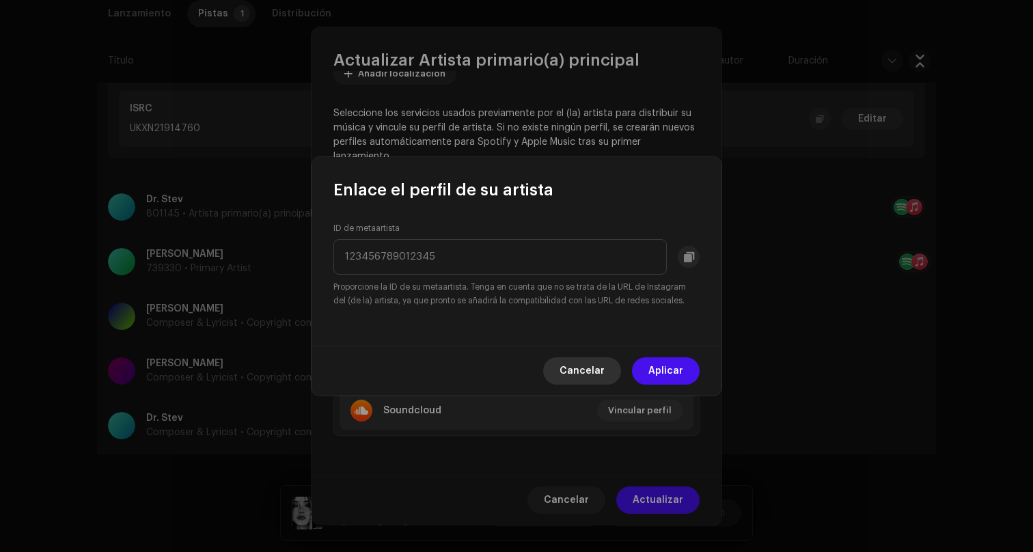
click at [590, 369] on span "Cancelar" at bounding box center [581, 370] width 45 height 27
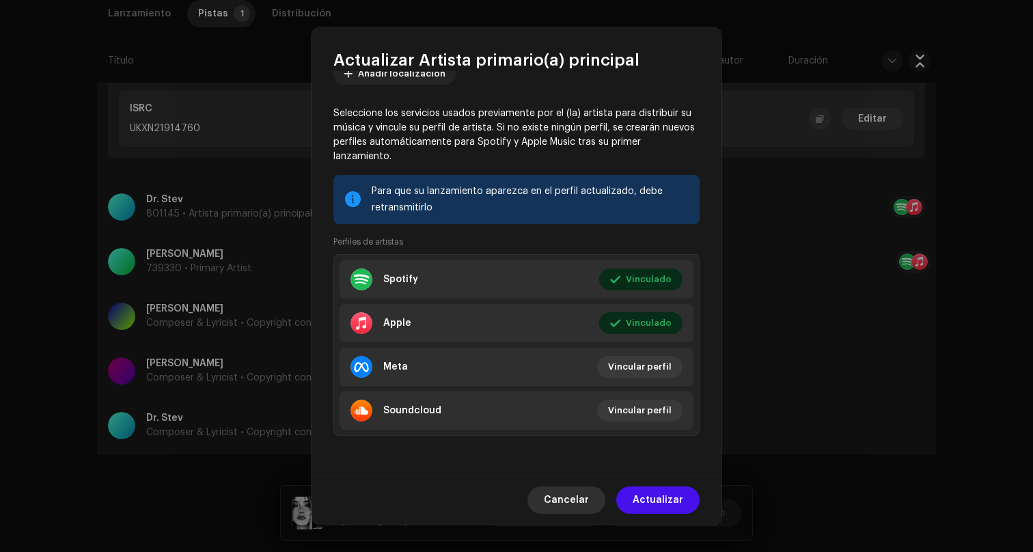
click at [578, 499] on span "Cancelar" at bounding box center [566, 499] width 45 height 27
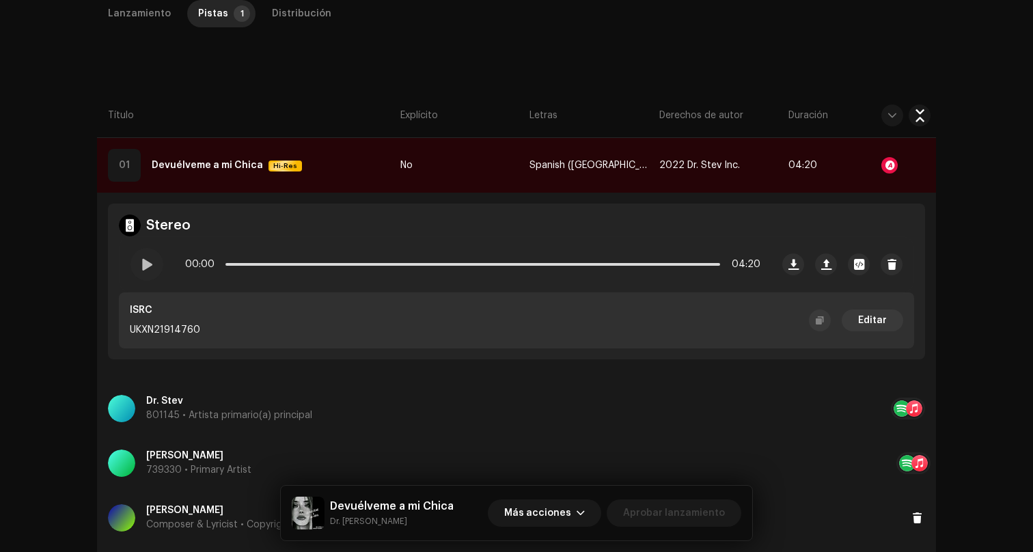
scroll to position [0, 0]
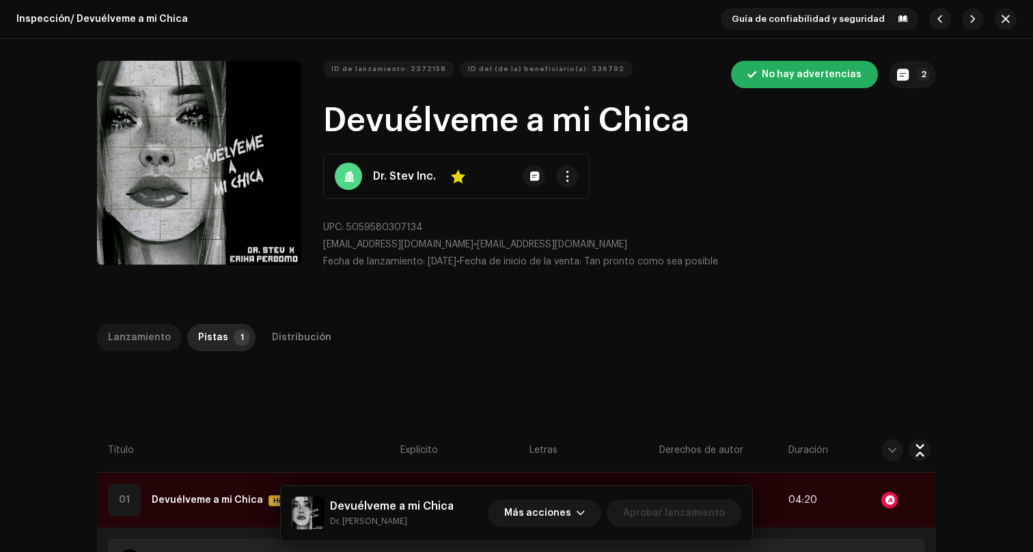
click at [145, 331] on div "Lanzamiento" at bounding box center [139, 337] width 63 height 27
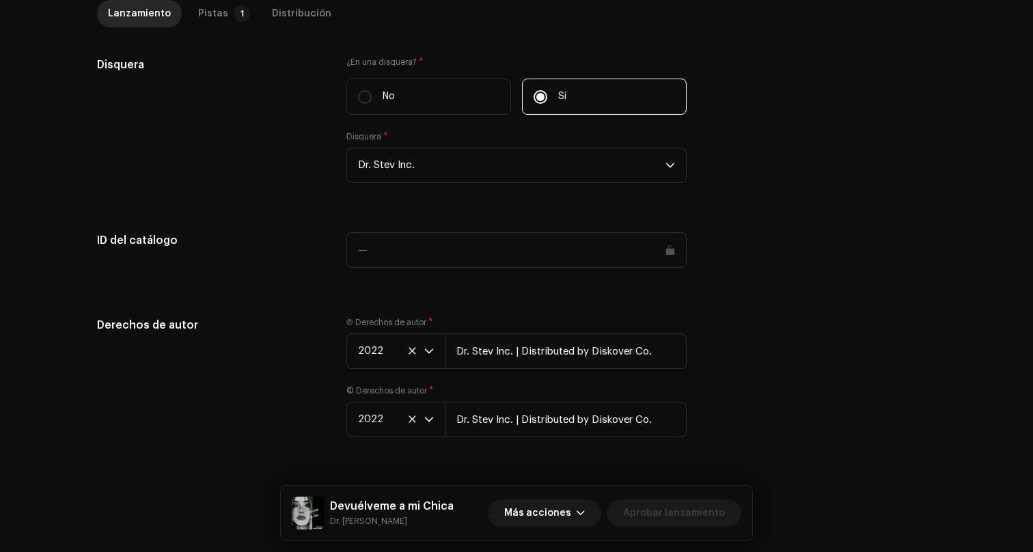
scroll to position [1255, 0]
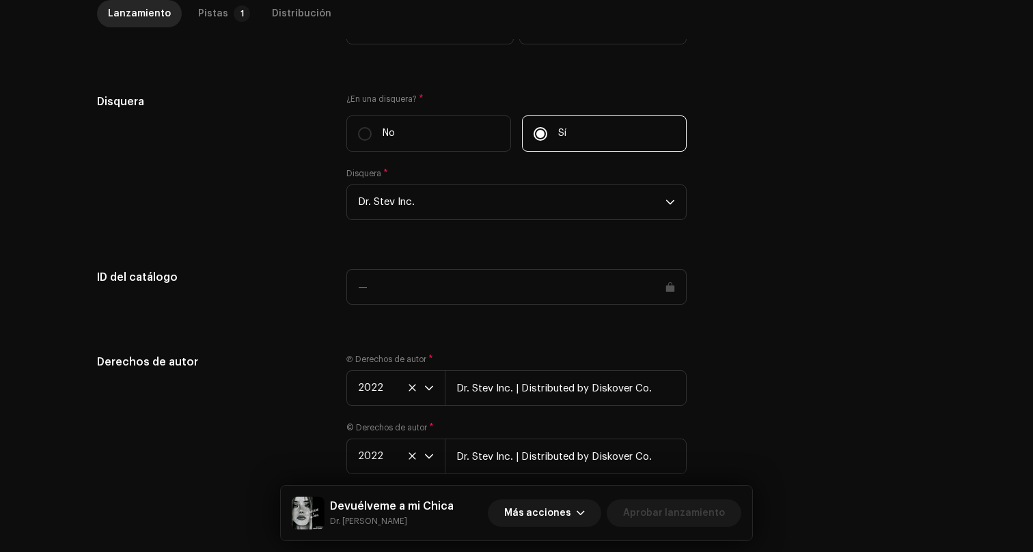
click at [543, 321] on div at bounding box center [516, 295] width 340 height 52
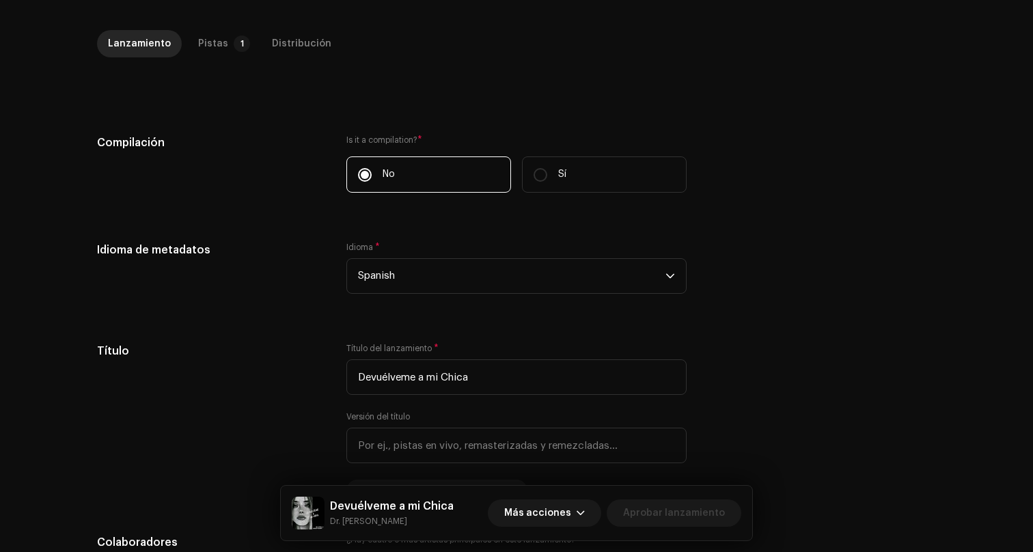
scroll to position [0, 0]
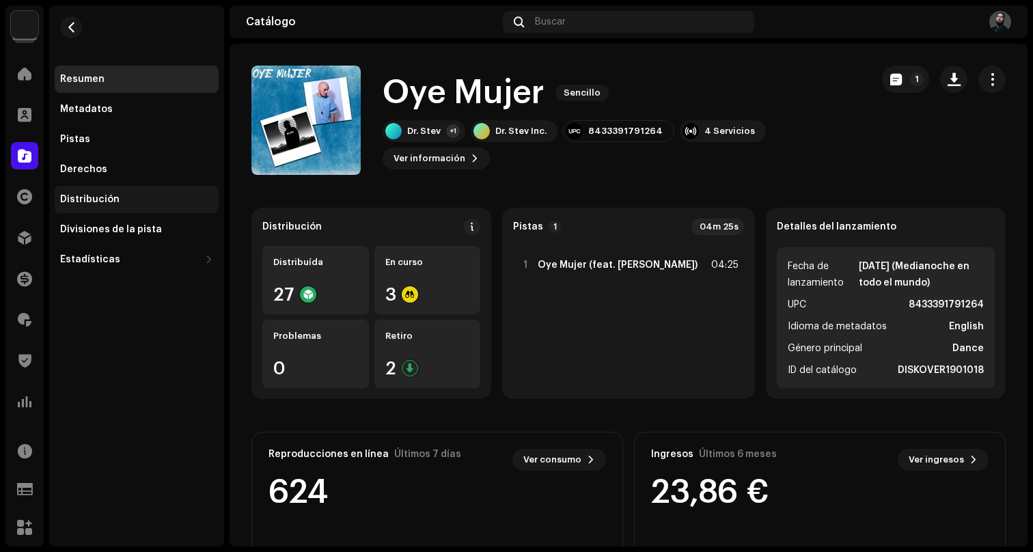
click at [104, 191] on div "Distribución" at bounding box center [137, 199] width 164 height 27
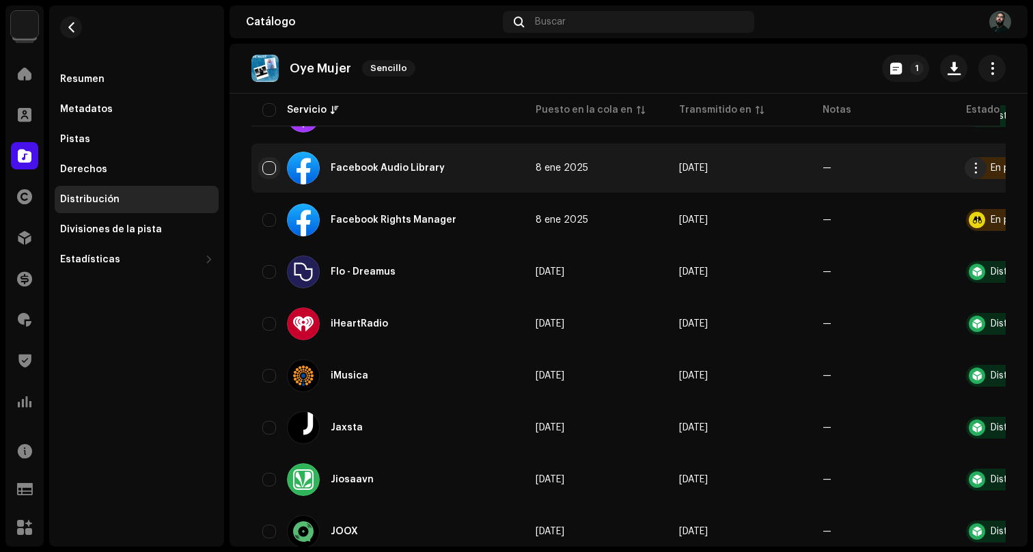
click at [271, 170] on input "checkbox" at bounding box center [269, 168] width 14 height 14
checkbox input "true"
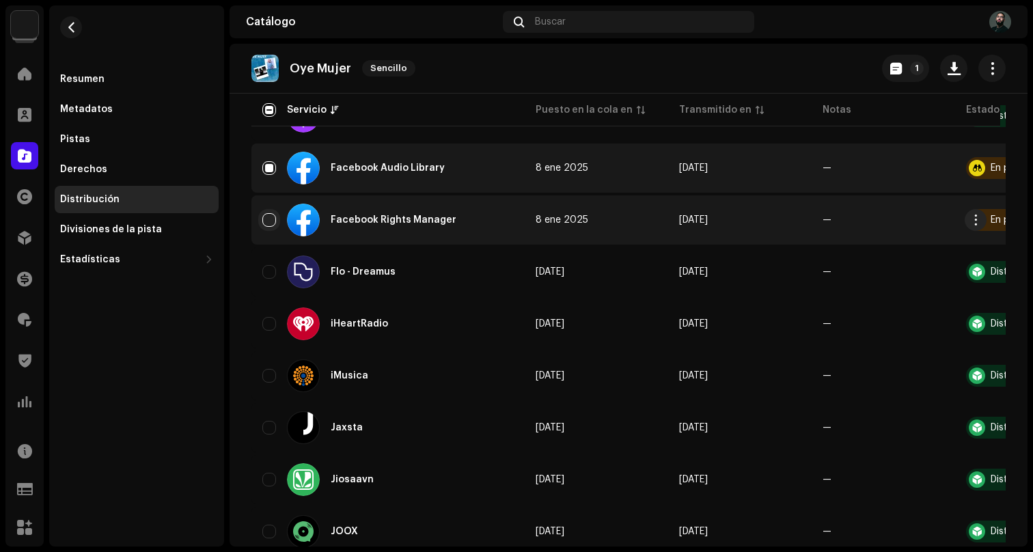
click at [270, 225] on input "Row Unselected" at bounding box center [269, 220] width 14 height 14
checkbox input "true"
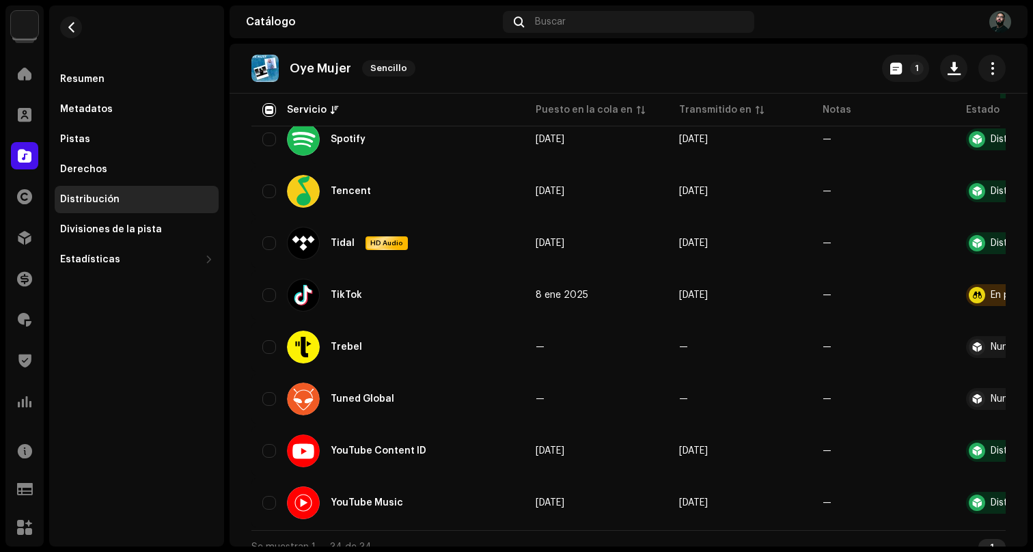
scroll to position [1550, 0]
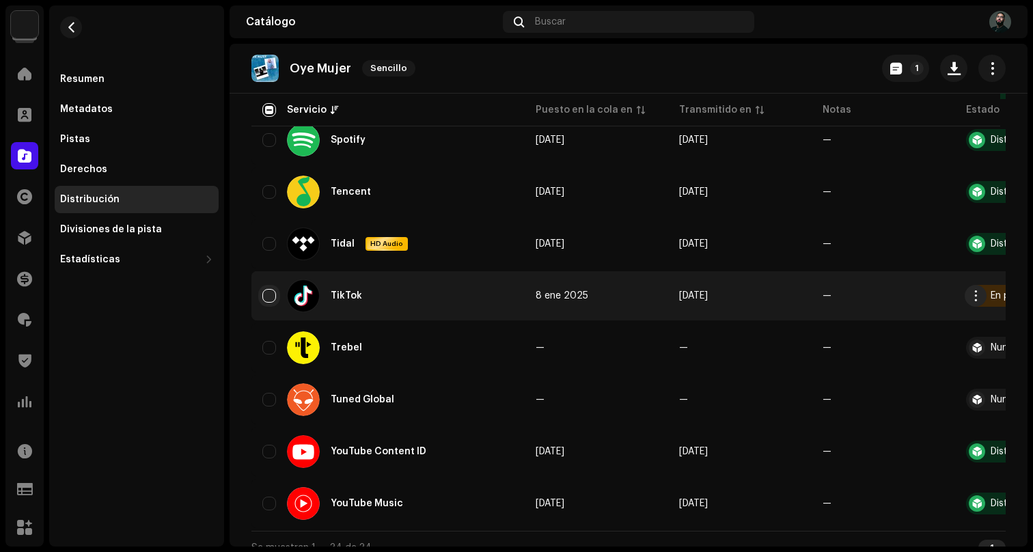
click at [269, 294] on input "Row Unselected" at bounding box center [269, 296] width 14 height 14
checkbox input "true"
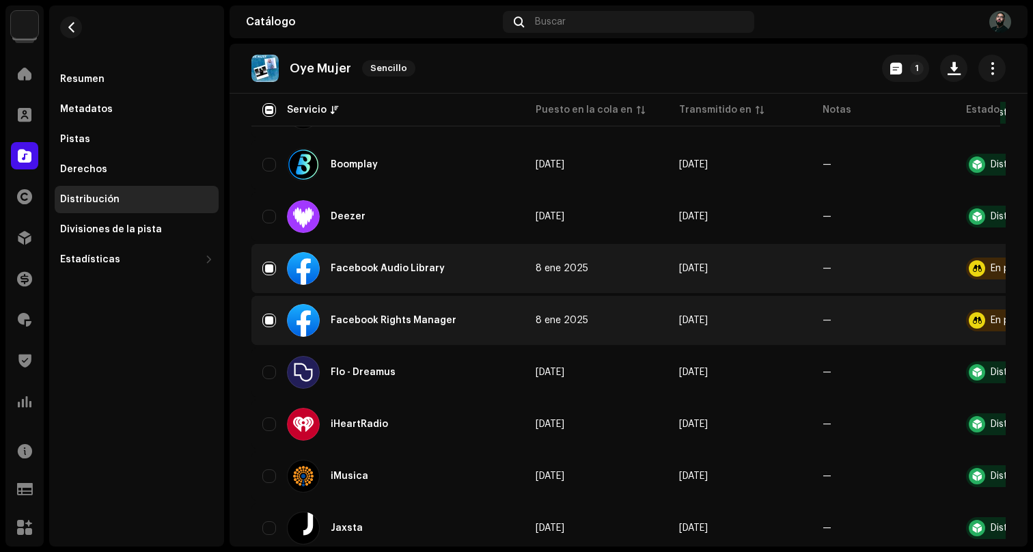
scroll to position [0, 0]
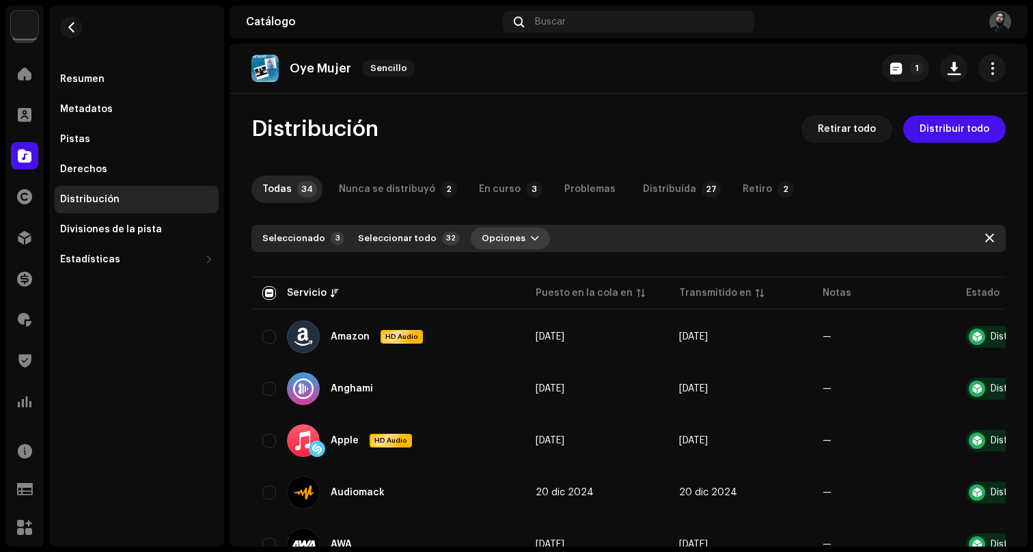
click at [512, 236] on button "Opciones" at bounding box center [510, 238] width 79 height 22
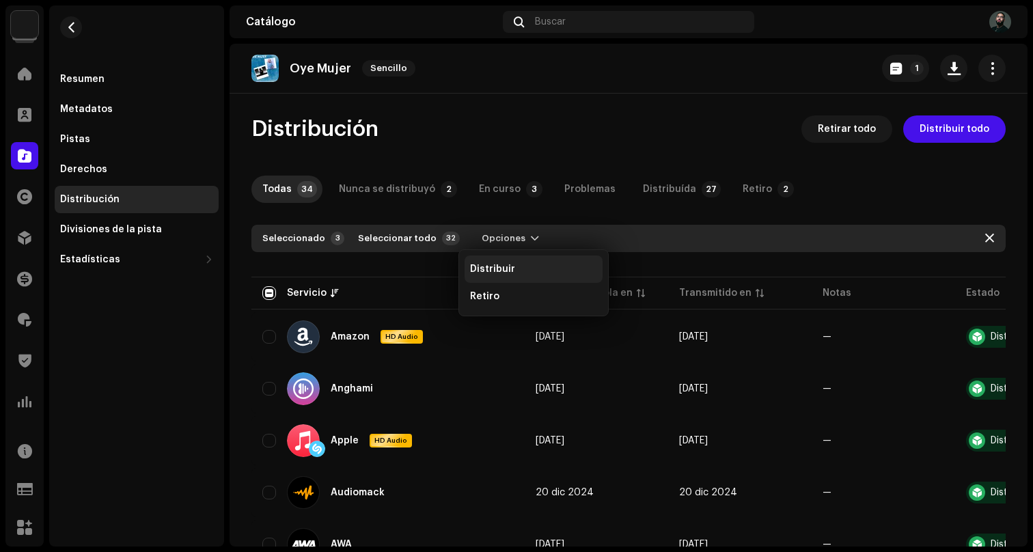
click at [500, 269] on span "Distribuir" at bounding box center [492, 269] width 45 height 11
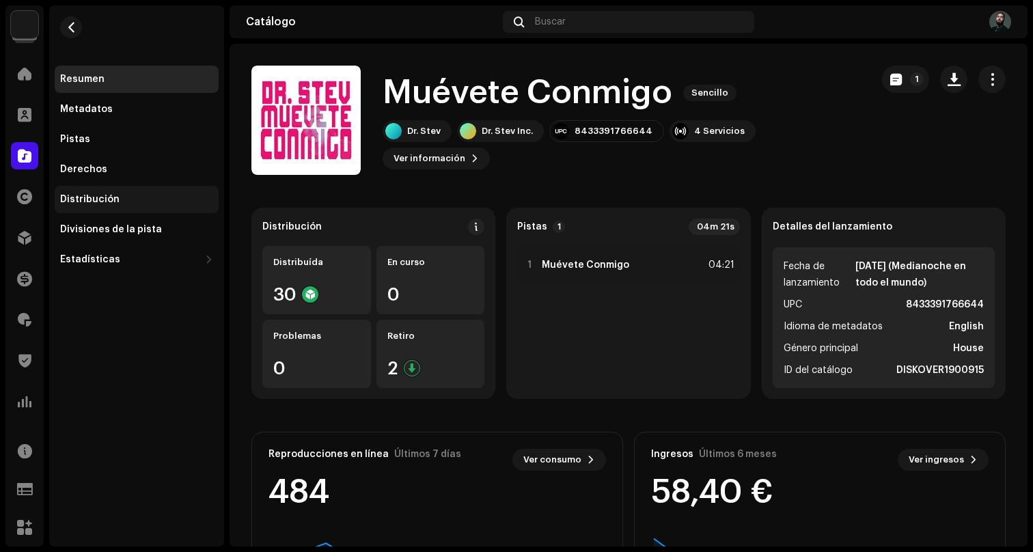
click at [128, 195] on div "Distribución" at bounding box center [136, 199] width 153 height 11
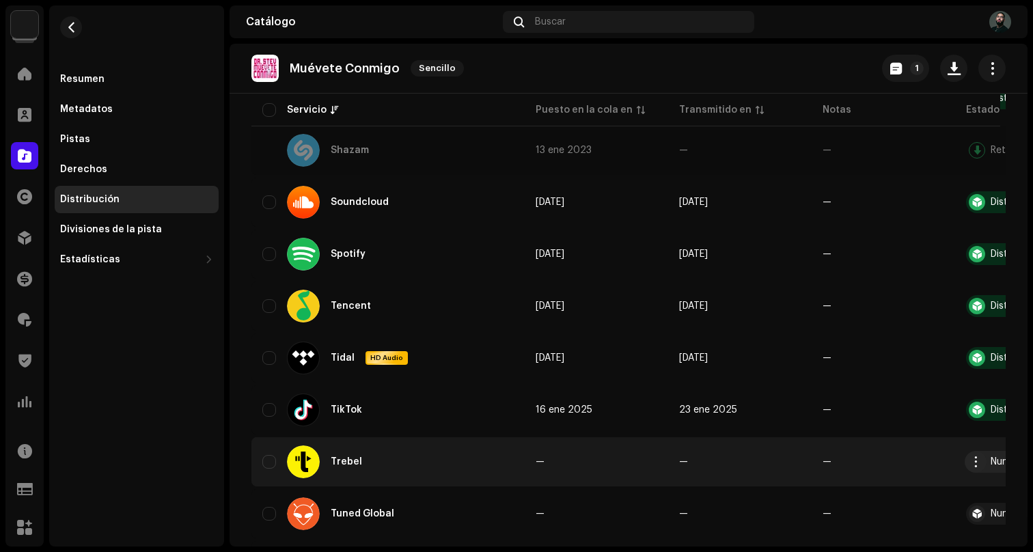
scroll to position [1572, 0]
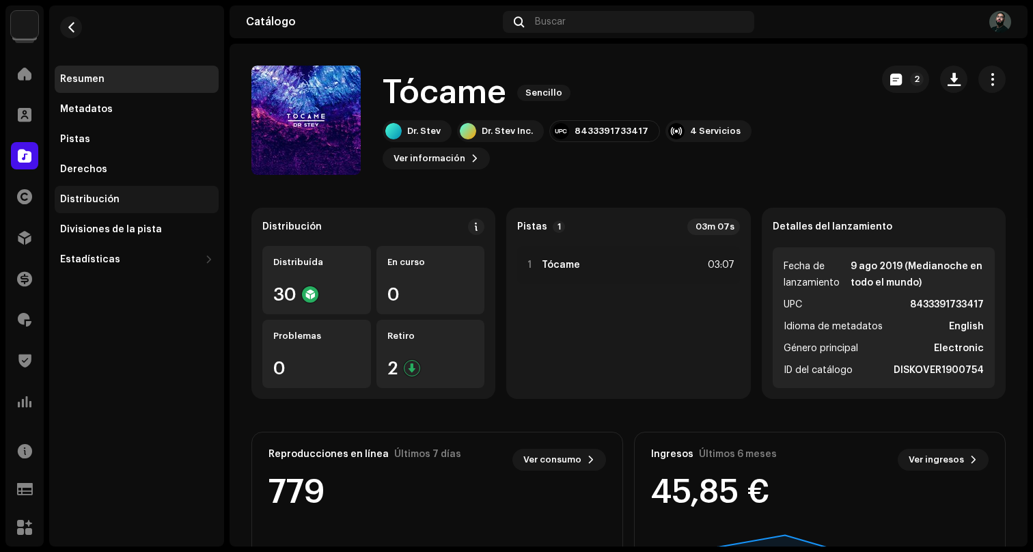
click at [95, 197] on div "Distribución" at bounding box center [89, 199] width 59 height 11
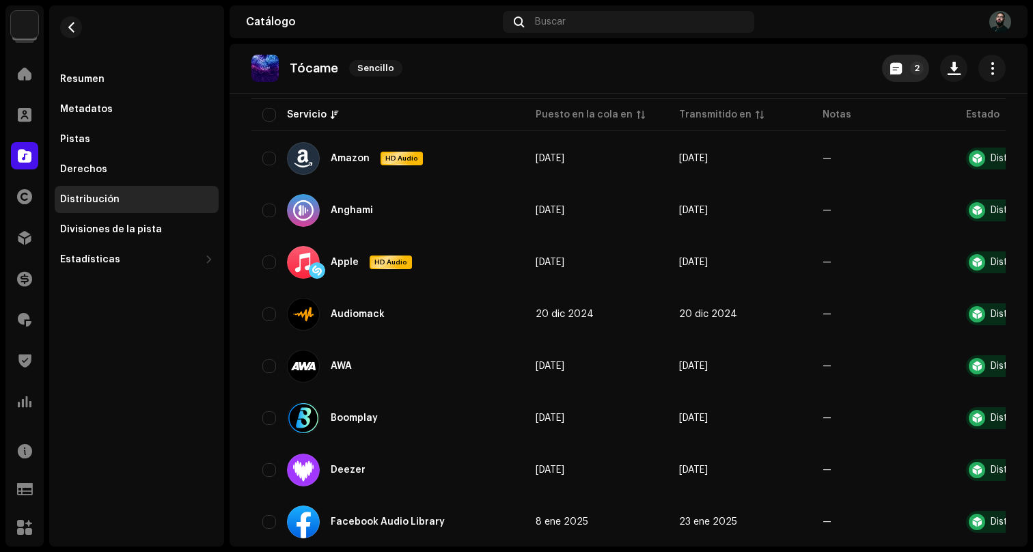
scroll to position [132, 0]
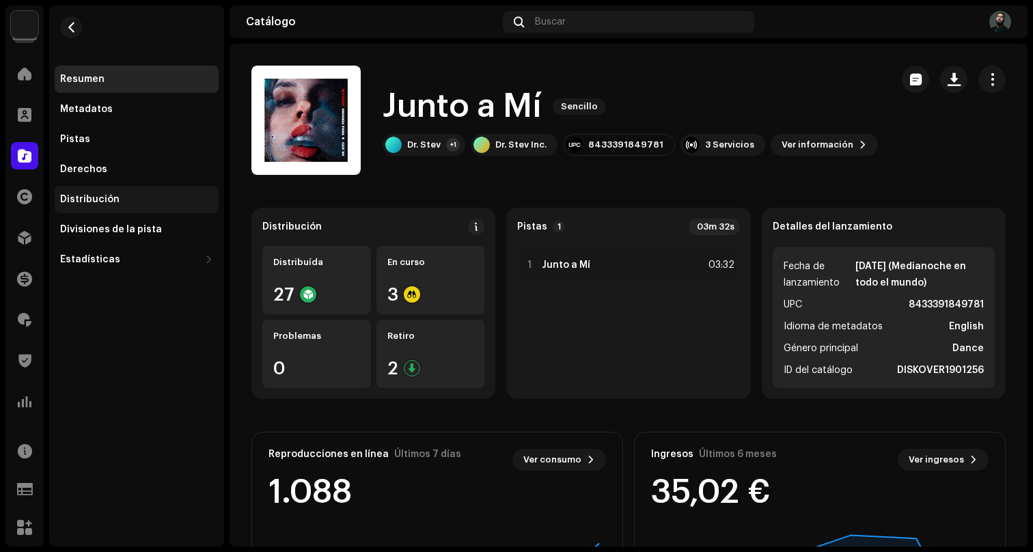
click at [126, 199] on div "Distribución" at bounding box center [136, 199] width 153 height 11
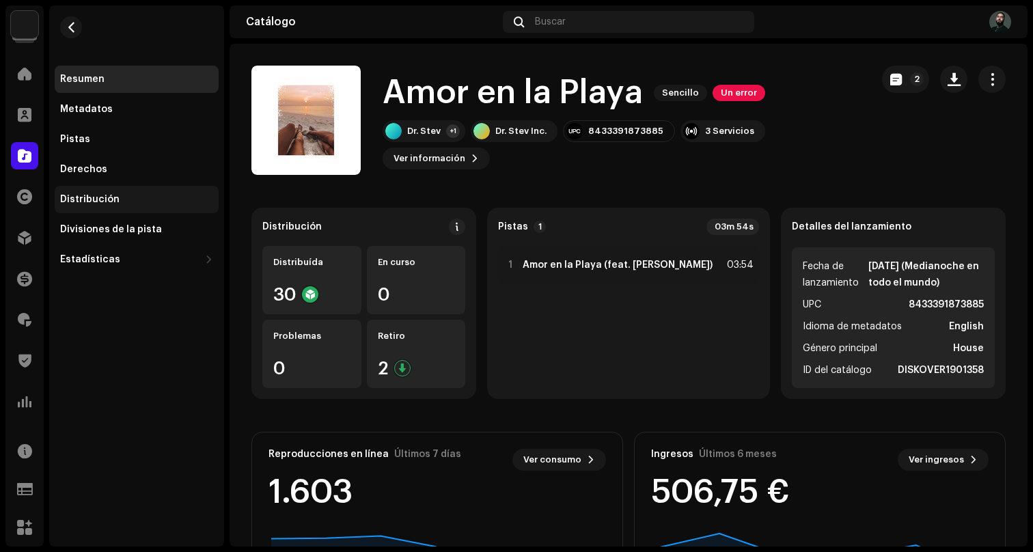
click at [130, 203] on div "Distribución" at bounding box center [136, 199] width 153 height 11
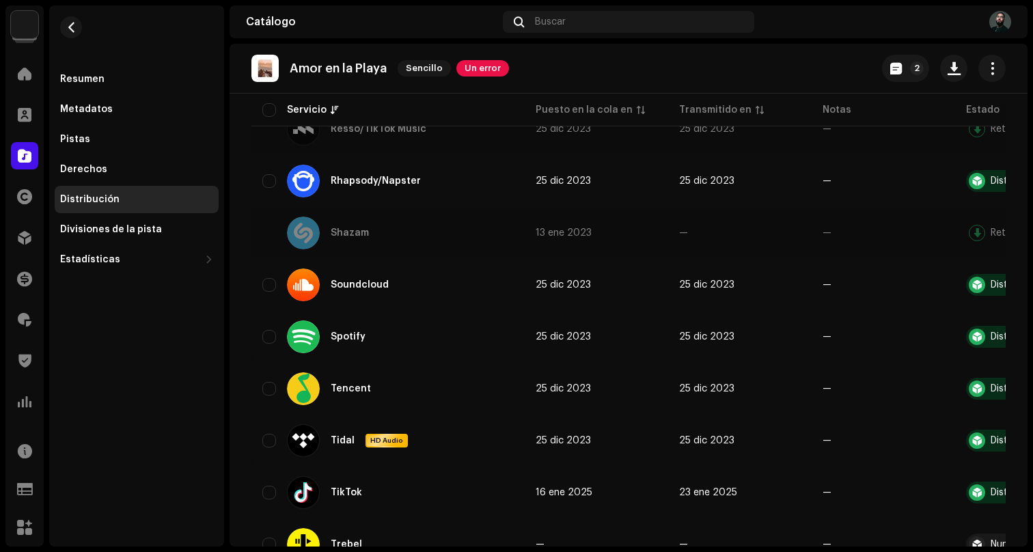
scroll to position [1572, 0]
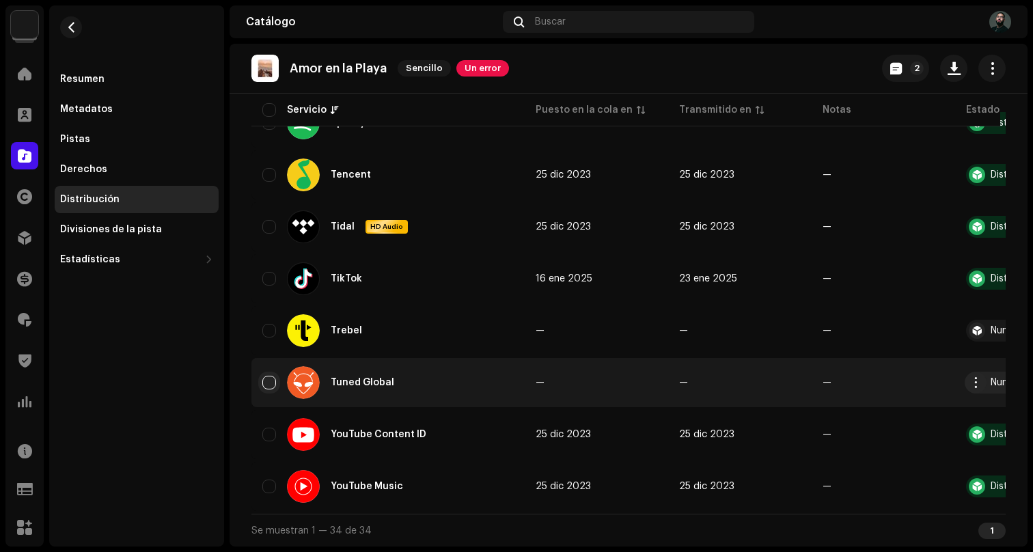
click at [268, 376] on input "checkbox" at bounding box center [269, 383] width 14 height 14
checkbox input "true"
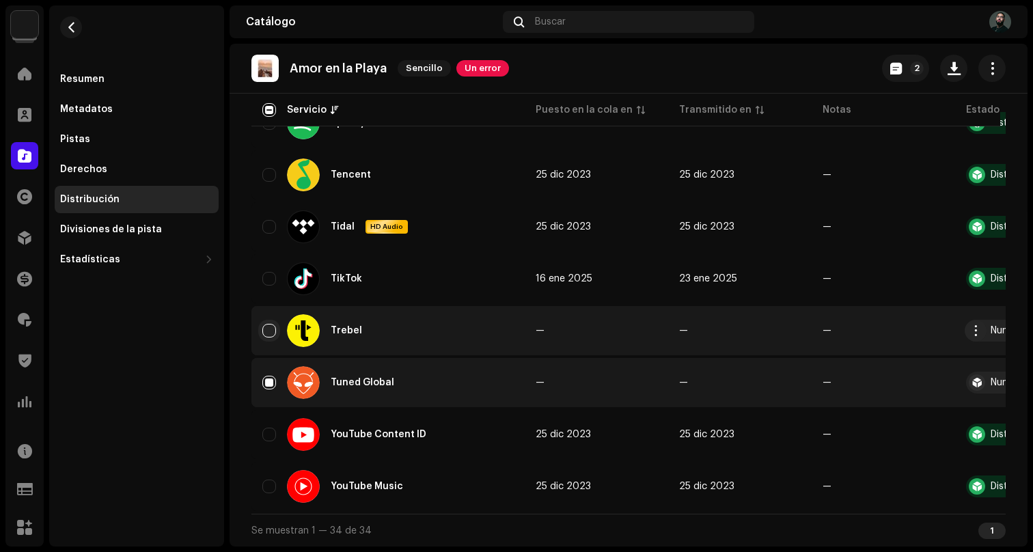
click at [269, 326] on input "Row Unselected" at bounding box center [269, 331] width 14 height 14
checkbox input "true"
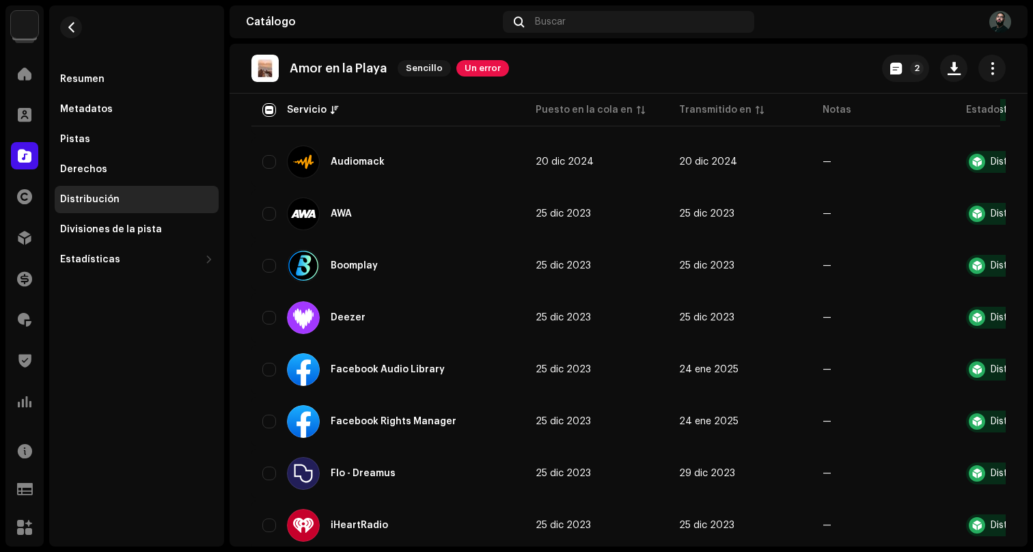
scroll to position [0, 0]
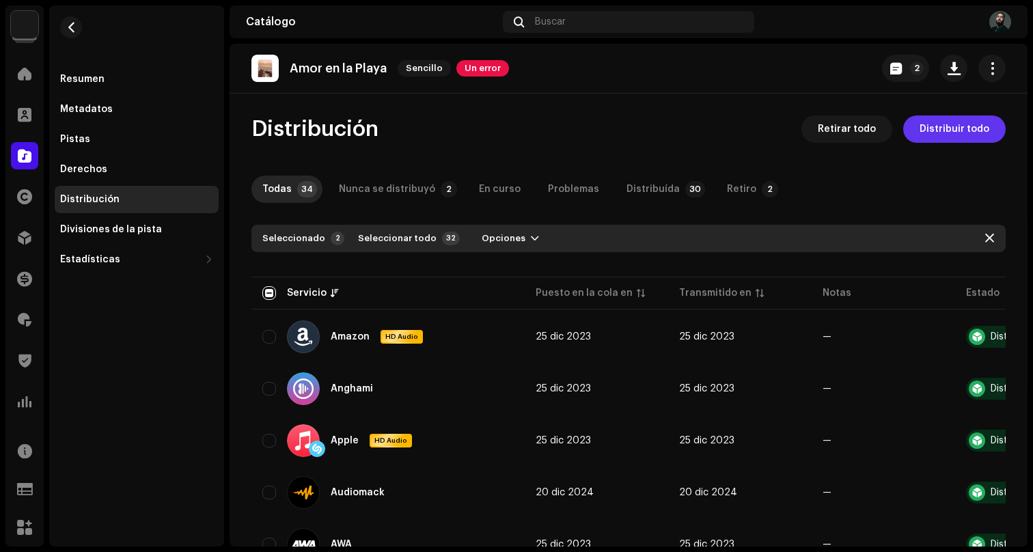
click at [933, 133] on span "Distribuir todo" at bounding box center [954, 128] width 70 height 27
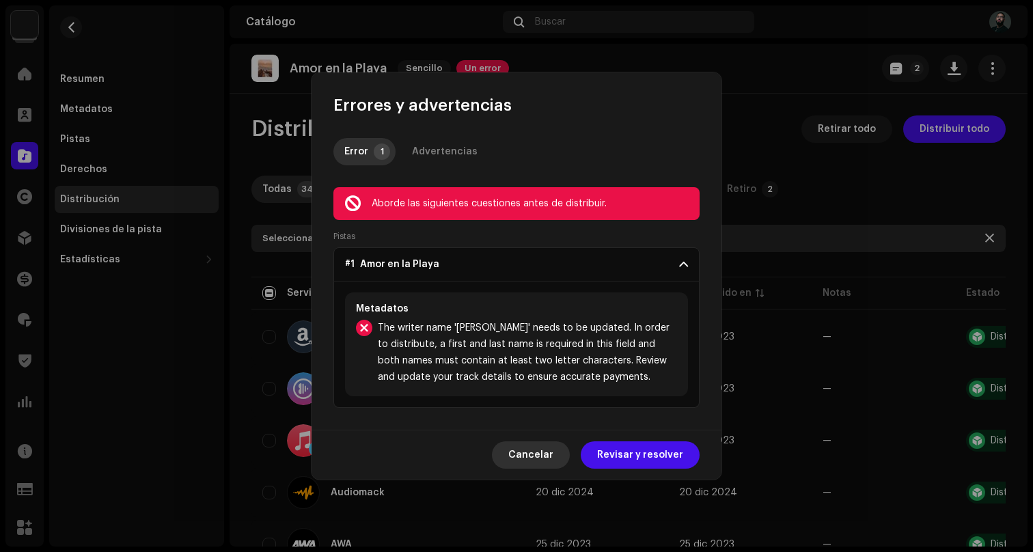
click at [547, 461] on span "Cancelar" at bounding box center [530, 454] width 45 height 27
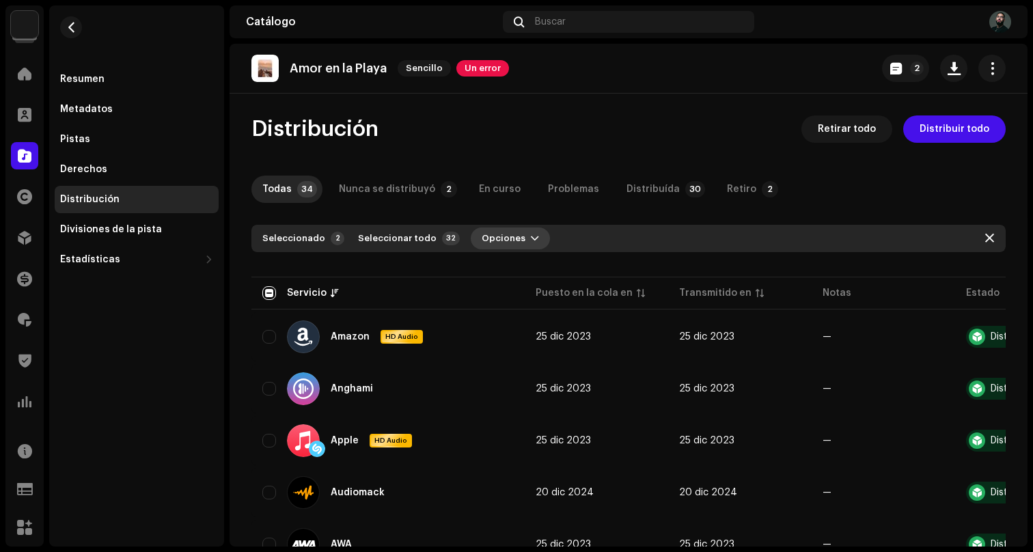
click at [503, 239] on span "Opciones" at bounding box center [503, 238] width 44 height 27
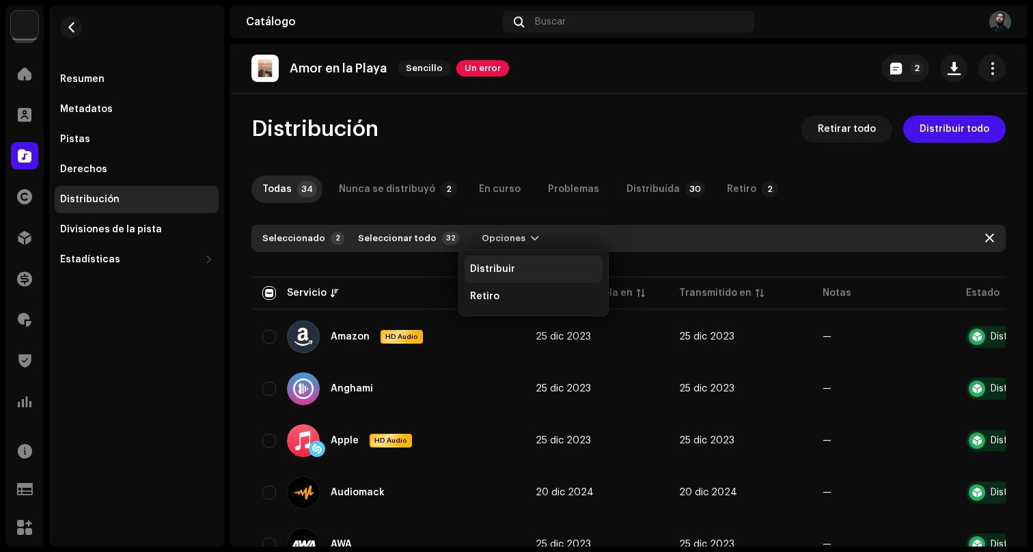
click at [497, 268] on span "Distribuir" at bounding box center [492, 269] width 45 height 11
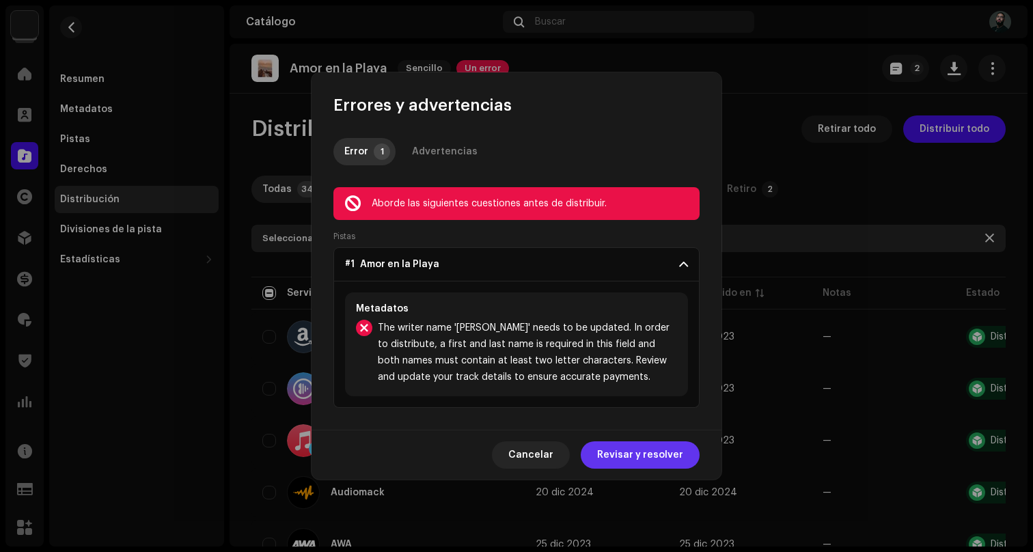
click at [639, 453] on span "Revisar y resolver" at bounding box center [640, 454] width 86 height 27
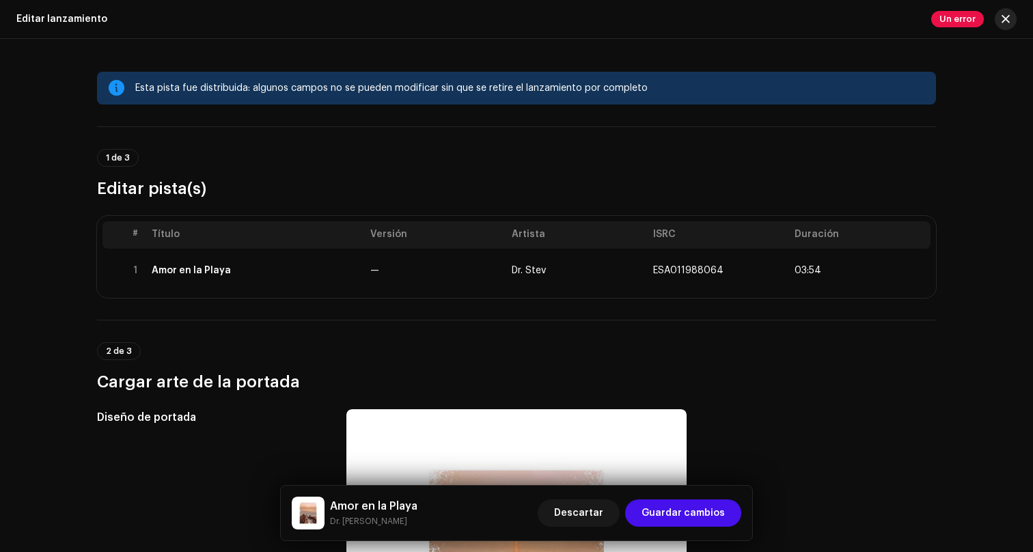
click at [1001, 23] on span "button" at bounding box center [1005, 19] width 8 height 11
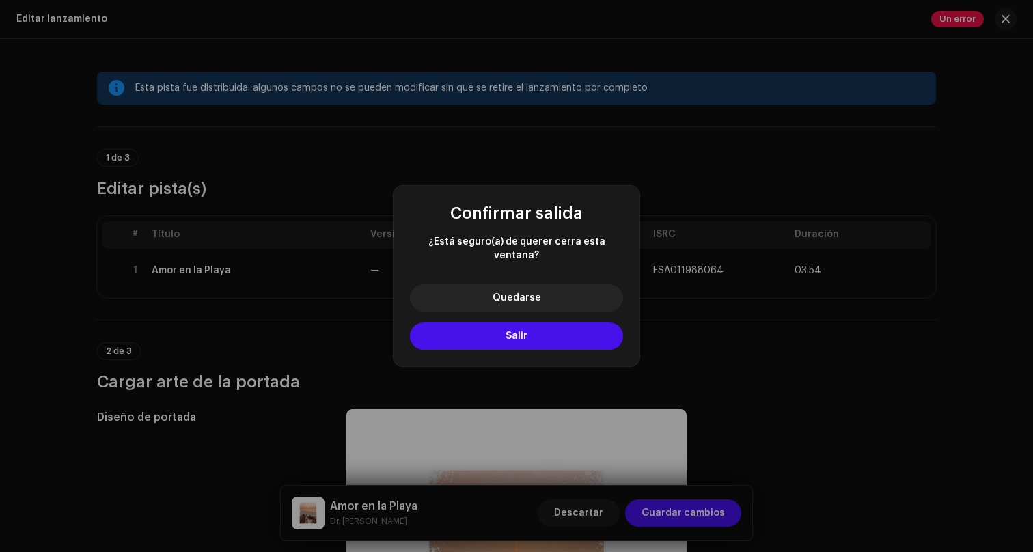
click at [565, 313] on div "Quedarse Salir" at bounding box center [516, 319] width 246 height 93
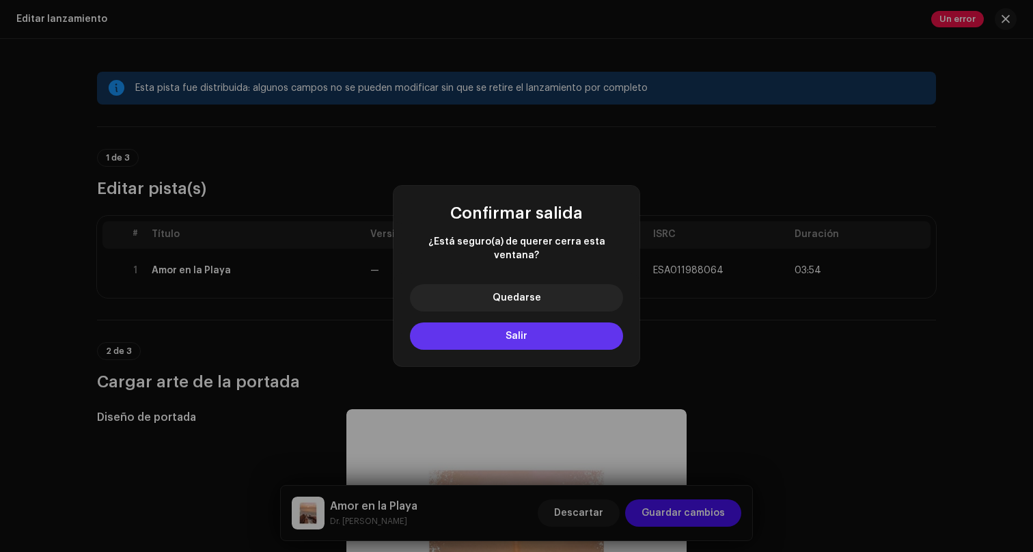
click at [559, 329] on button "Salir" at bounding box center [516, 335] width 213 height 27
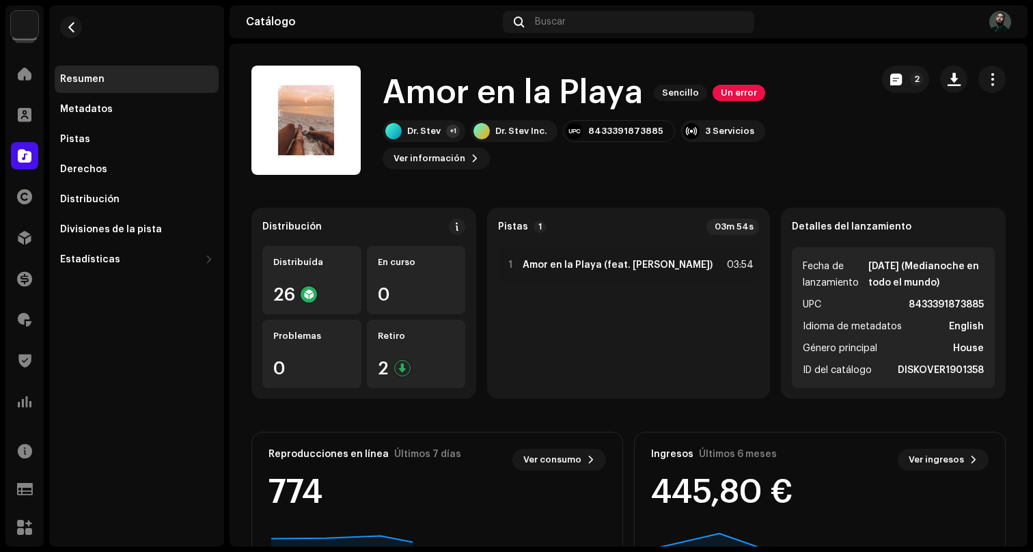
scroll to position [180, 0]
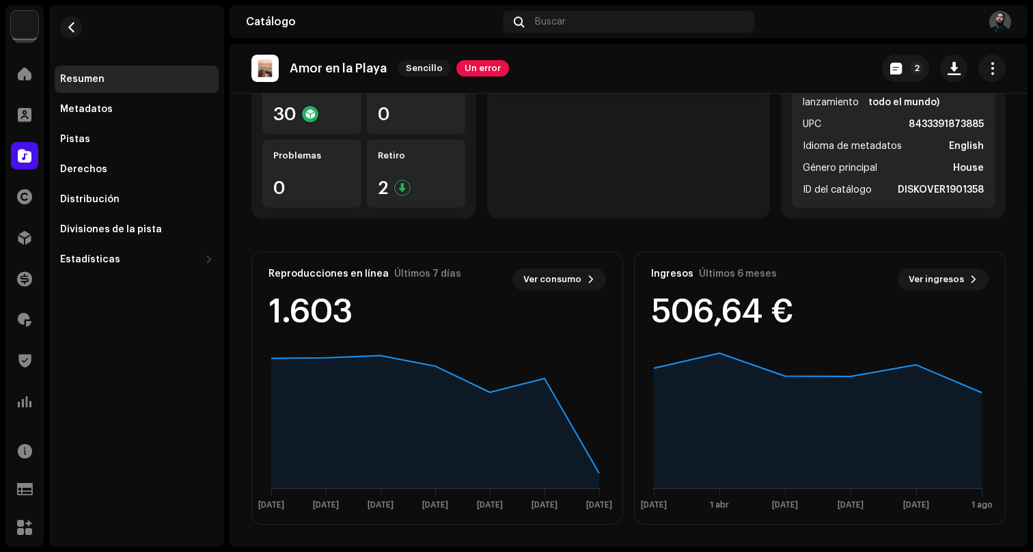
click at [388, 146] on re-o-release-hero "Amor en la Playa Sencillo Un error 2 Amor en la Playa Sencillo Un error Dr. Ste…" at bounding box center [628, 98] width 798 height 109
click at [98, 205] on div "Distribución" at bounding box center [137, 199] width 164 height 27
